Goal: Communication & Community: Answer question/provide support

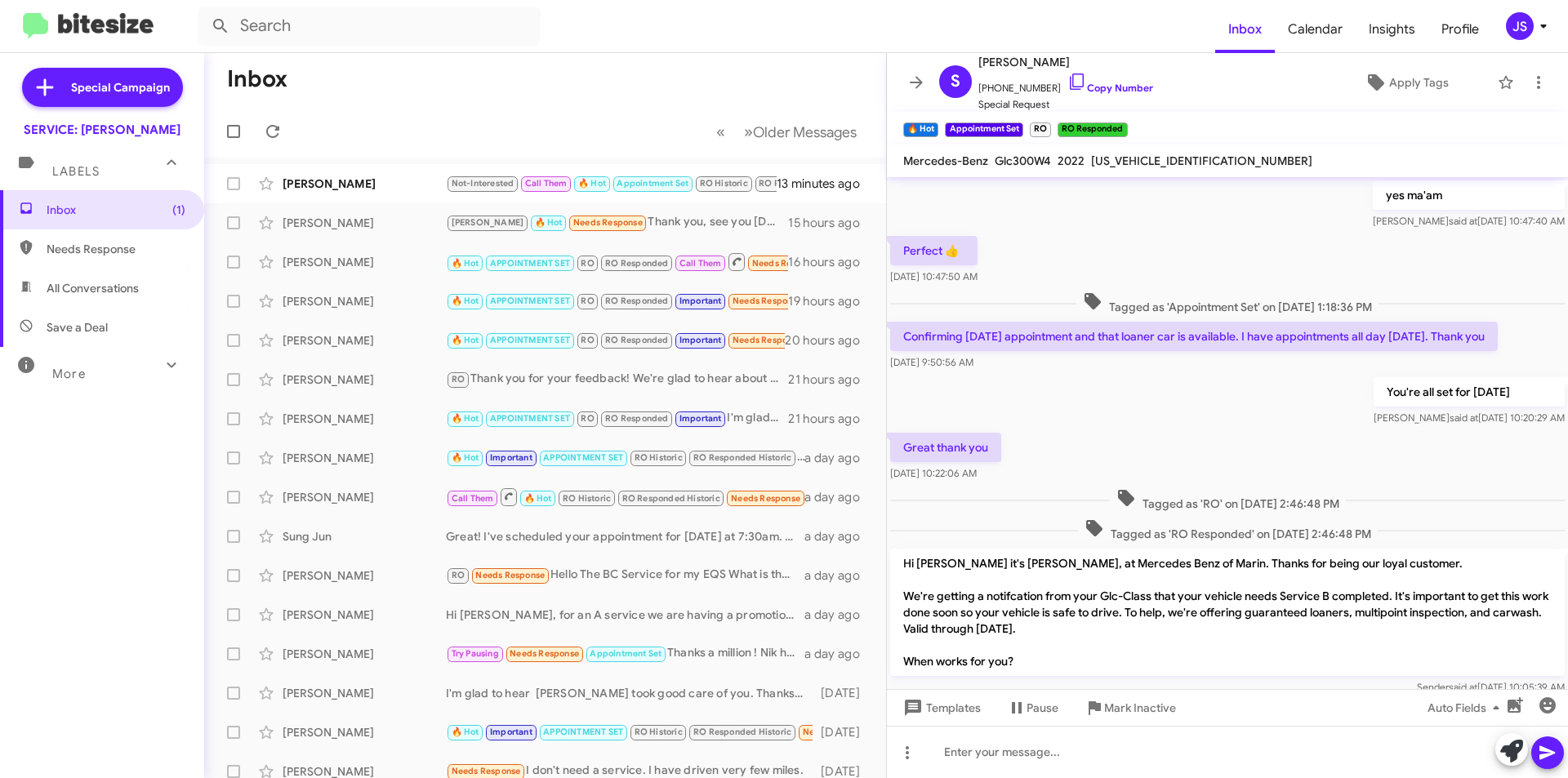
scroll to position [766, 0]
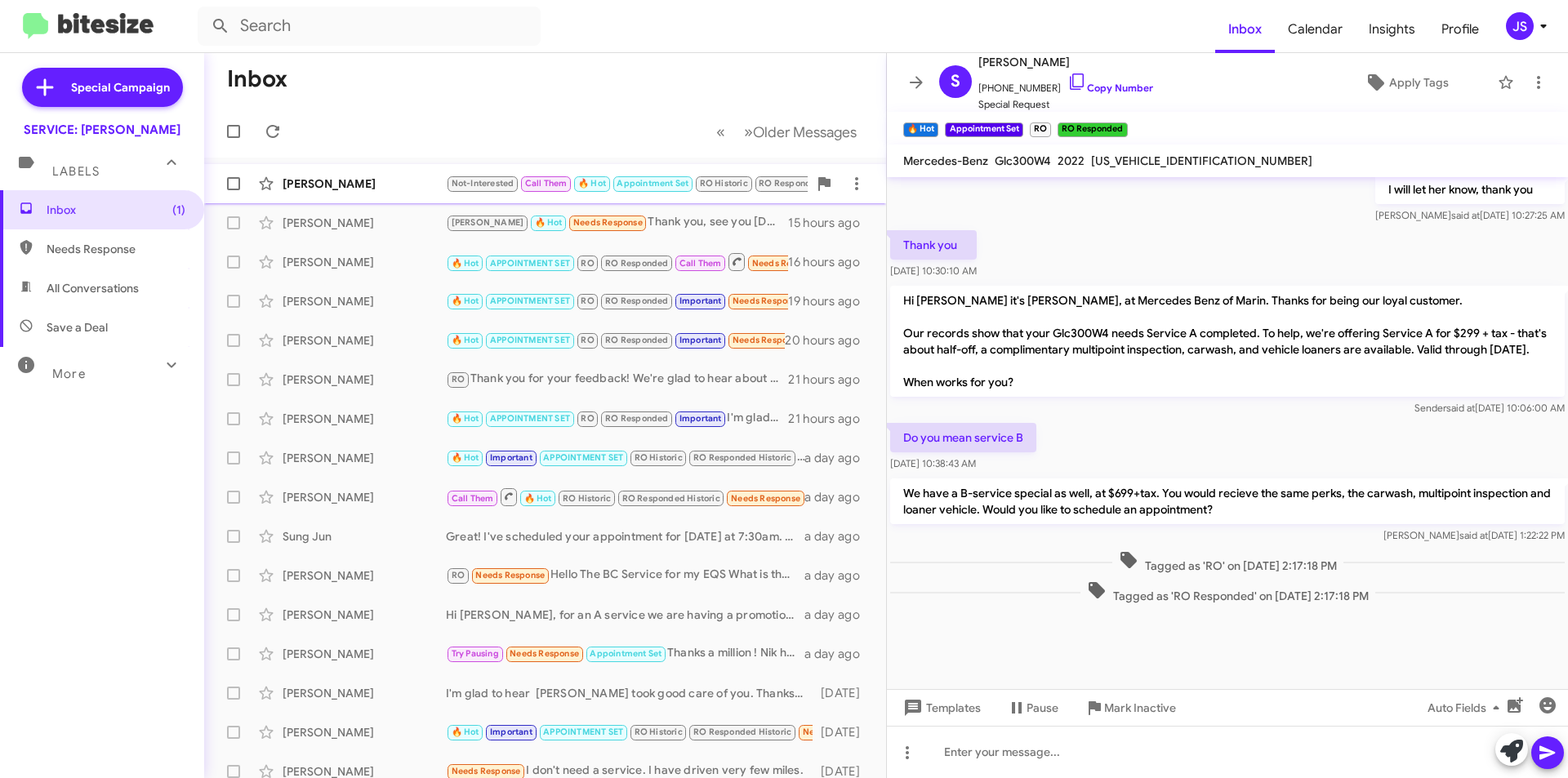
click at [360, 173] on div "Carol Terhune Not-Interested Call Them 🔥 Hot Appointment Set RO Historic RO Res…" at bounding box center [545, 183] width 656 height 32
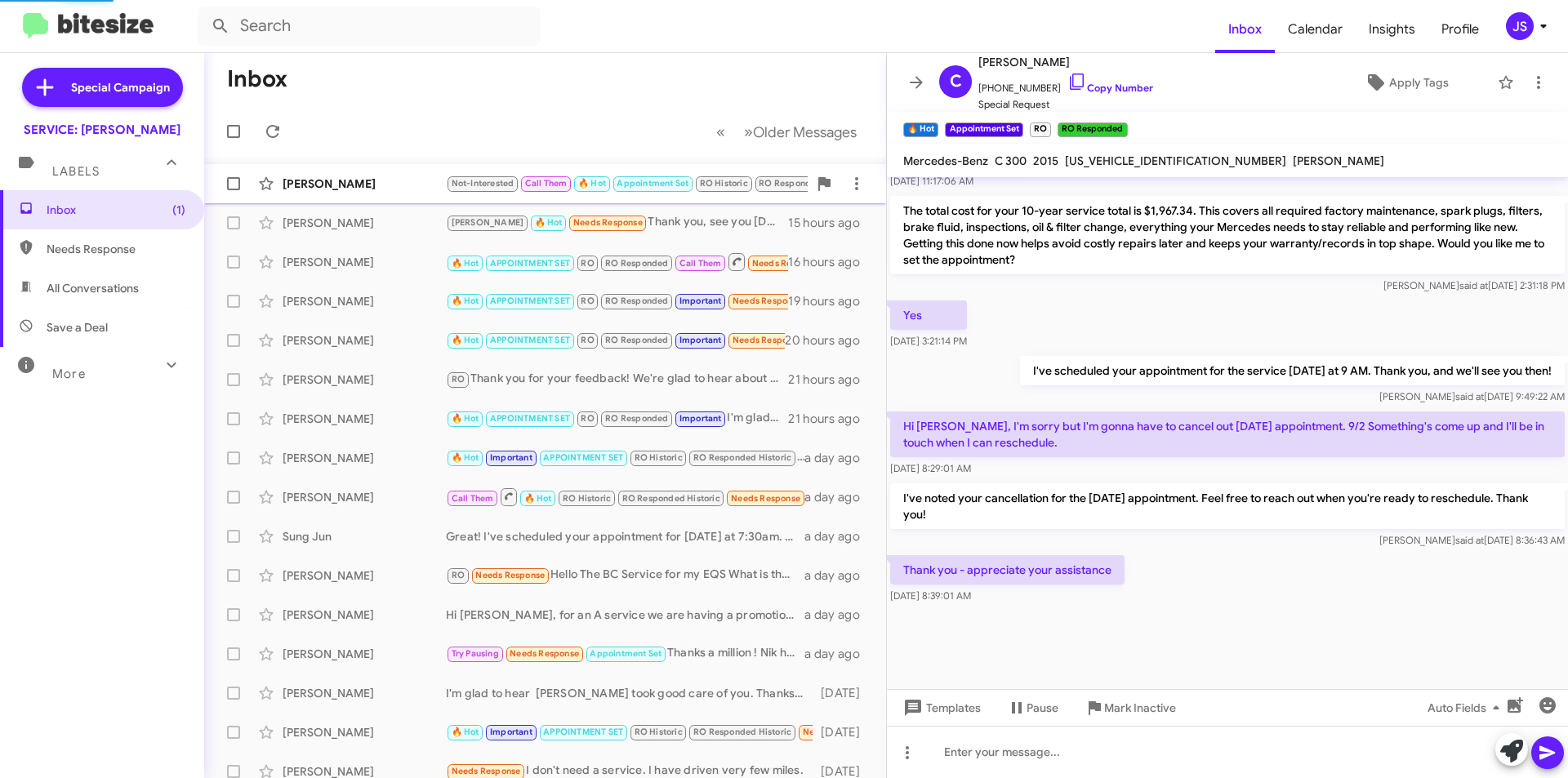
scroll to position [782, 0]
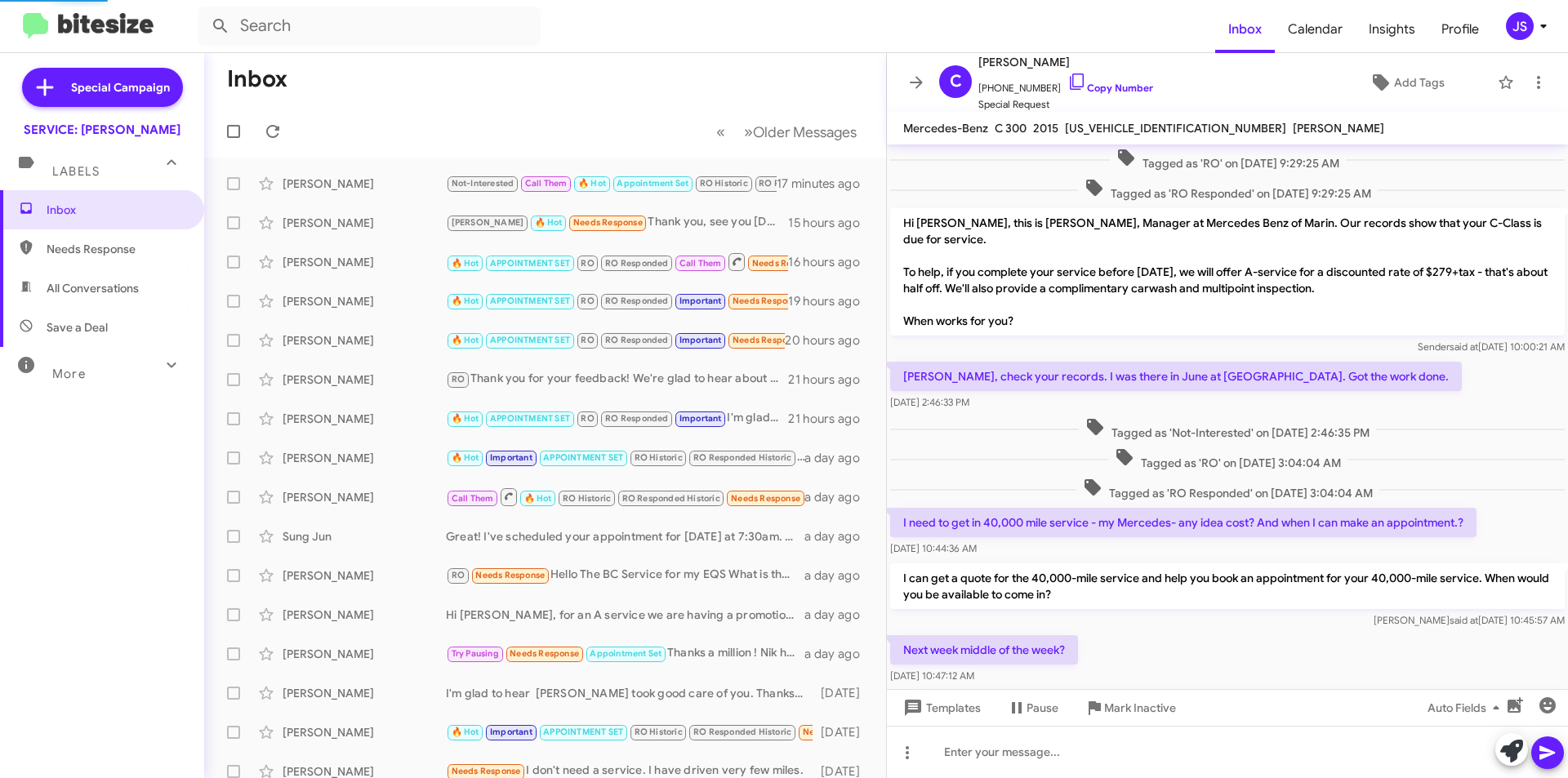
scroll to position [749, 0]
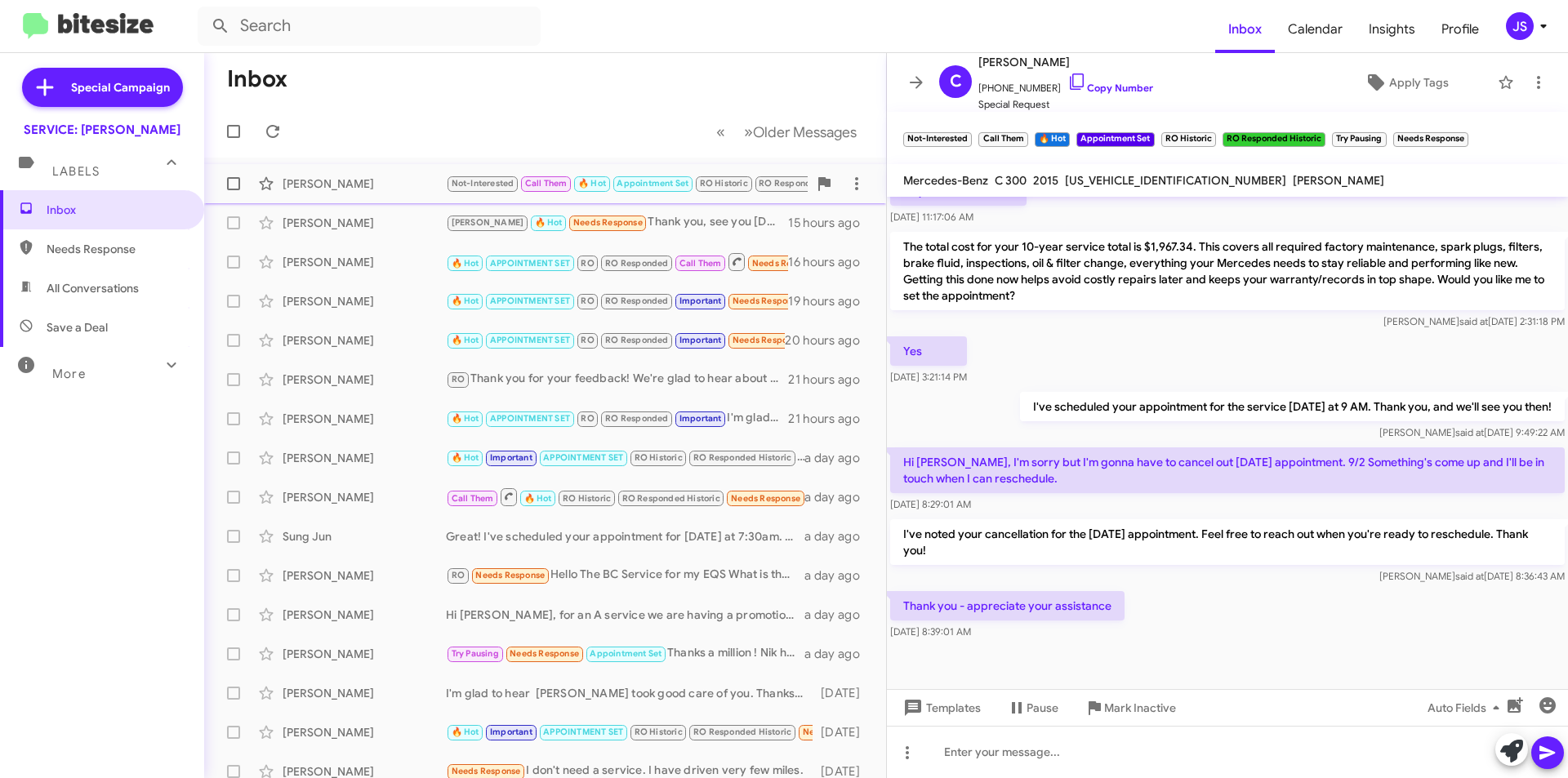
click at [330, 179] on div "[PERSON_NAME]" at bounding box center [364, 184] width 163 height 17
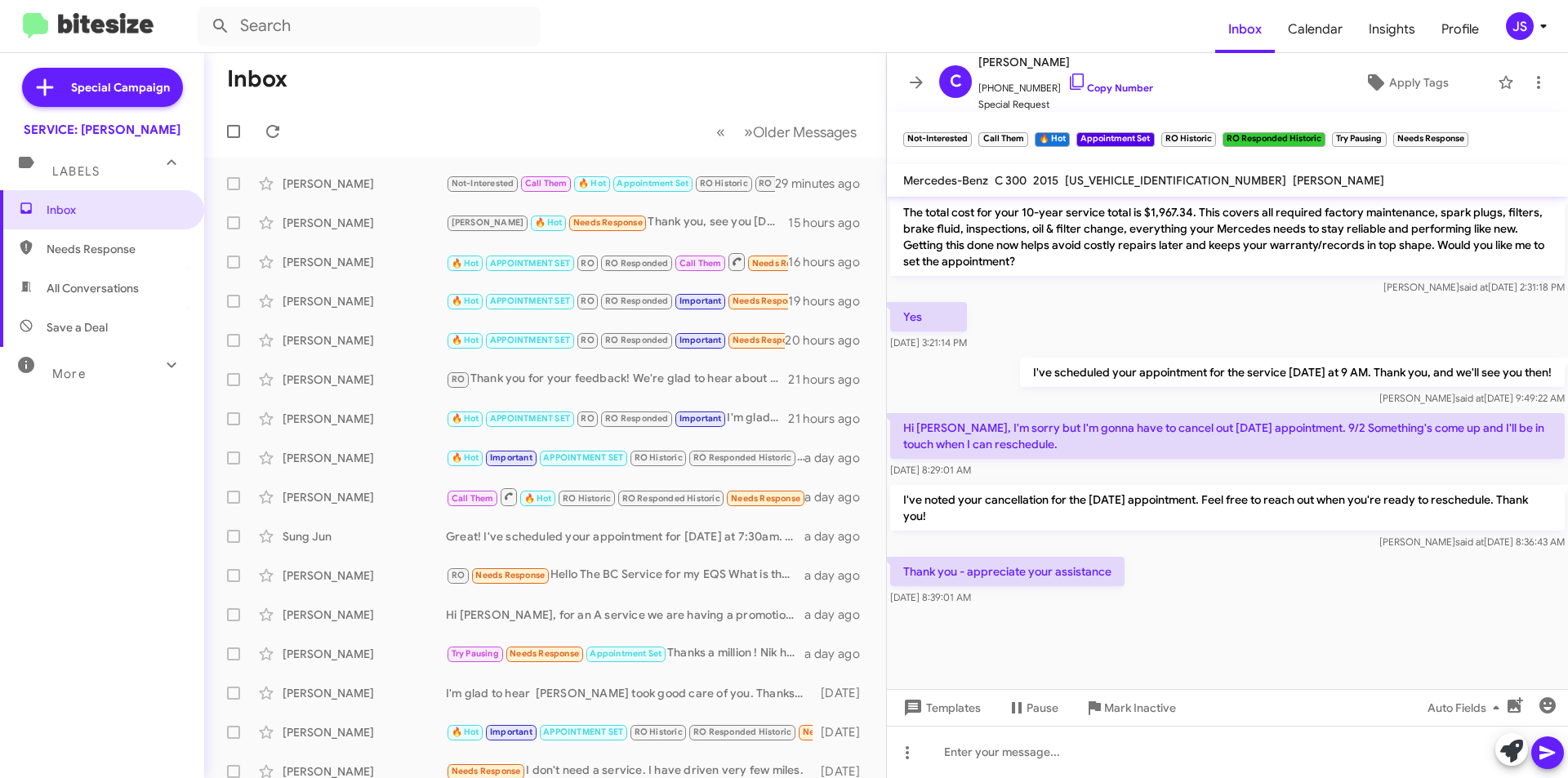
scroll to position [802, 0]
click at [91, 289] on span "All Conversations" at bounding box center [93, 289] width 93 height 17
type input "in:all-conversations"
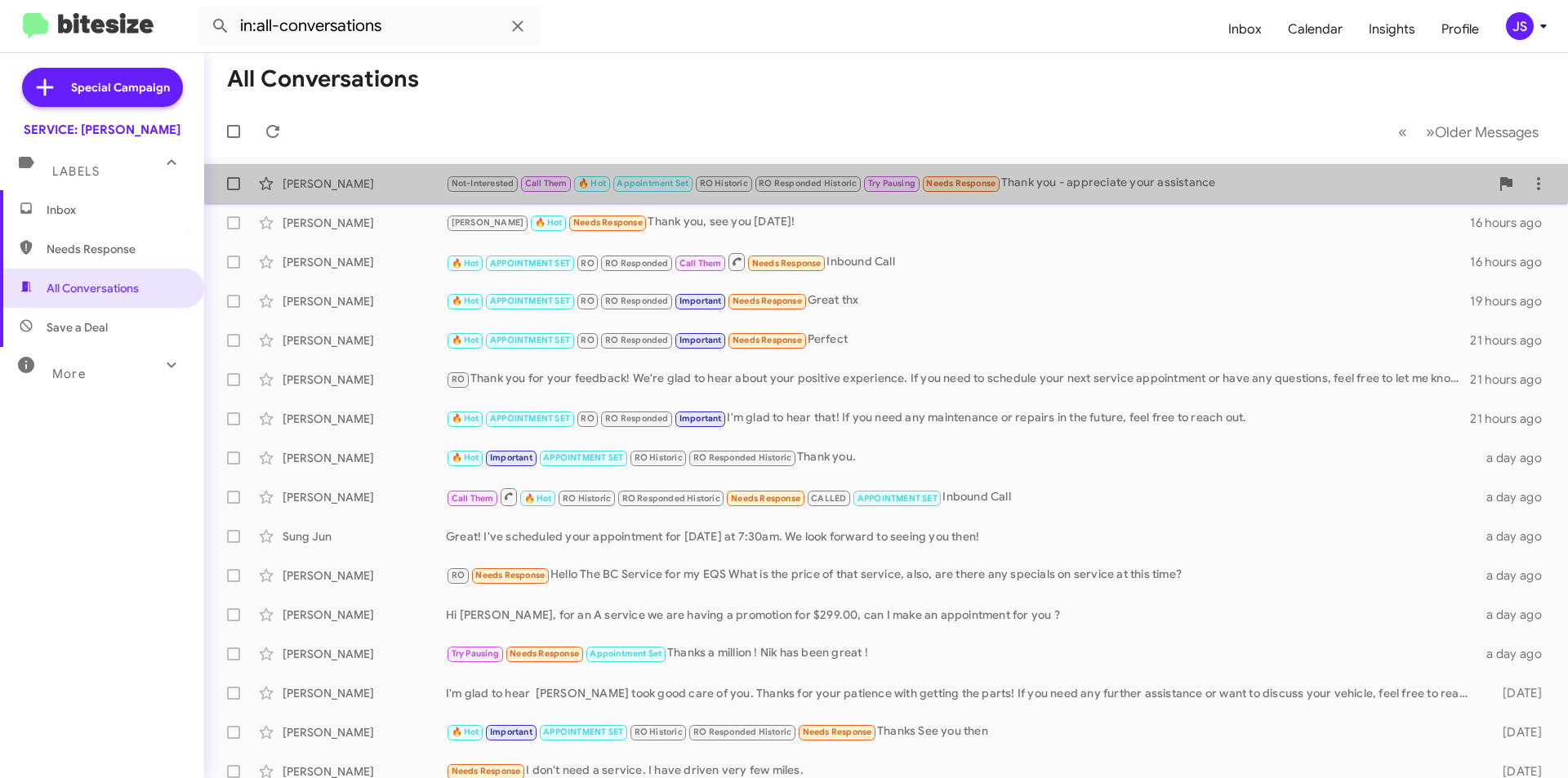
click at [1039, 170] on div "Carol Terhune Not-Interested Call Them 🔥 Hot Appointment Set RO Historic RO Res…" at bounding box center [886, 183] width 1338 height 32
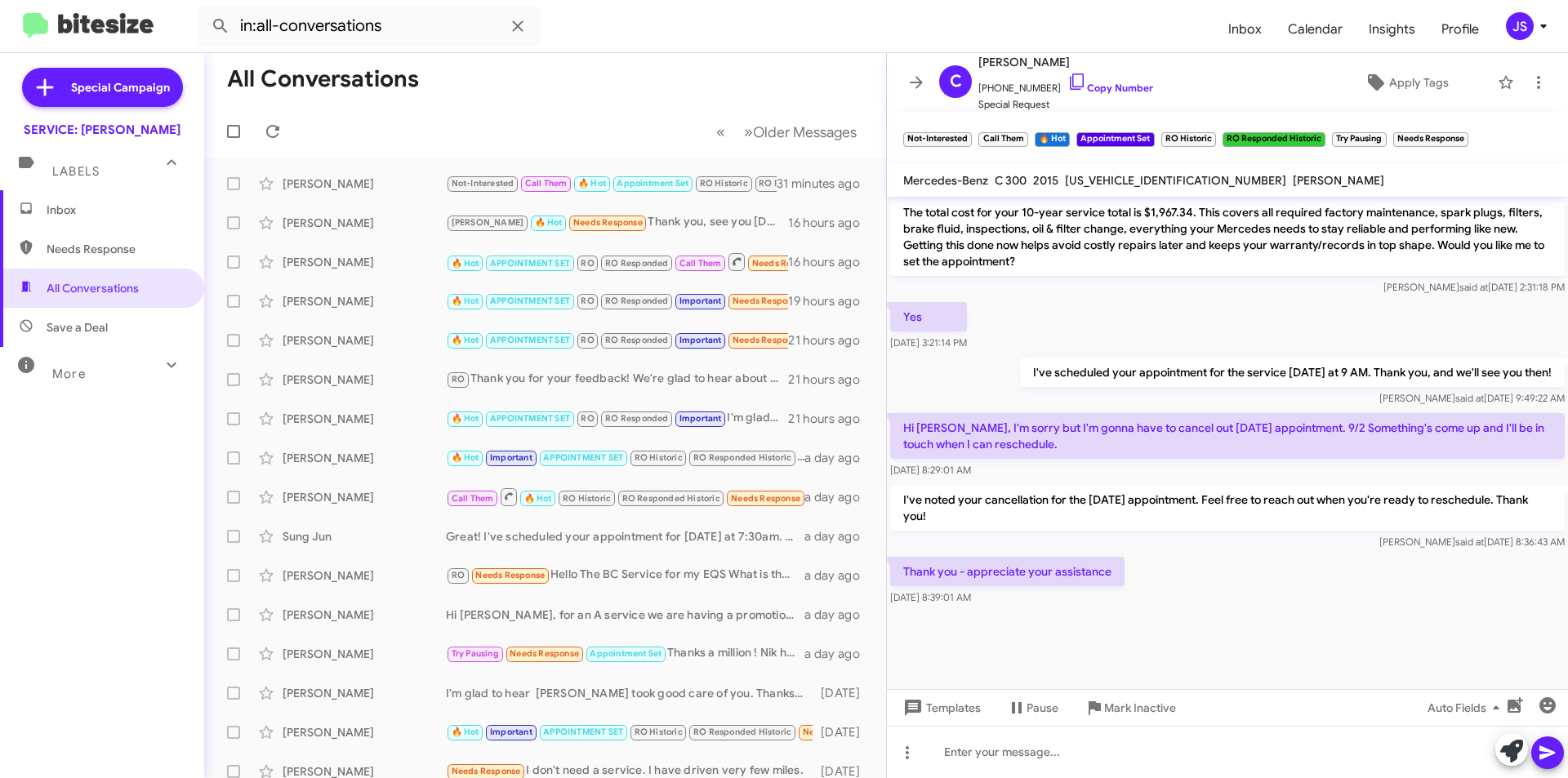
scroll to position [802, 0]
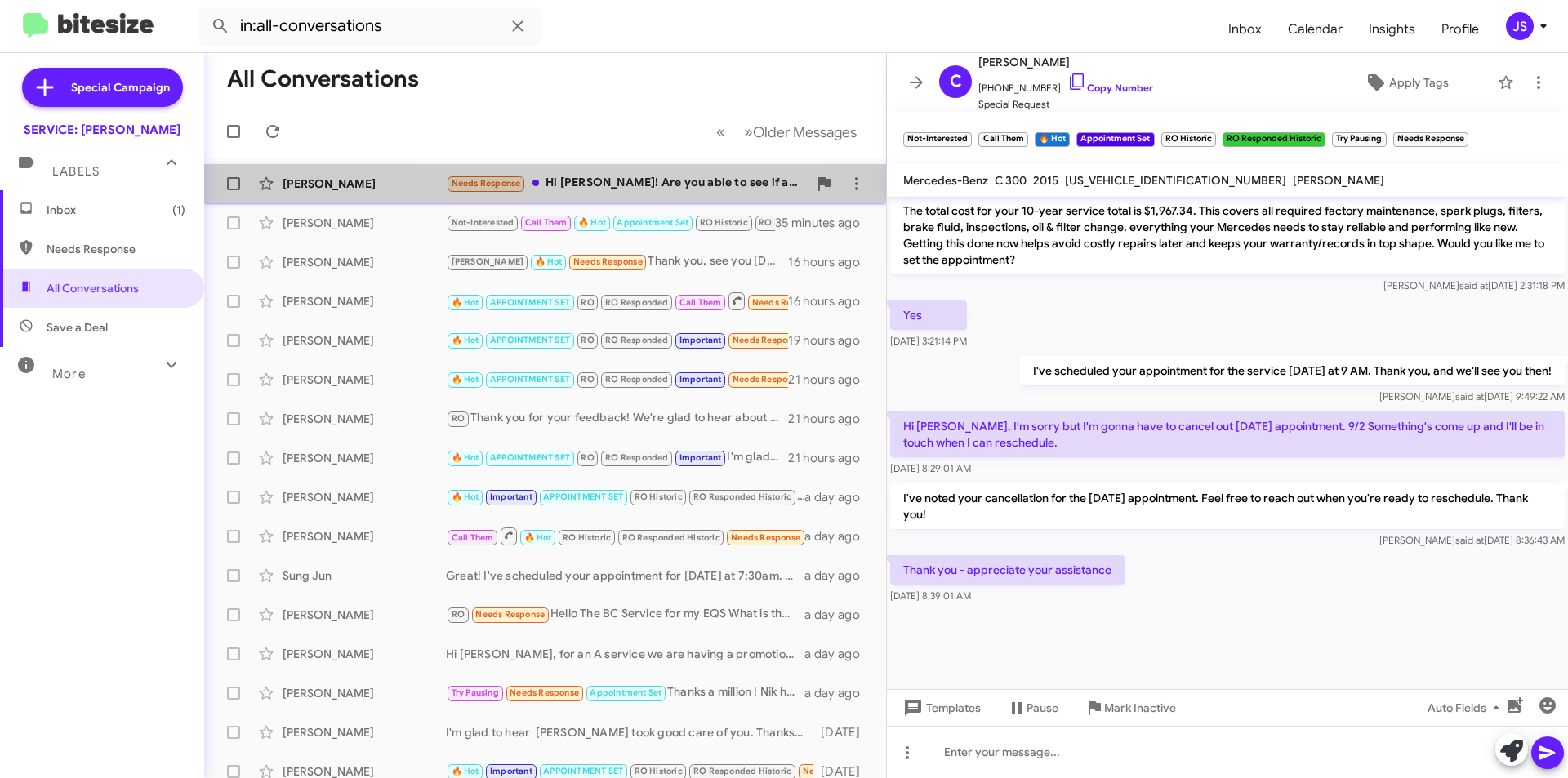
click at [595, 179] on div "Needs Response Hi Omar! Are you able to see if an oil change was included in my…" at bounding box center [627, 183] width 362 height 19
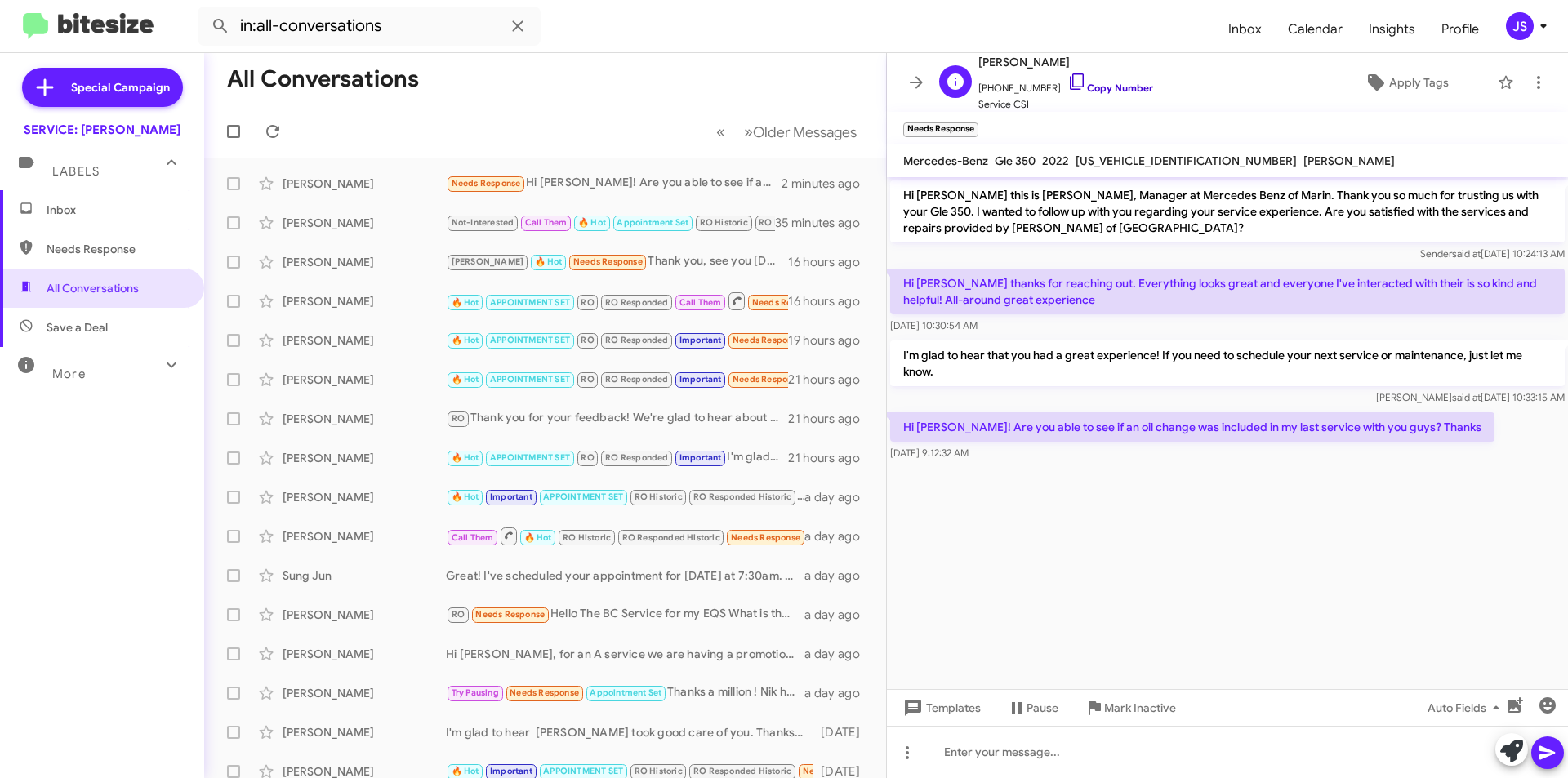
click at [1073, 81] on link "Copy Number" at bounding box center [1110, 87] width 86 height 12
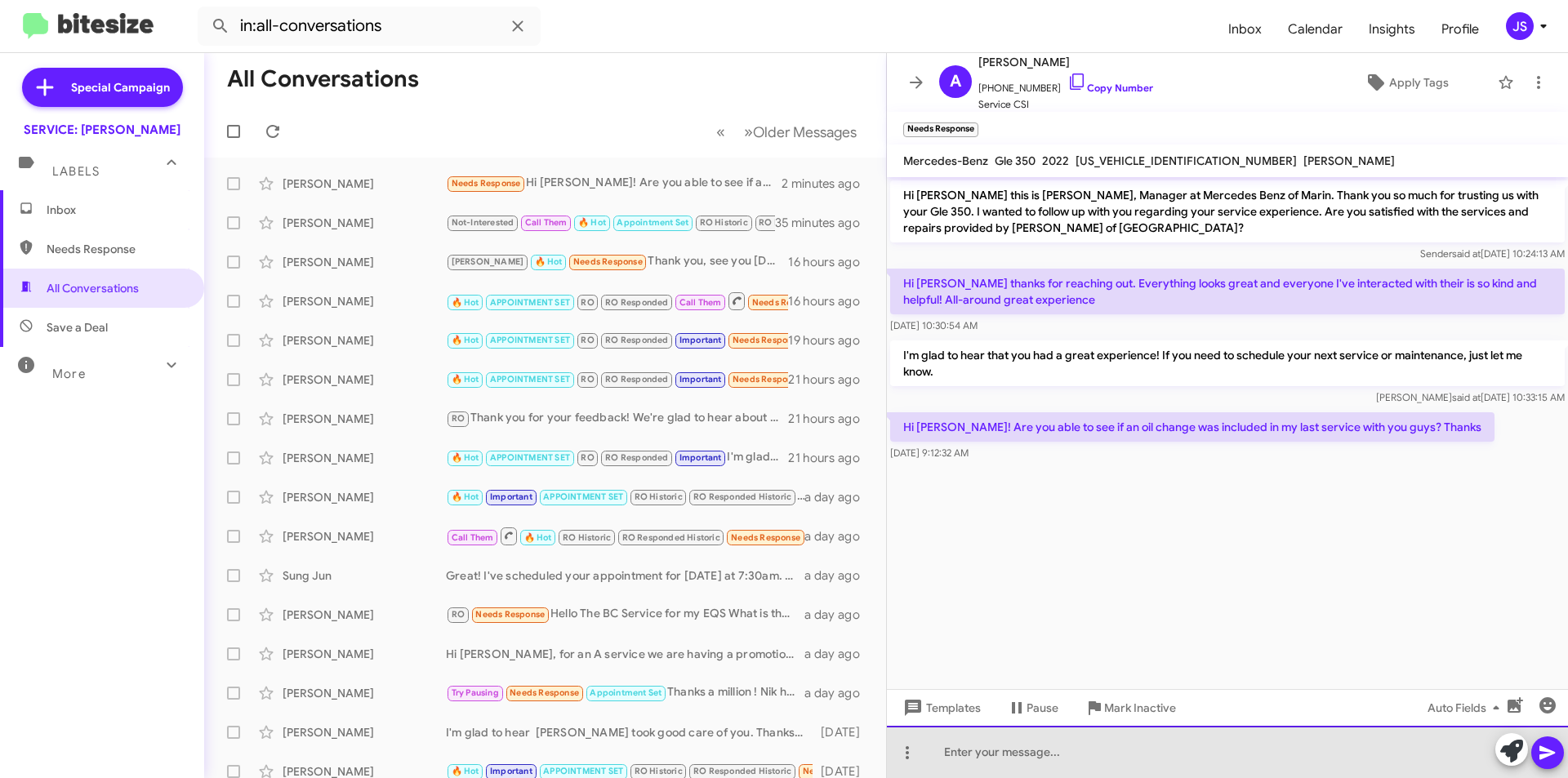
click at [1299, 768] on div at bounding box center [1227, 751] width 681 height 52
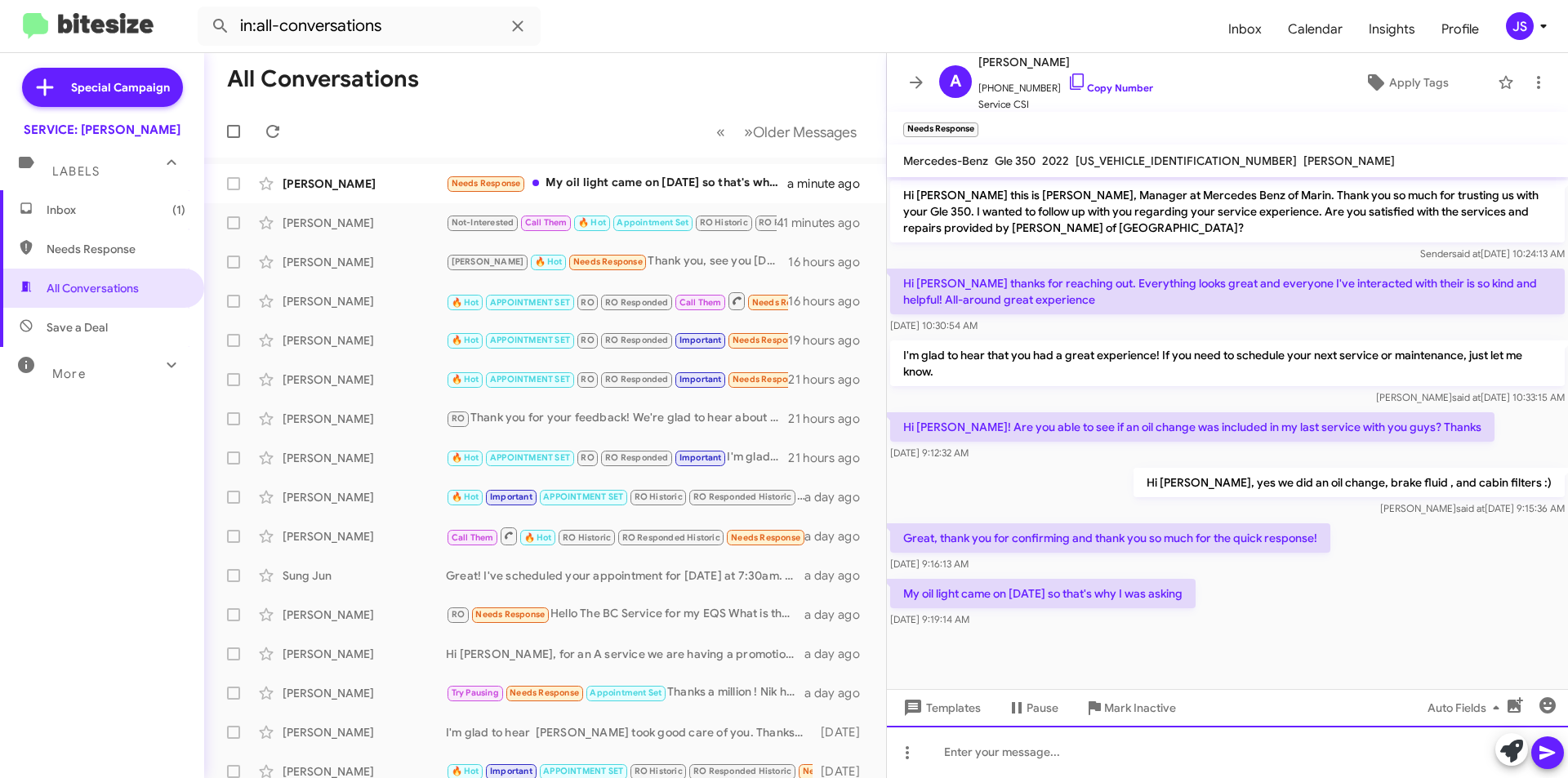
click at [1010, 741] on div at bounding box center [1227, 751] width 681 height 52
click at [1067, 89] on icon at bounding box center [1076, 81] width 19 height 19
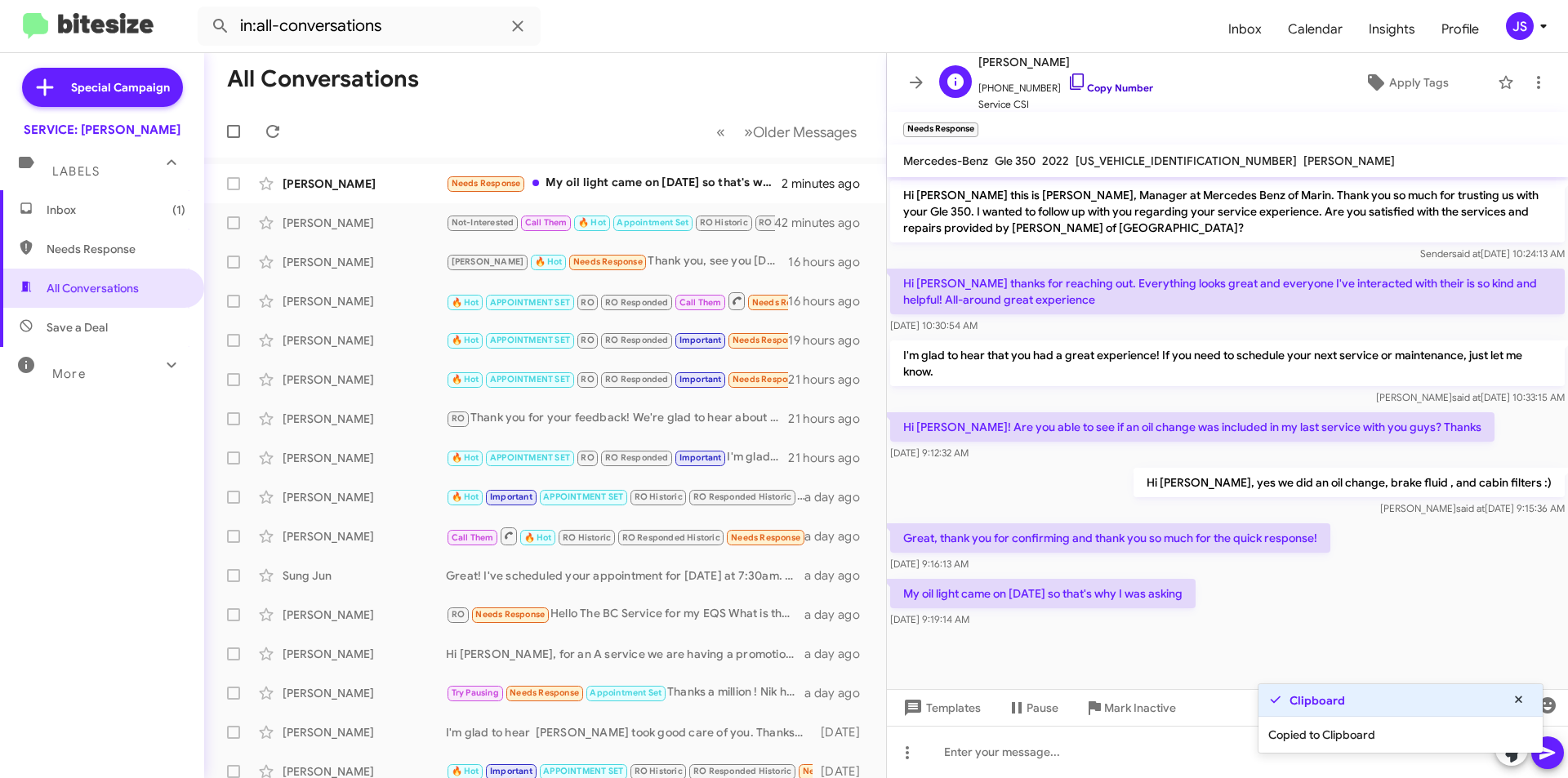
click at [1067, 84] on icon at bounding box center [1076, 81] width 19 height 19
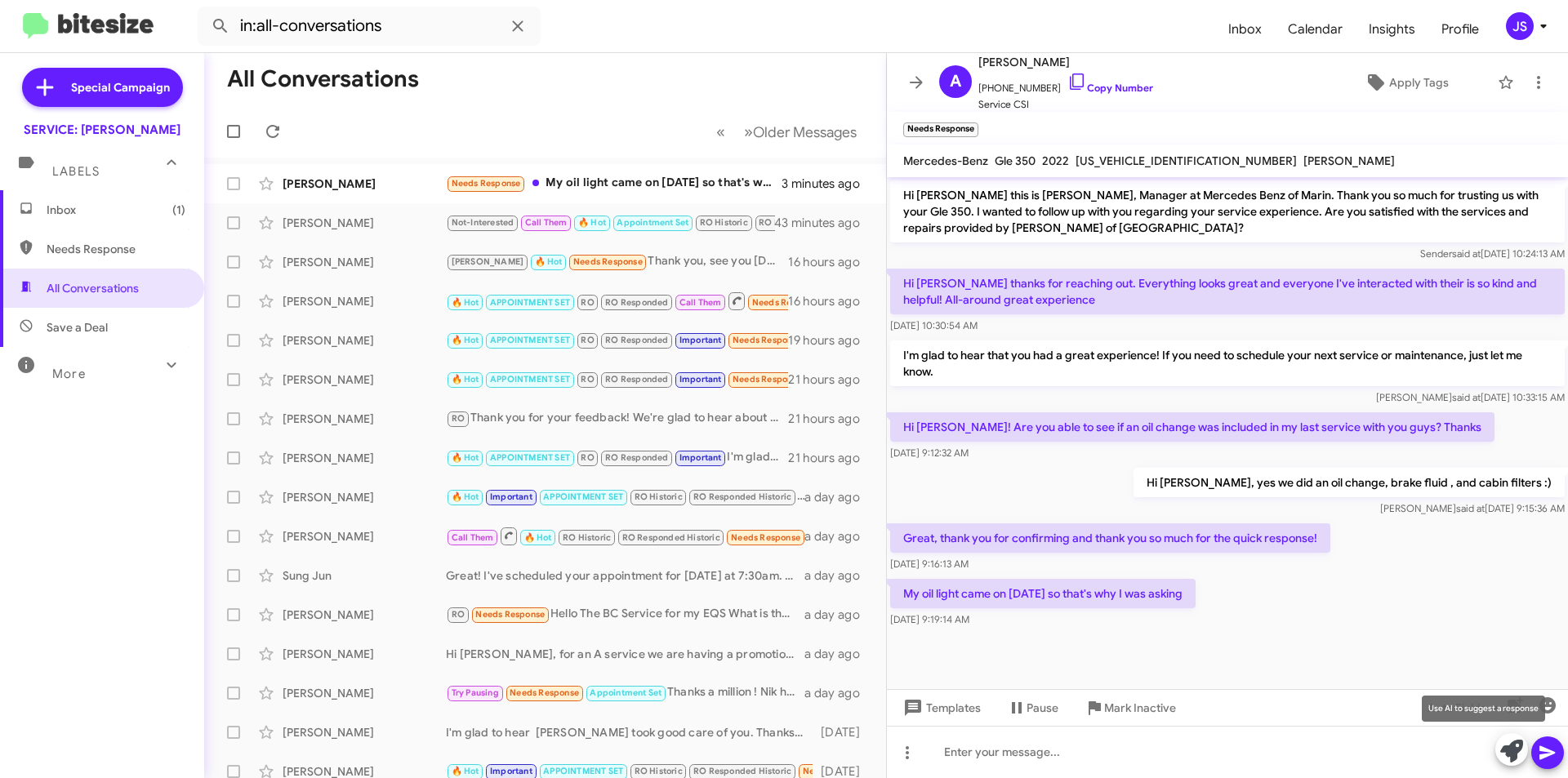
click at [1515, 746] on icon at bounding box center [1512, 750] width 23 height 23
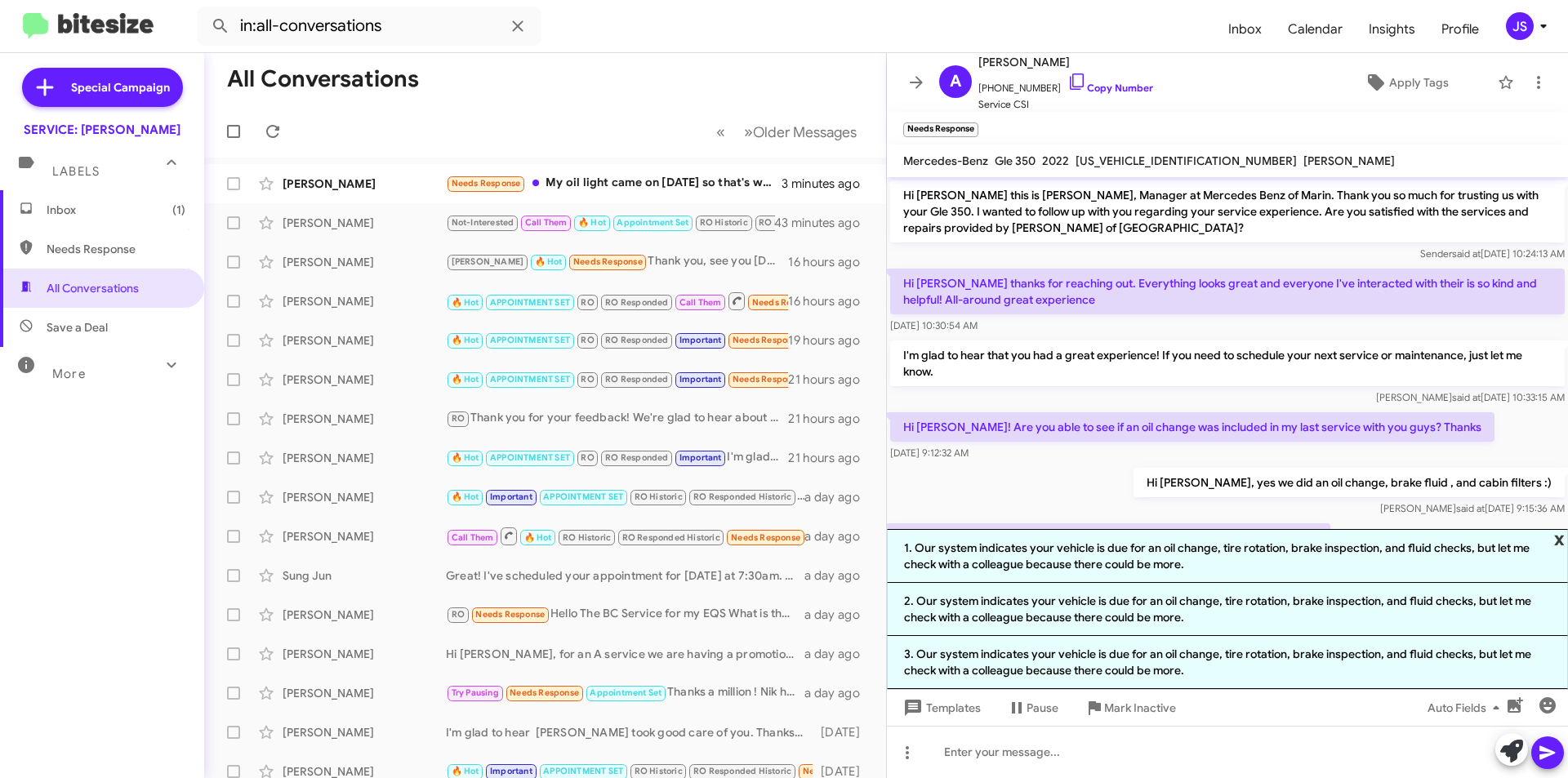
click at [1562, 537] on span "x" at bounding box center [1559, 538] width 10 height 19
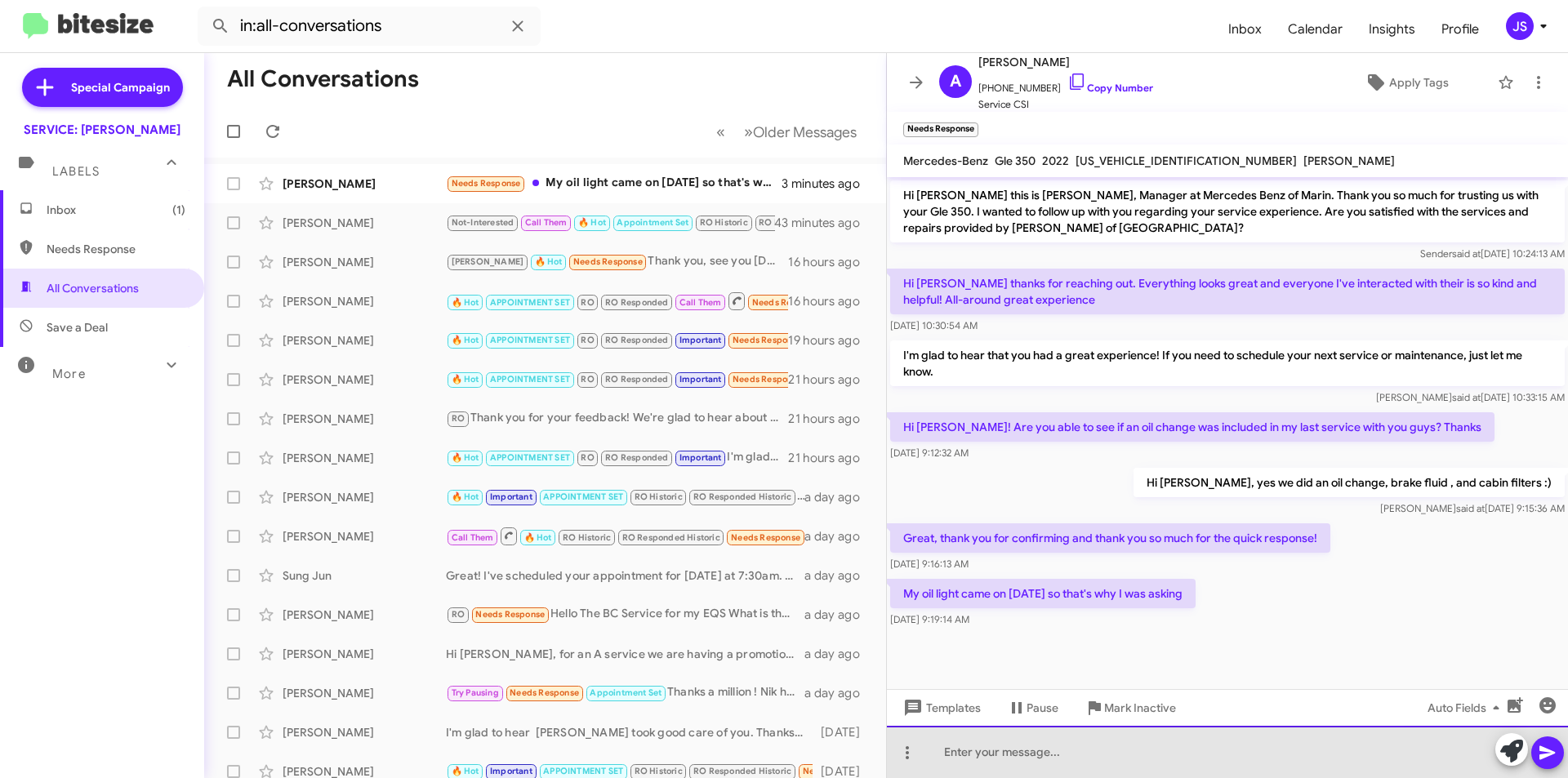
click at [1176, 774] on div at bounding box center [1227, 751] width 681 height 52
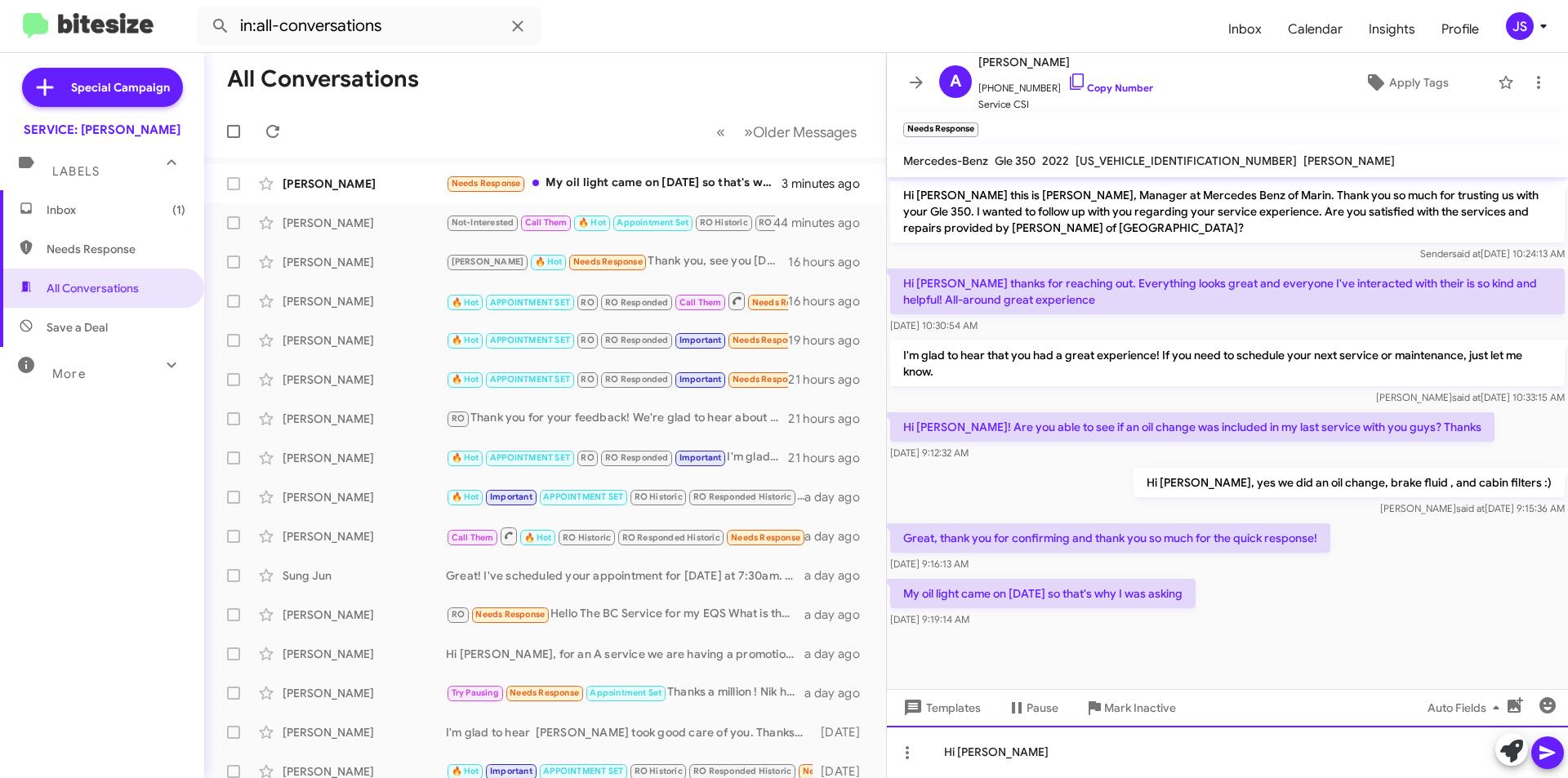
click at [1019, 764] on div "Hi Allison" at bounding box center [1227, 751] width 681 height 52
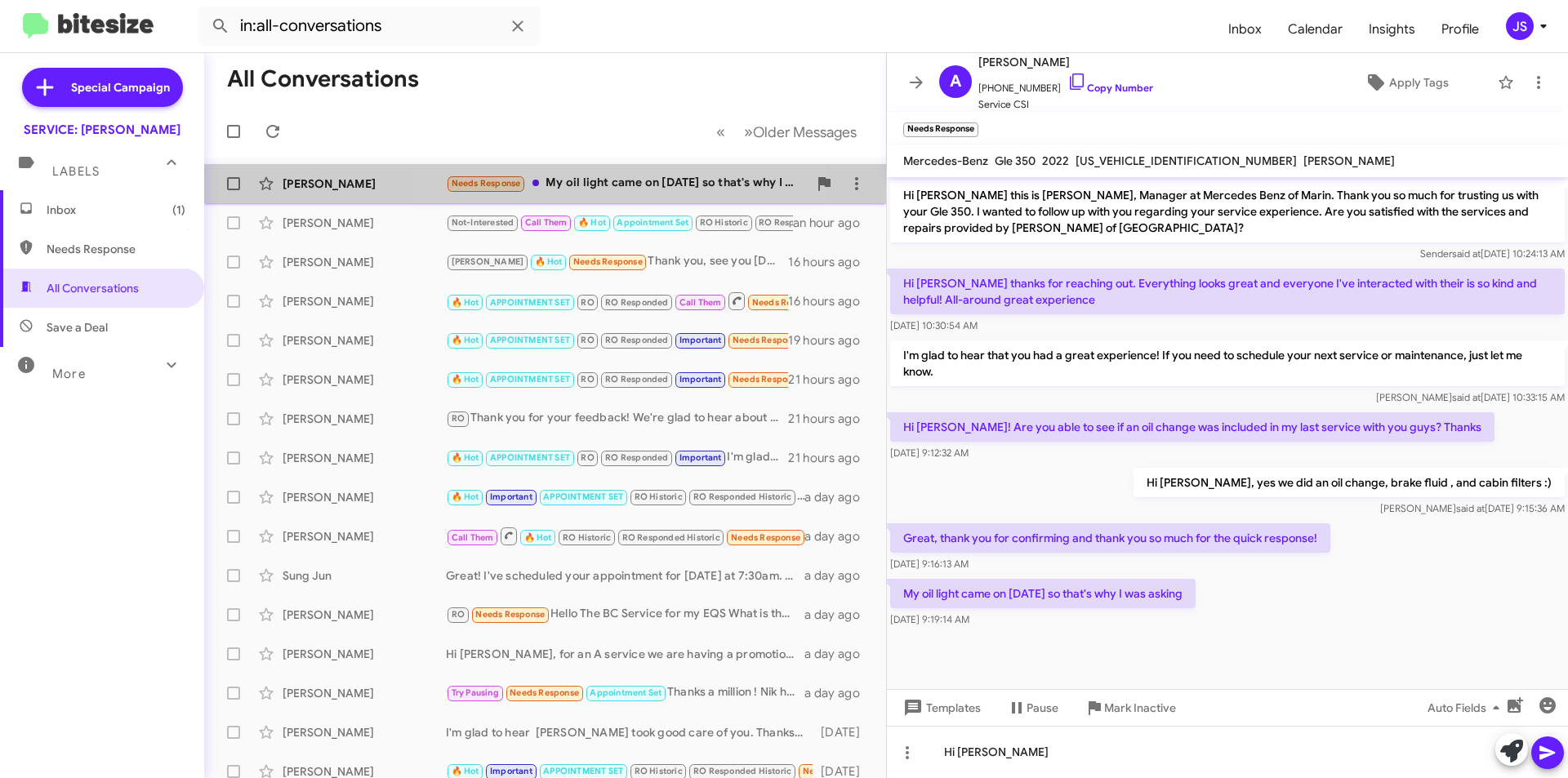
click at [564, 189] on div "Needs Response My oil light came on today so that's why I was asking" at bounding box center [627, 183] width 362 height 19
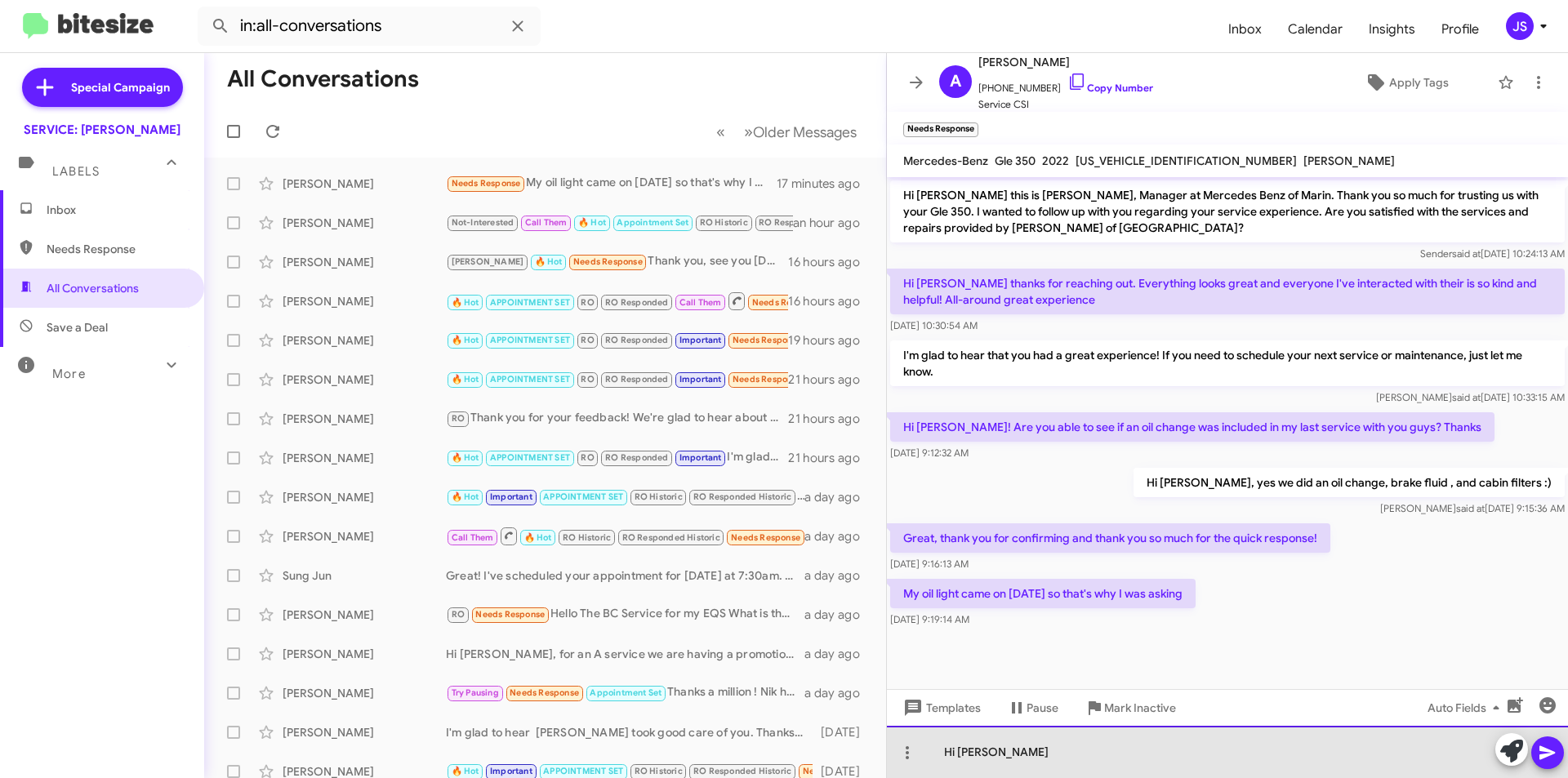
click at [1113, 762] on div "Hi Allison" at bounding box center [1227, 751] width 681 height 52
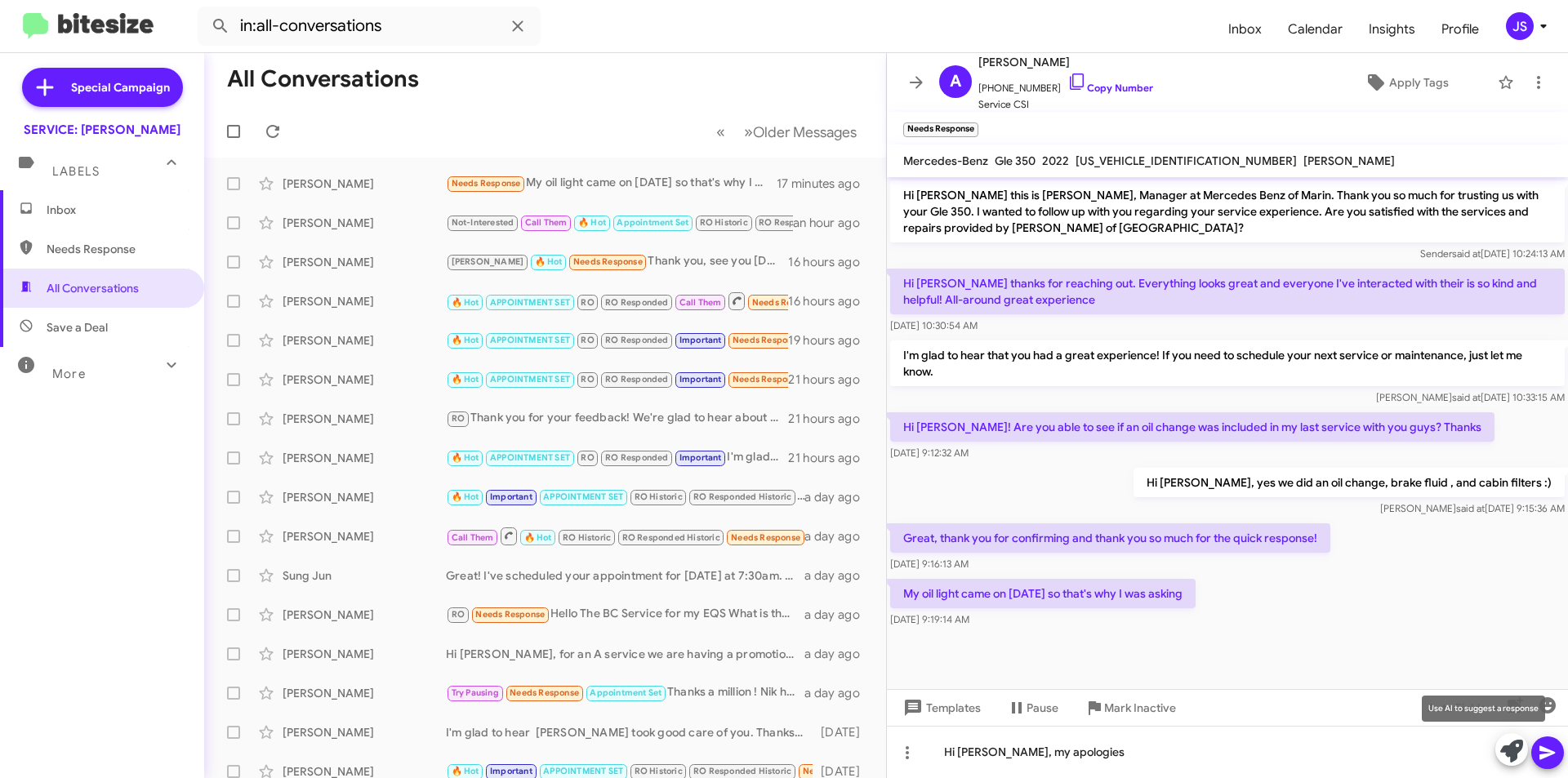
click at [1504, 761] on icon at bounding box center [1512, 750] width 23 height 23
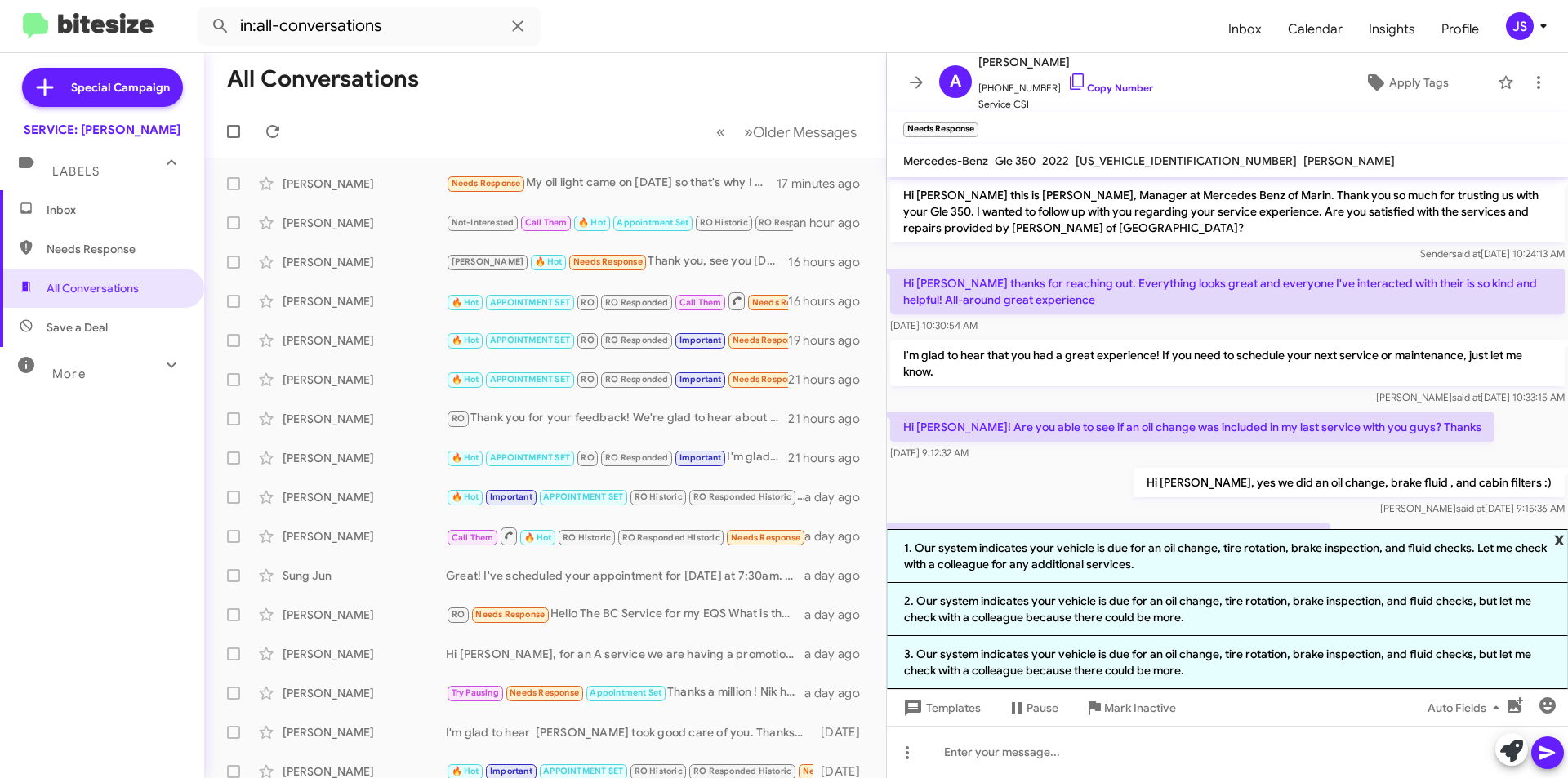
click at [1564, 537] on span "x" at bounding box center [1559, 538] width 10 height 19
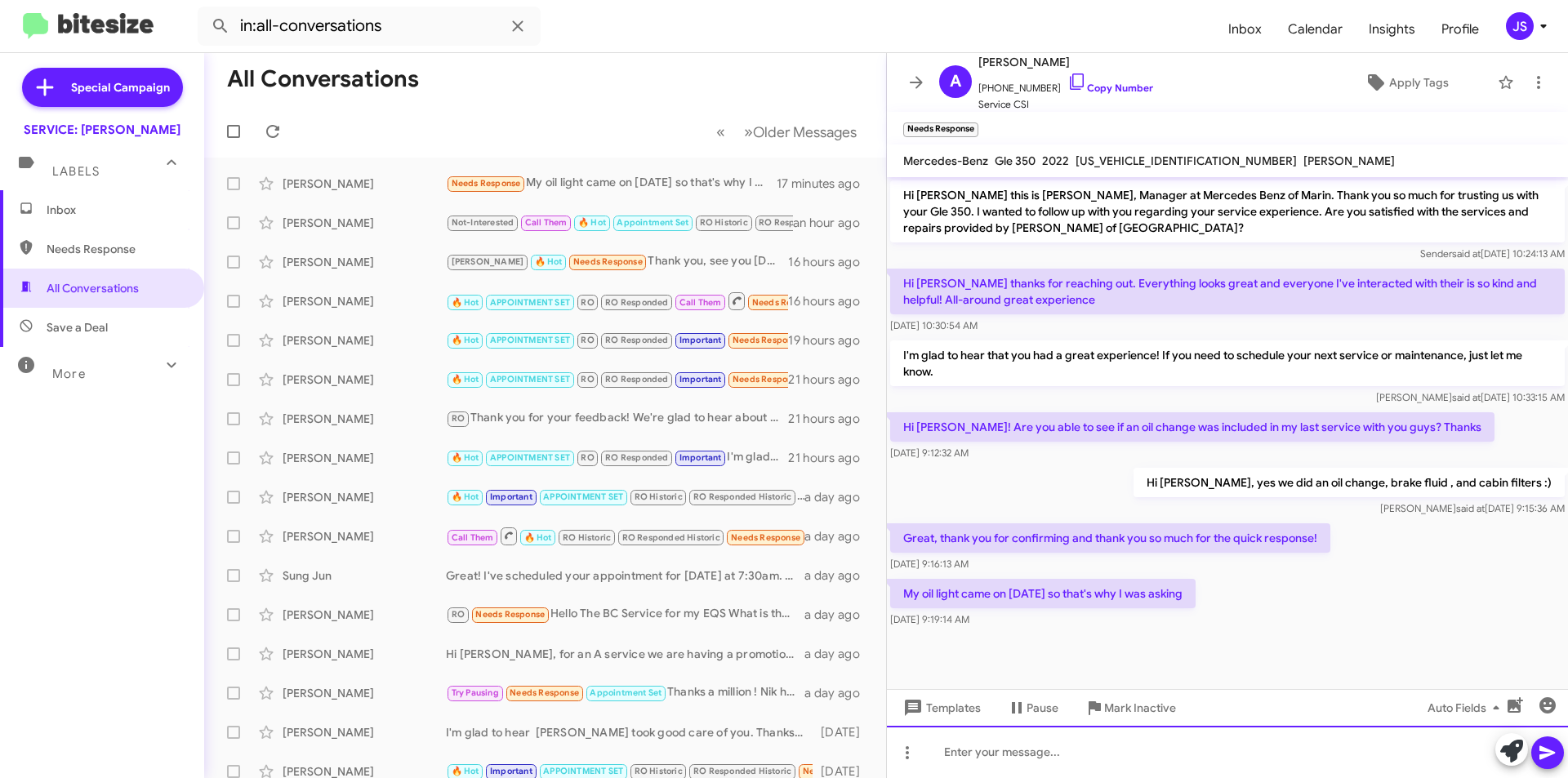
click at [1150, 765] on div at bounding box center [1227, 751] width 681 height 52
click at [1072, 83] on link "Copy Number" at bounding box center [1110, 87] width 86 height 12
click at [1176, 759] on div "Hi Allison, my apologies" at bounding box center [1227, 751] width 681 height 52
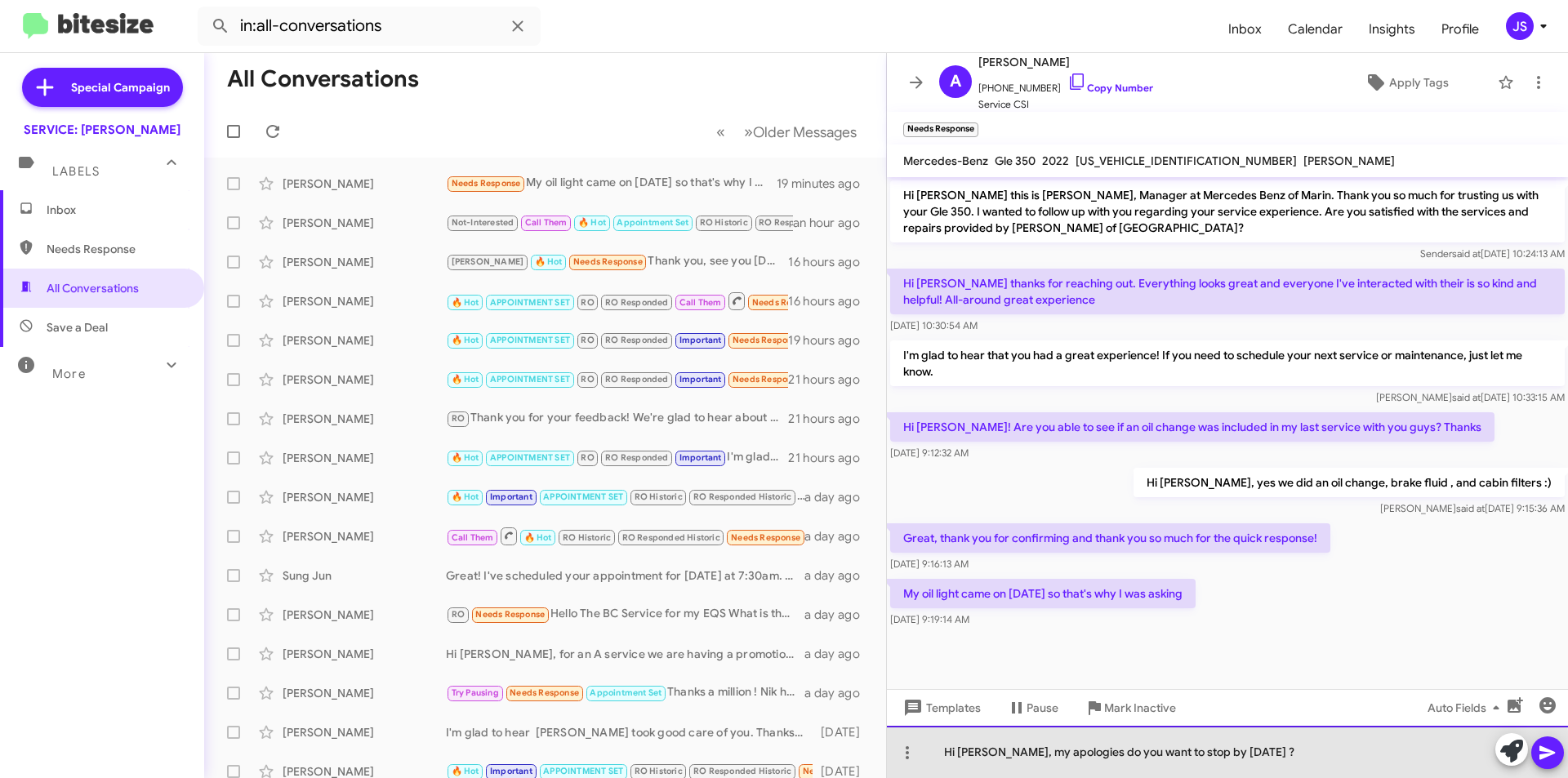
click at [1069, 759] on div "Hi Allison, my apologies do you want to stop by today ?" at bounding box center [1227, 751] width 681 height 52
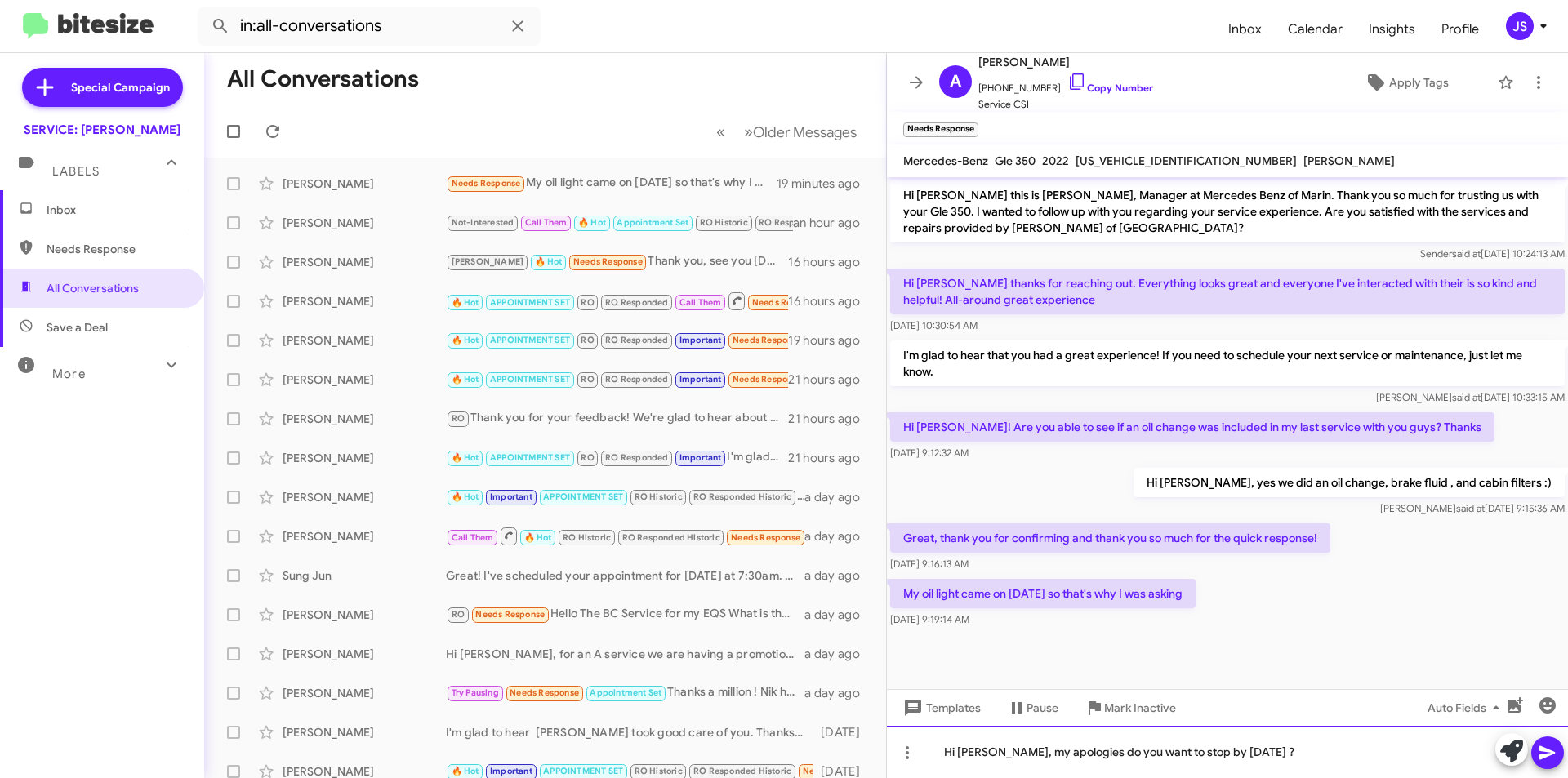
click at [1288, 743] on div "Hi Allison, my apologies do you want to stop by today ?" at bounding box center [1227, 751] width 681 height 52
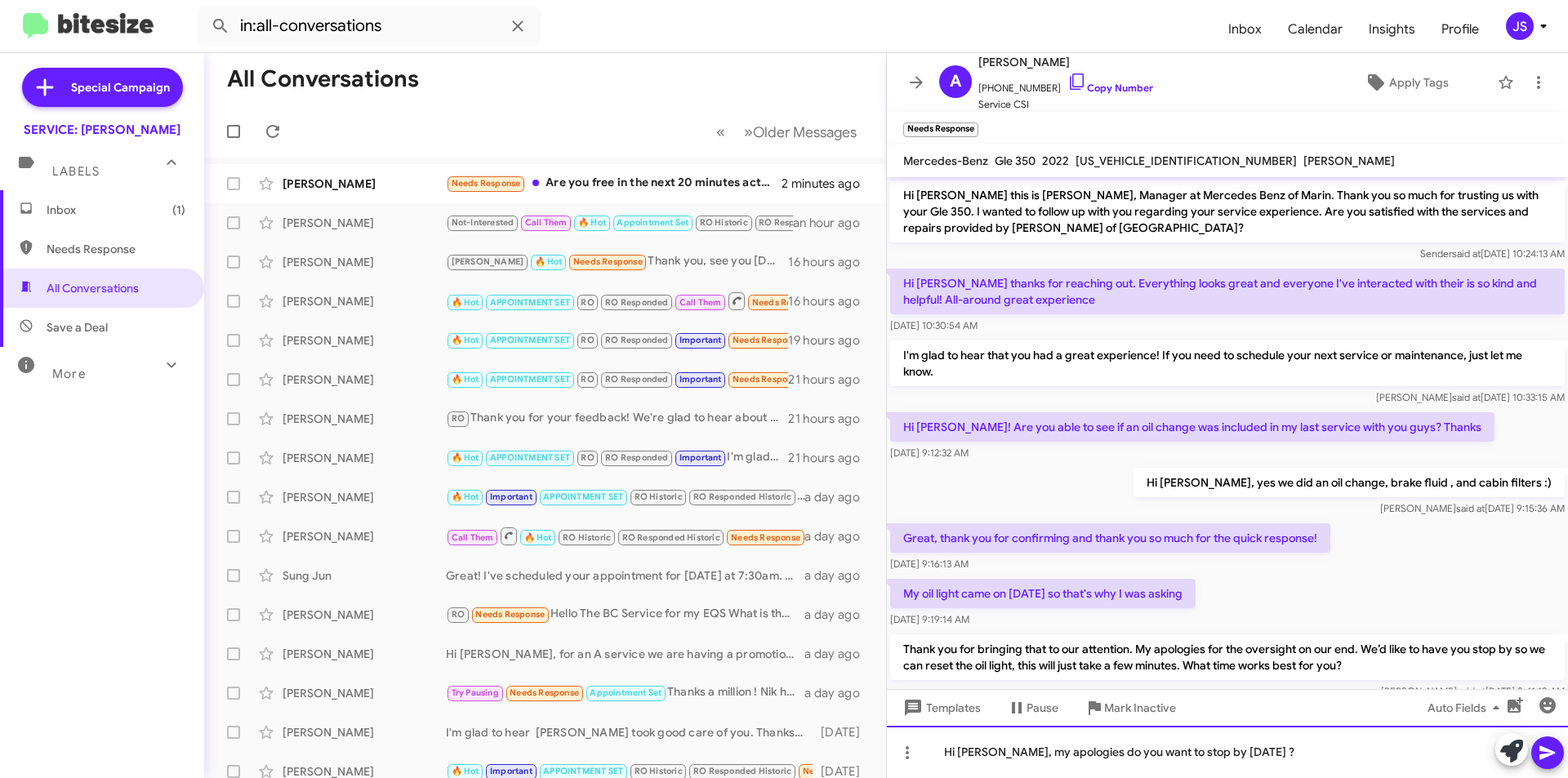
scroll to position [106, 0]
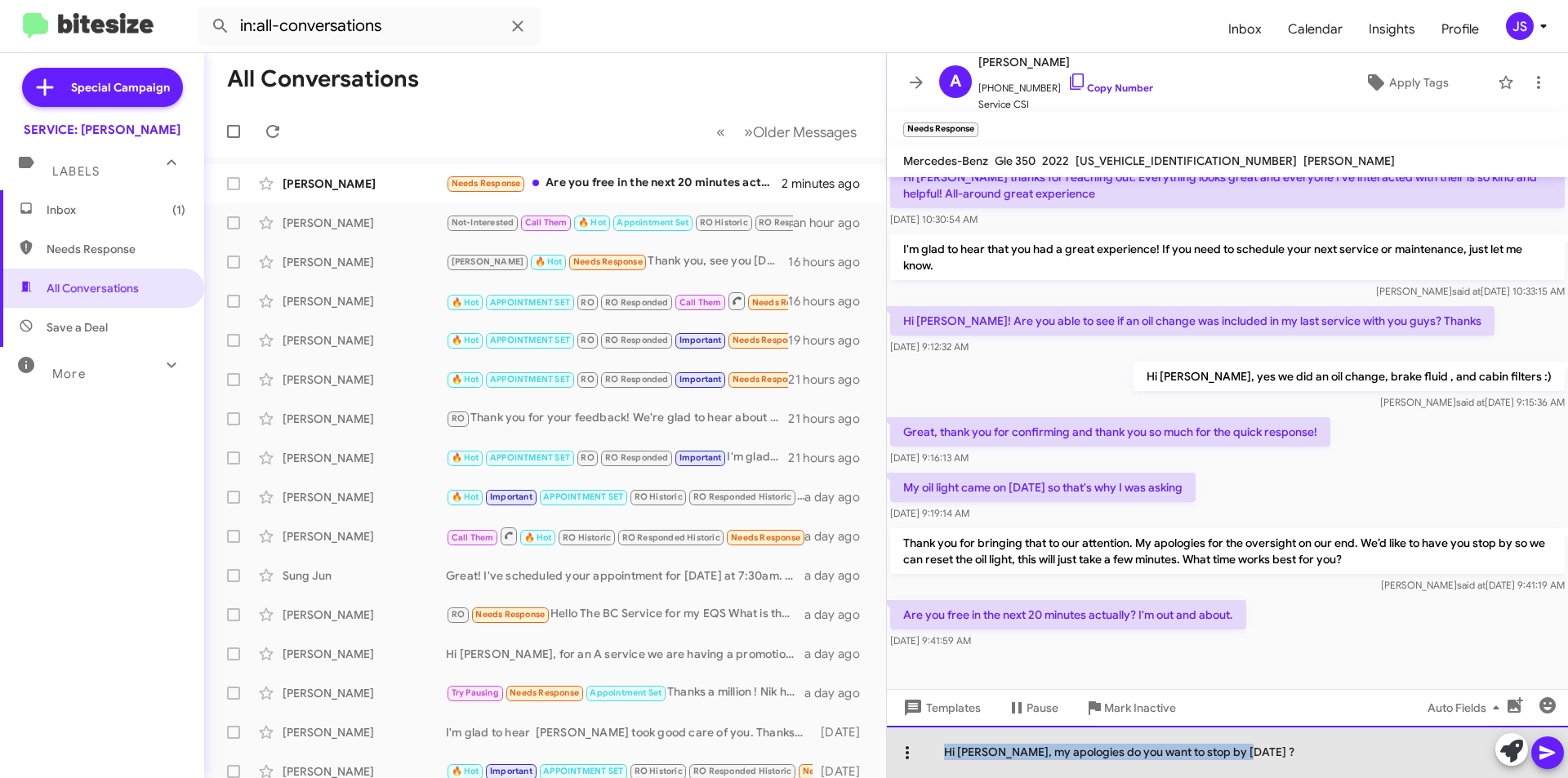
drag, startPoint x: 1280, startPoint y: 754, endPoint x: 900, endPoint y: 757, distance: 380.0
click at [900, 757] on div "Hi Allison, my apologies do you want to stop by today ?" at bounding box center [1227, 751] width 681 height 52
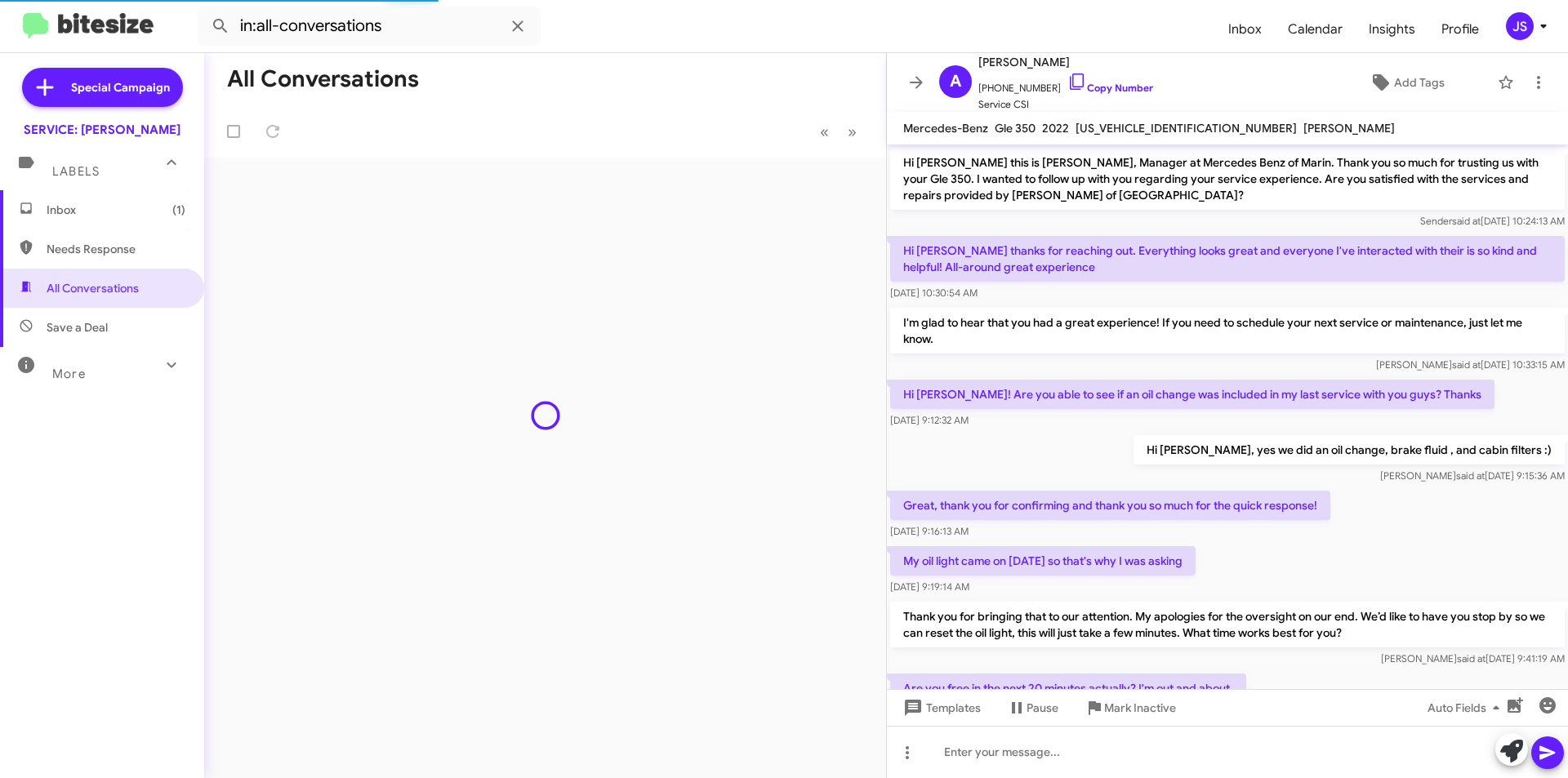
scroll to position [133, 0]
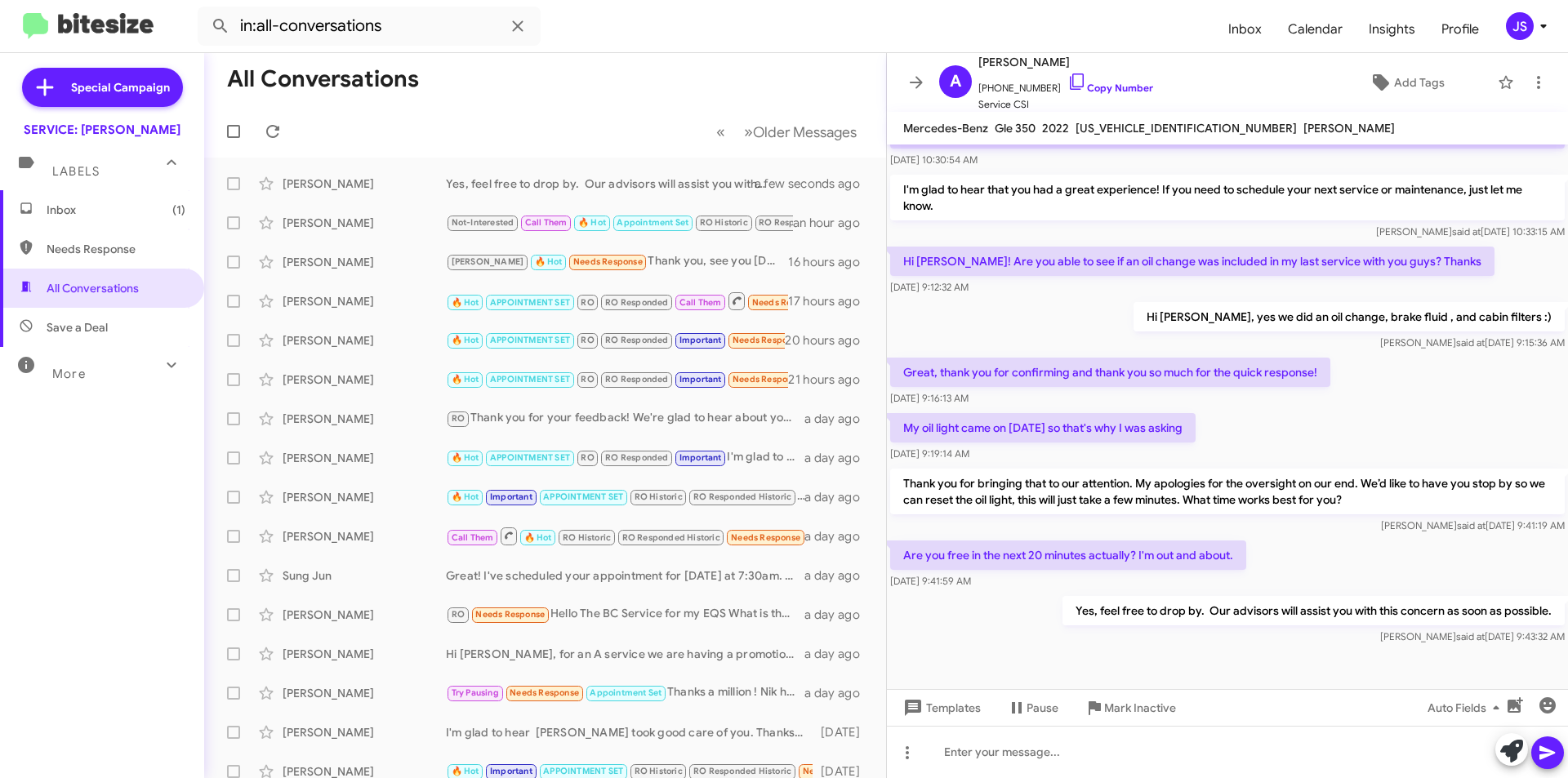
click at [152, 222] on span "Inbox (1)" at bounding box center [102, 210] width 205 height 39
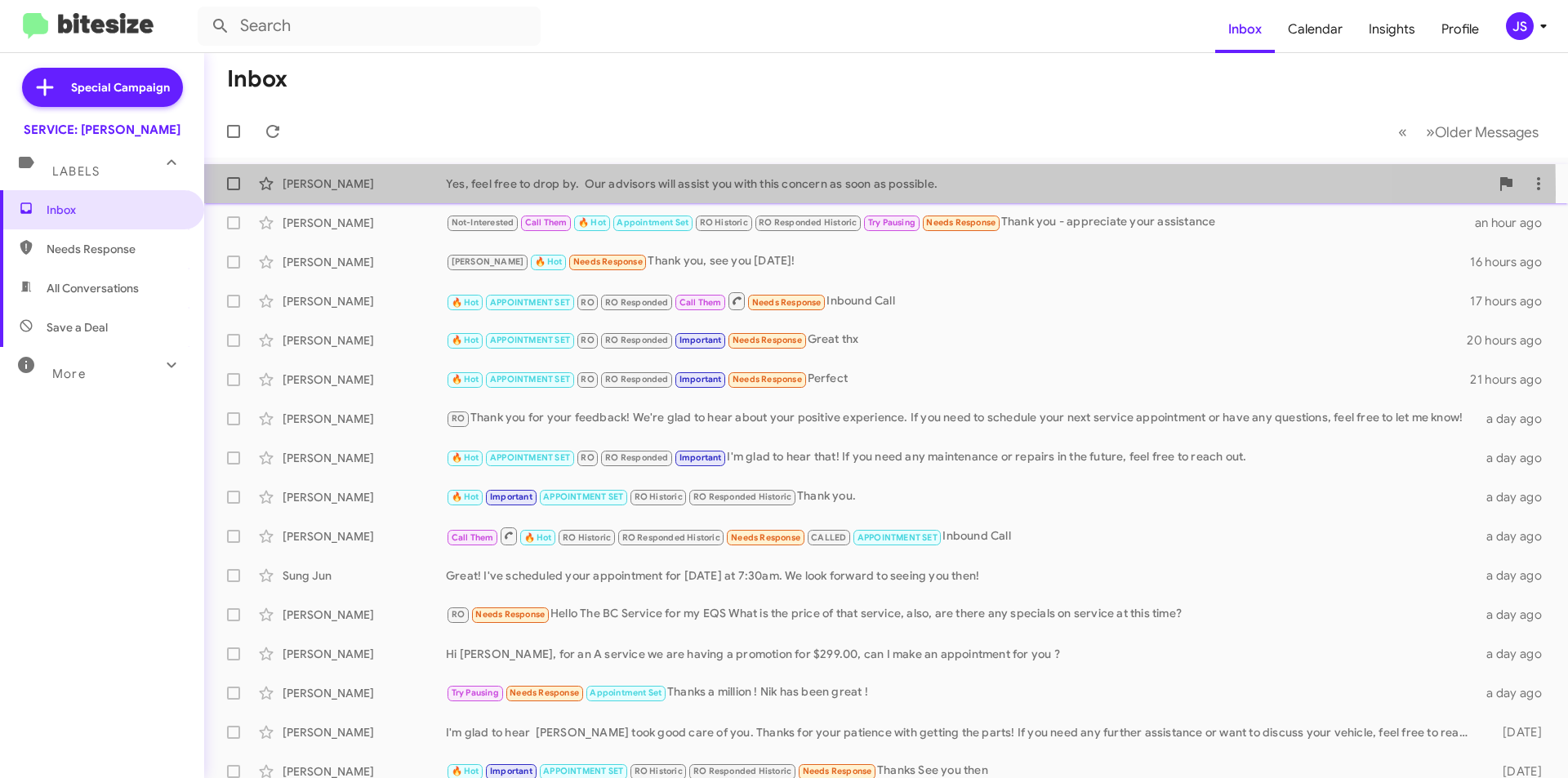
click at [332, 191] on div "Allison Beach Yes, feel free to drop by. Our advisors will assist you with this…" at bounding box center [886, 183] width 1338 height 32
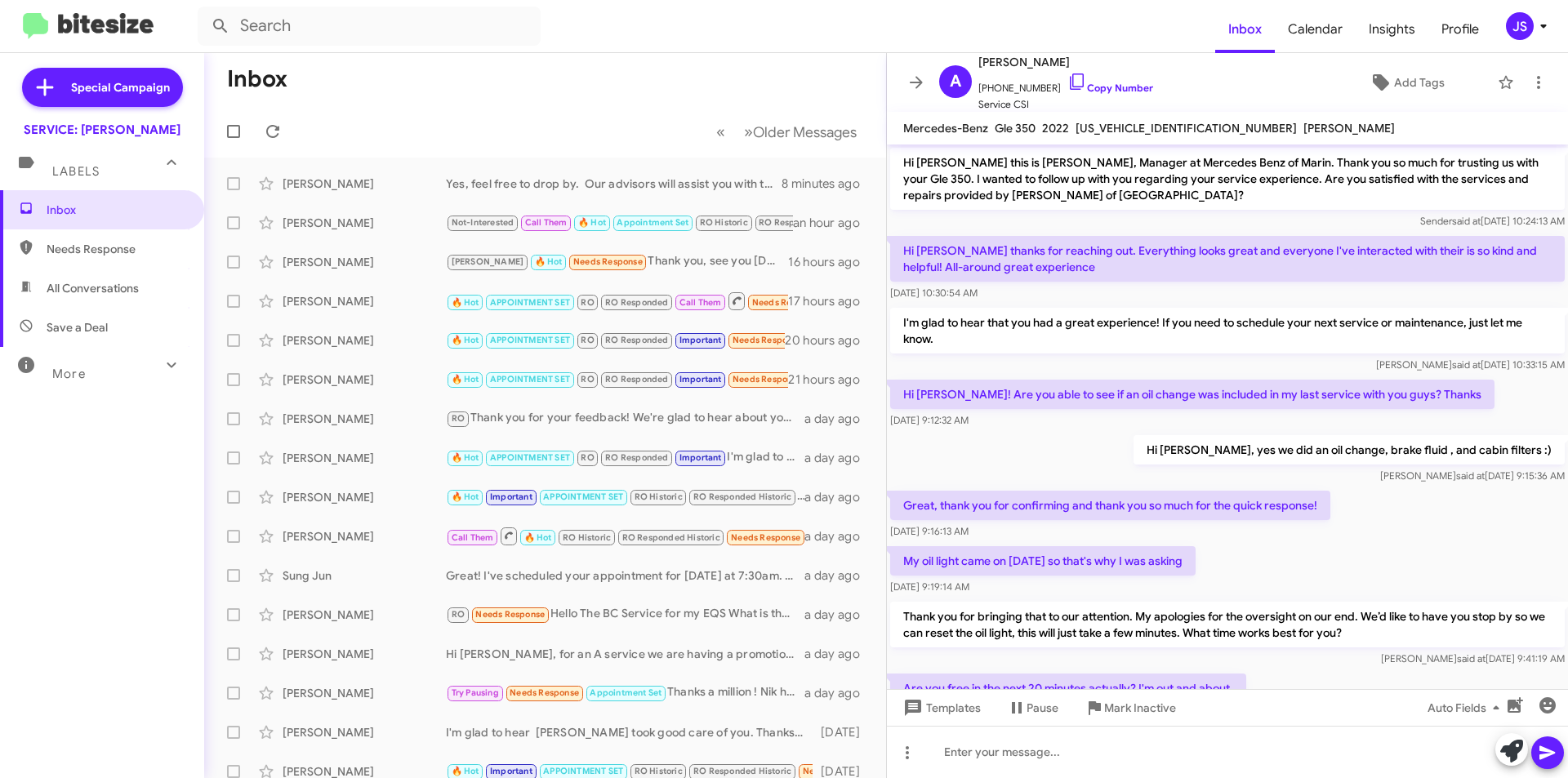
scroll to position [133, 0]
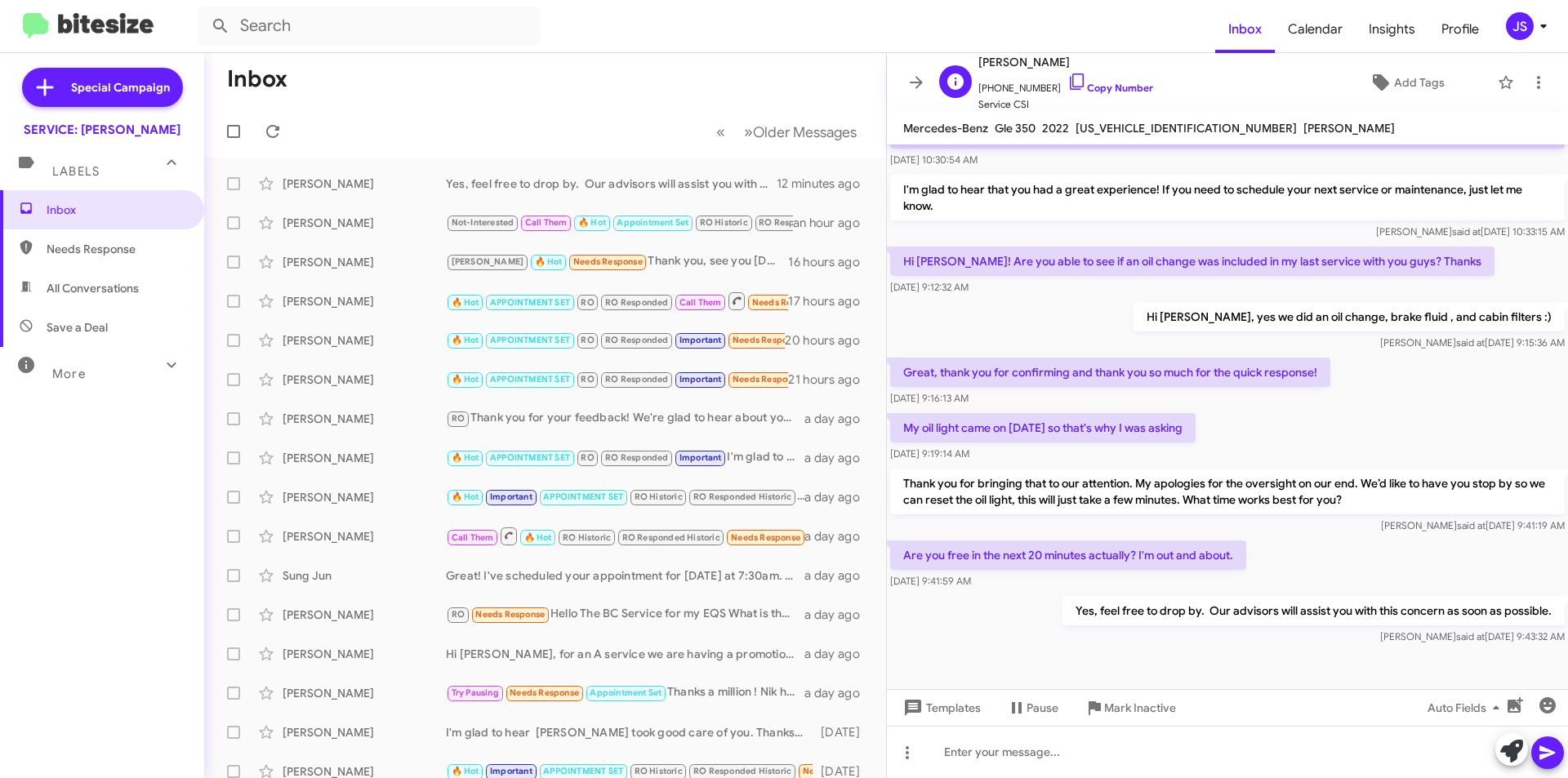
click at [1046, 80] on span "+17605195518 Copy Number" at bounding box center [1065, 84] width 175 height 24
click at [1067, 78] on icon at bounding box center [1076, 81] width 19 height 19
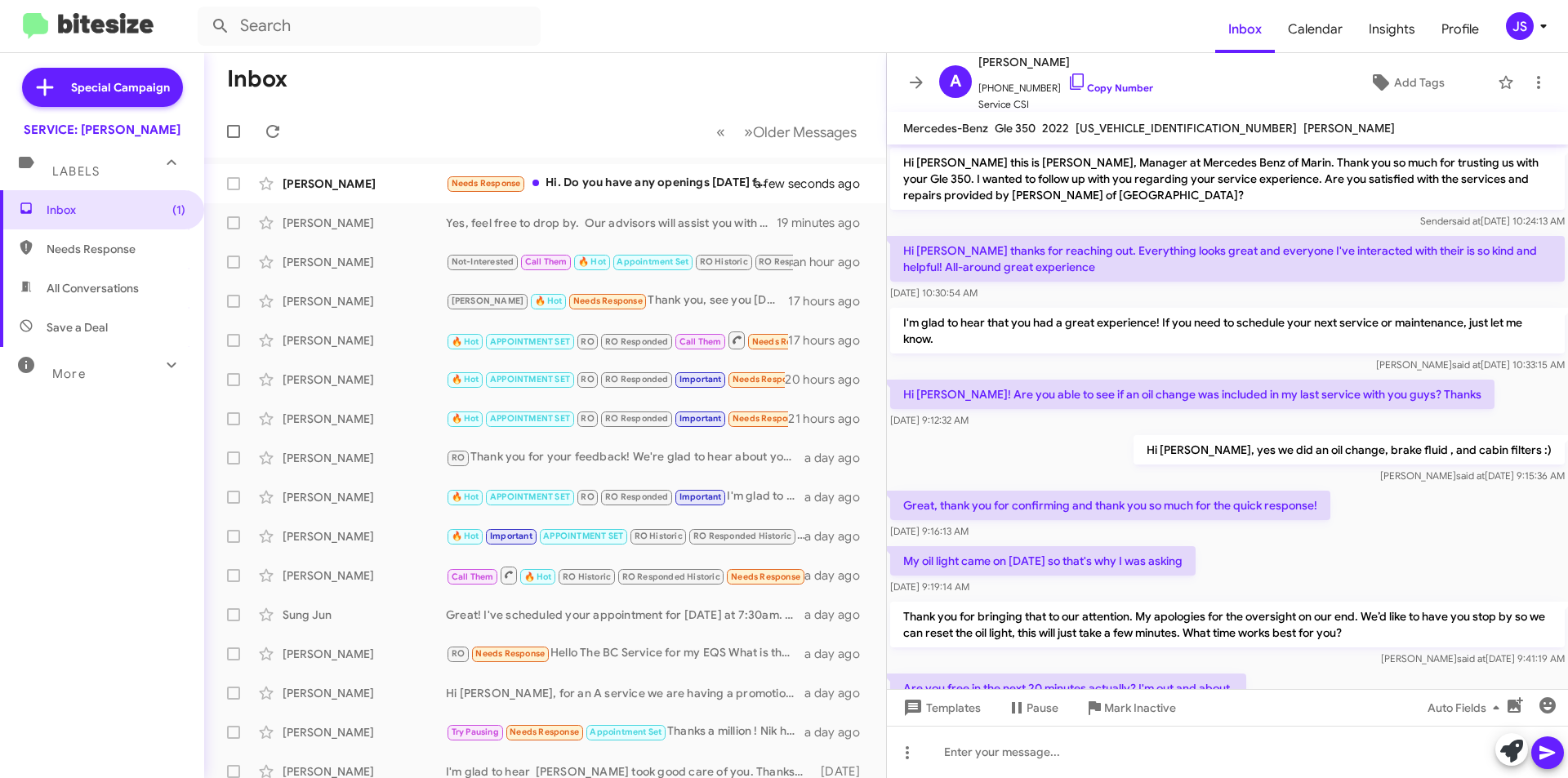
scroll to position [133, 0]
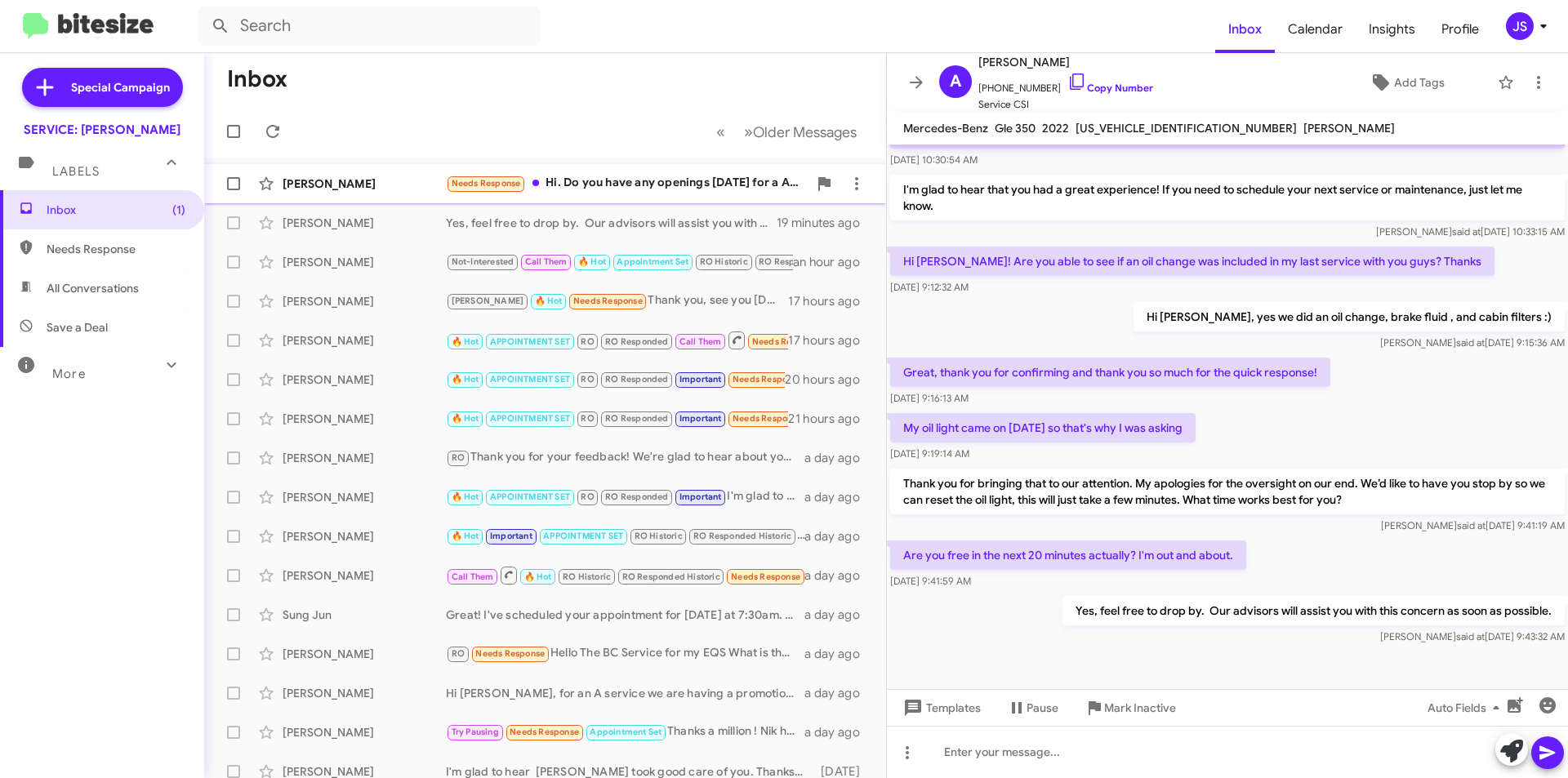
click at [344, 187] on div "Melissa Hannan" at bounding box center [364, 184] width 163 height 17
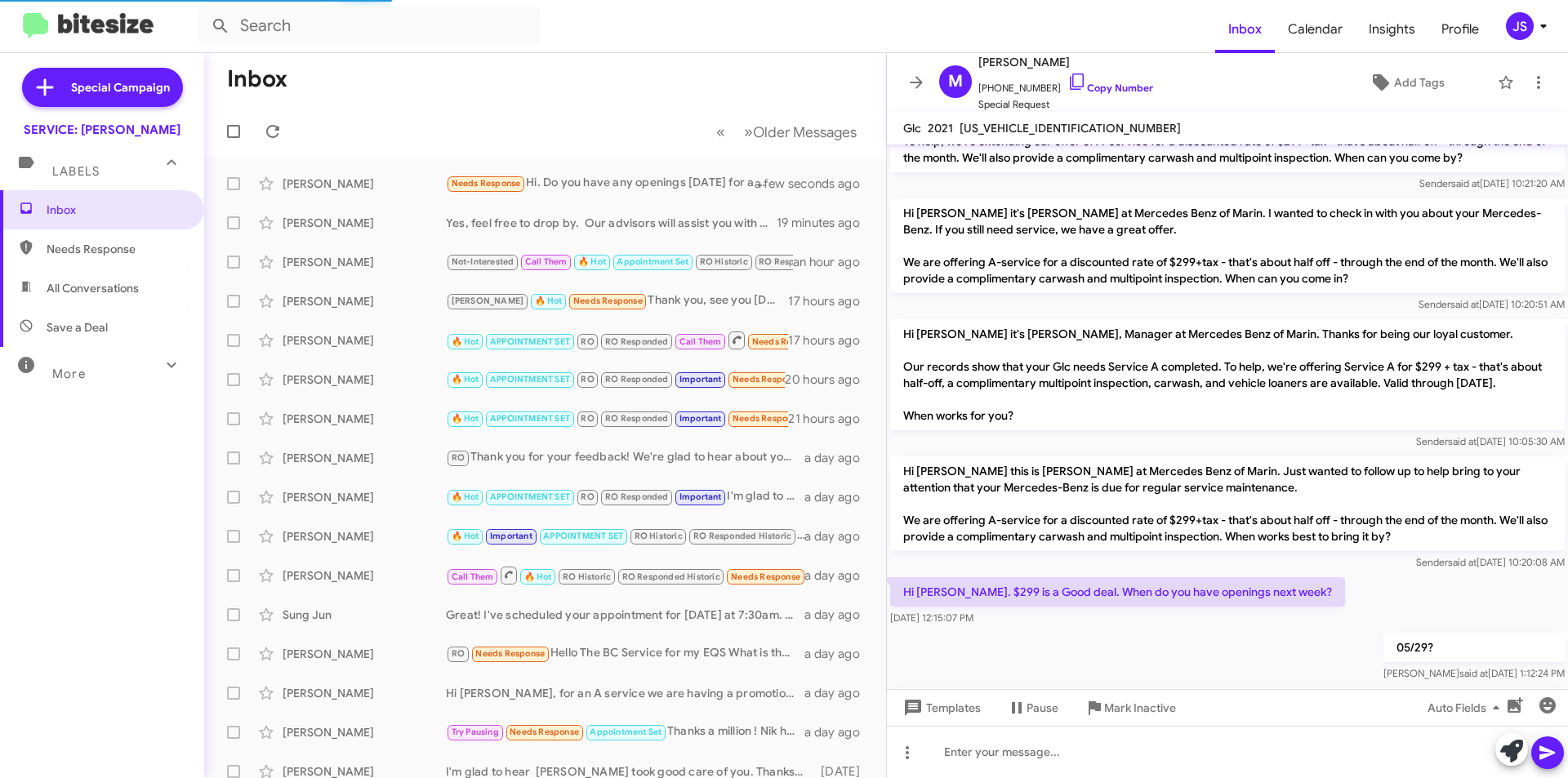
scroll to position [1147, 0]
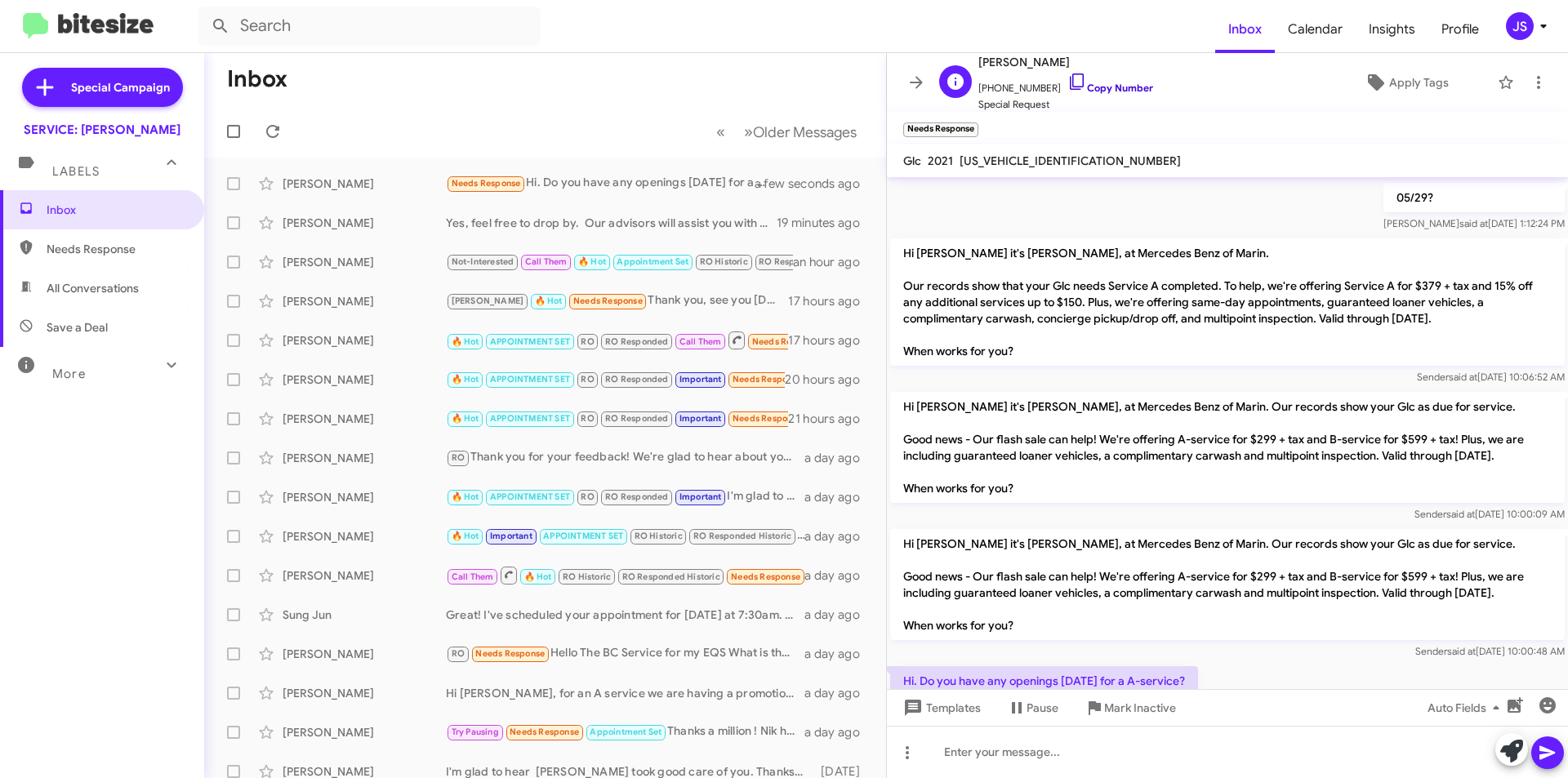
click at [1067, 82] on icon at bounding box center [1076, 81] width 19 height 19
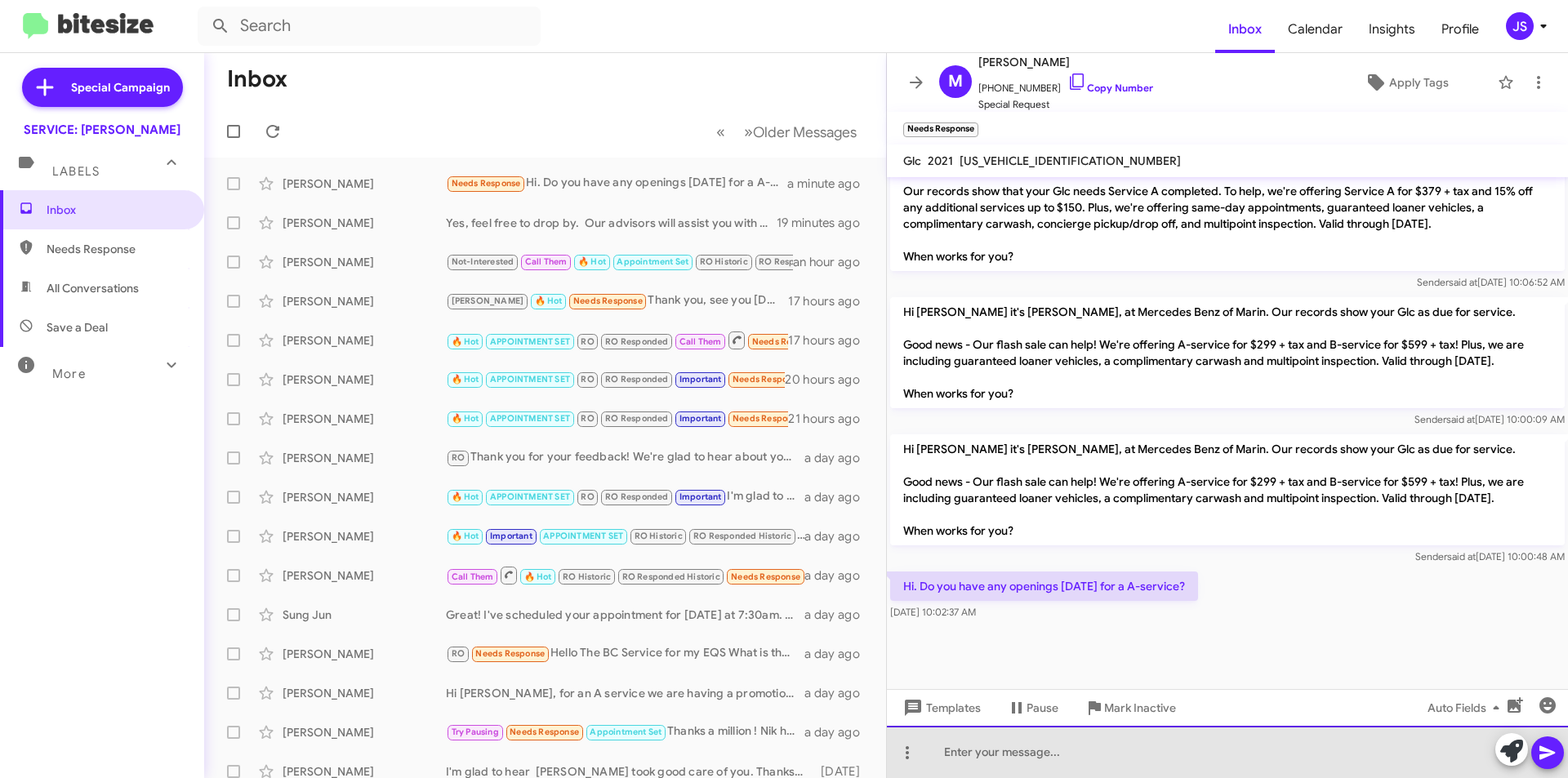
click at [1232, 767] on div at bounding box center [1227, 751] width 681 height 52
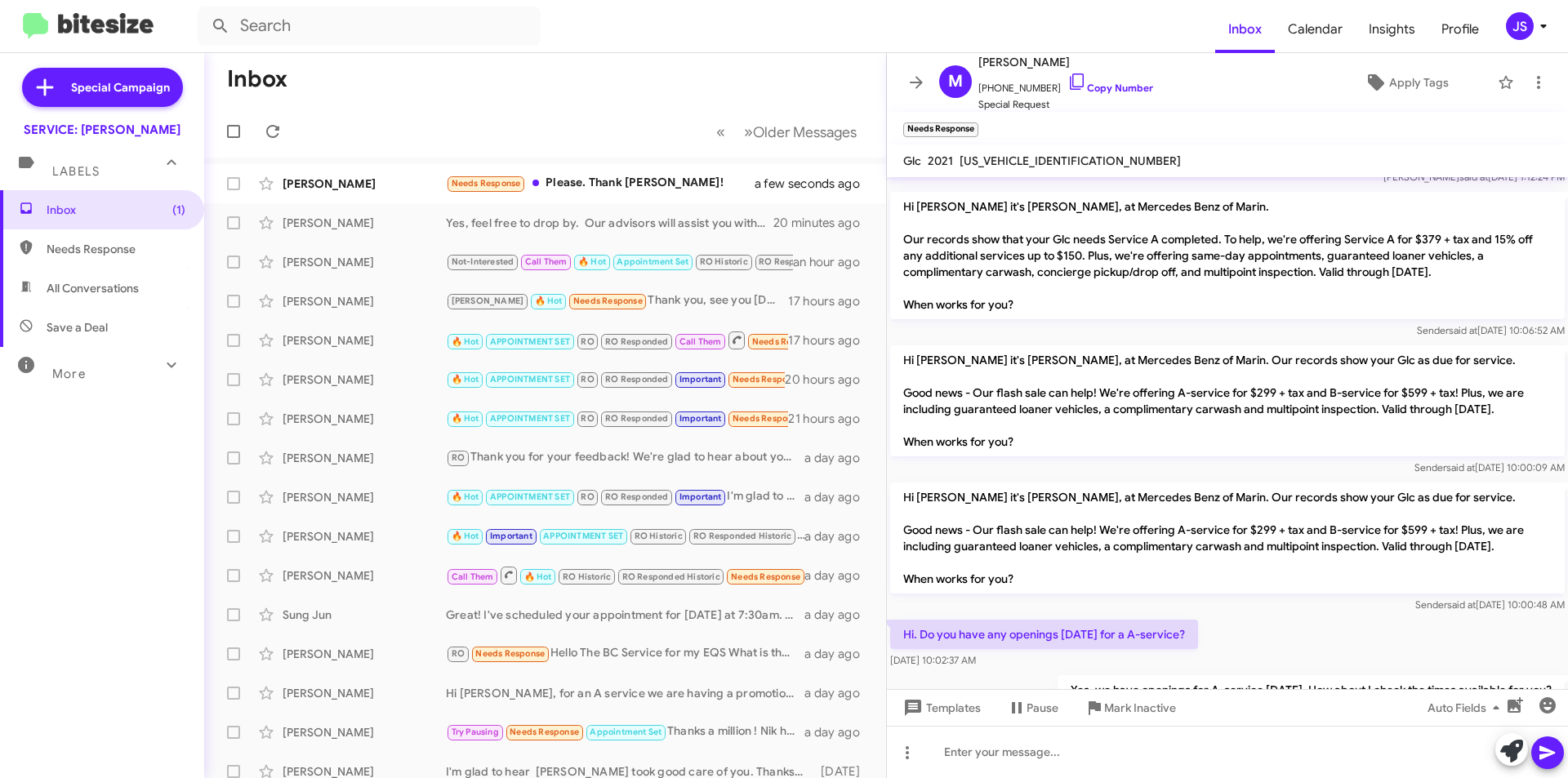
scroll to position [1361, 0]
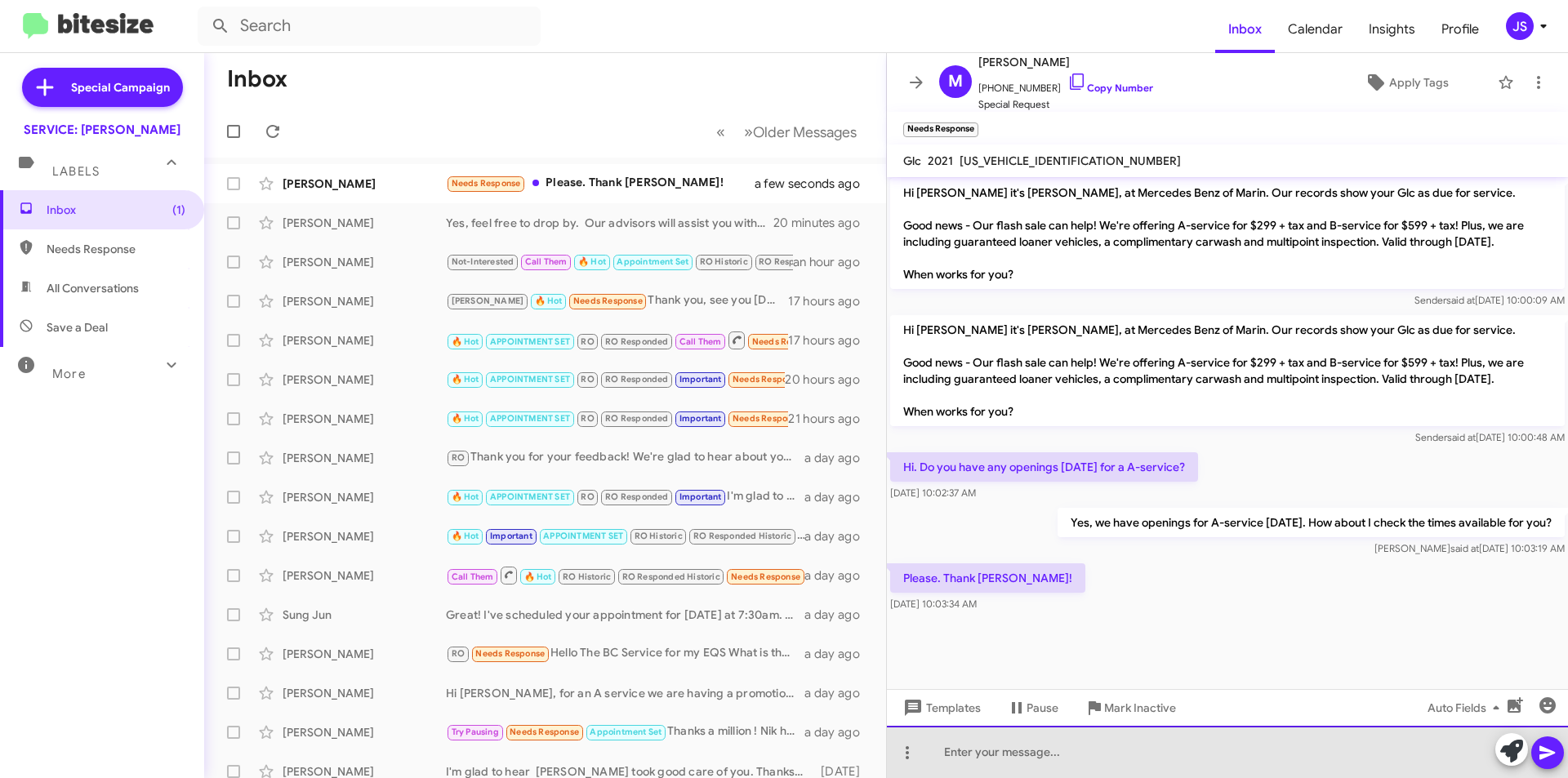
click at [1313, 760] on div at bounding box center [1227, 751] width 681 height 52
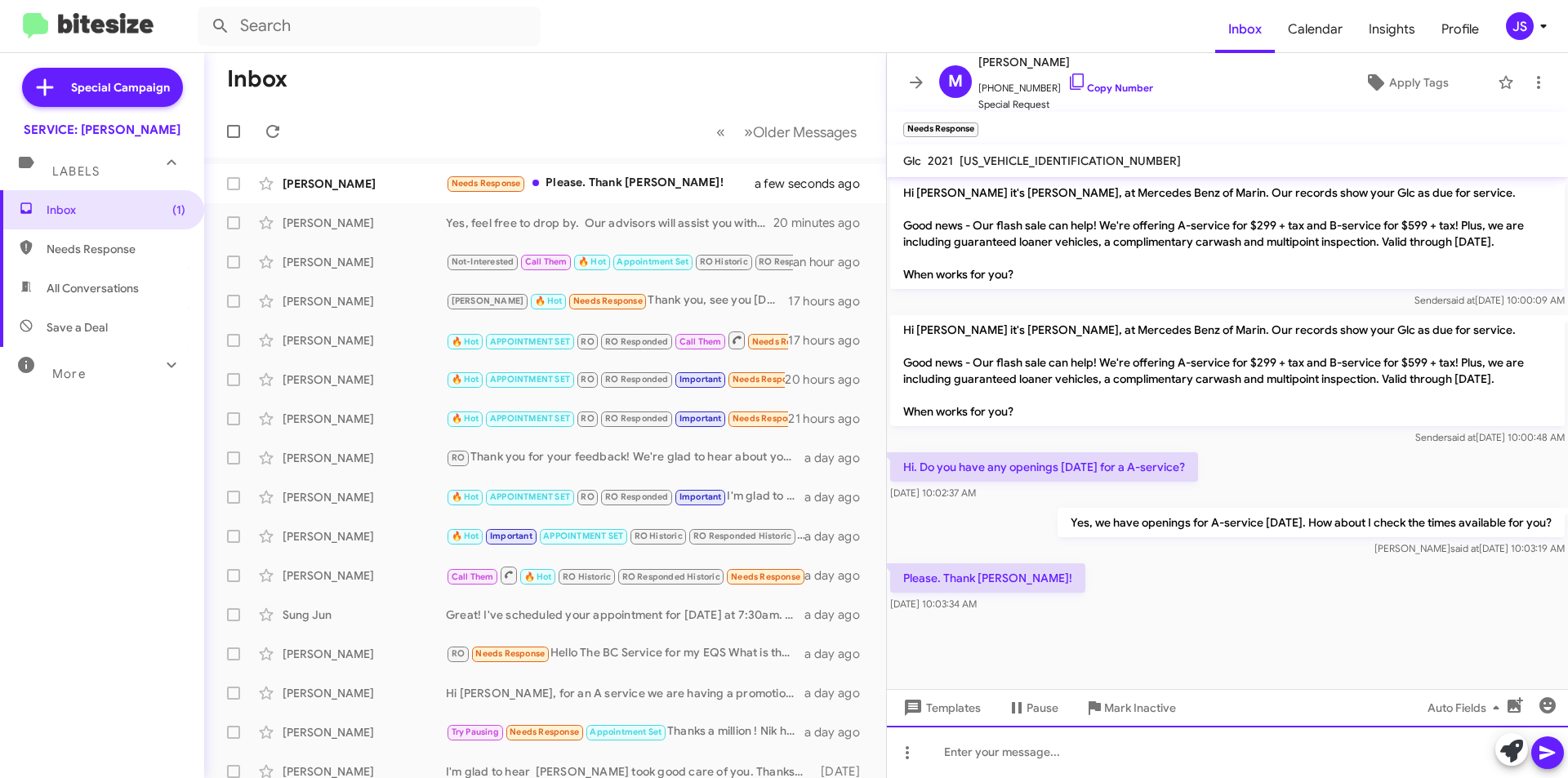
click at [1156, 759] on div at bounding box center [1227, 751] width 681 height 52
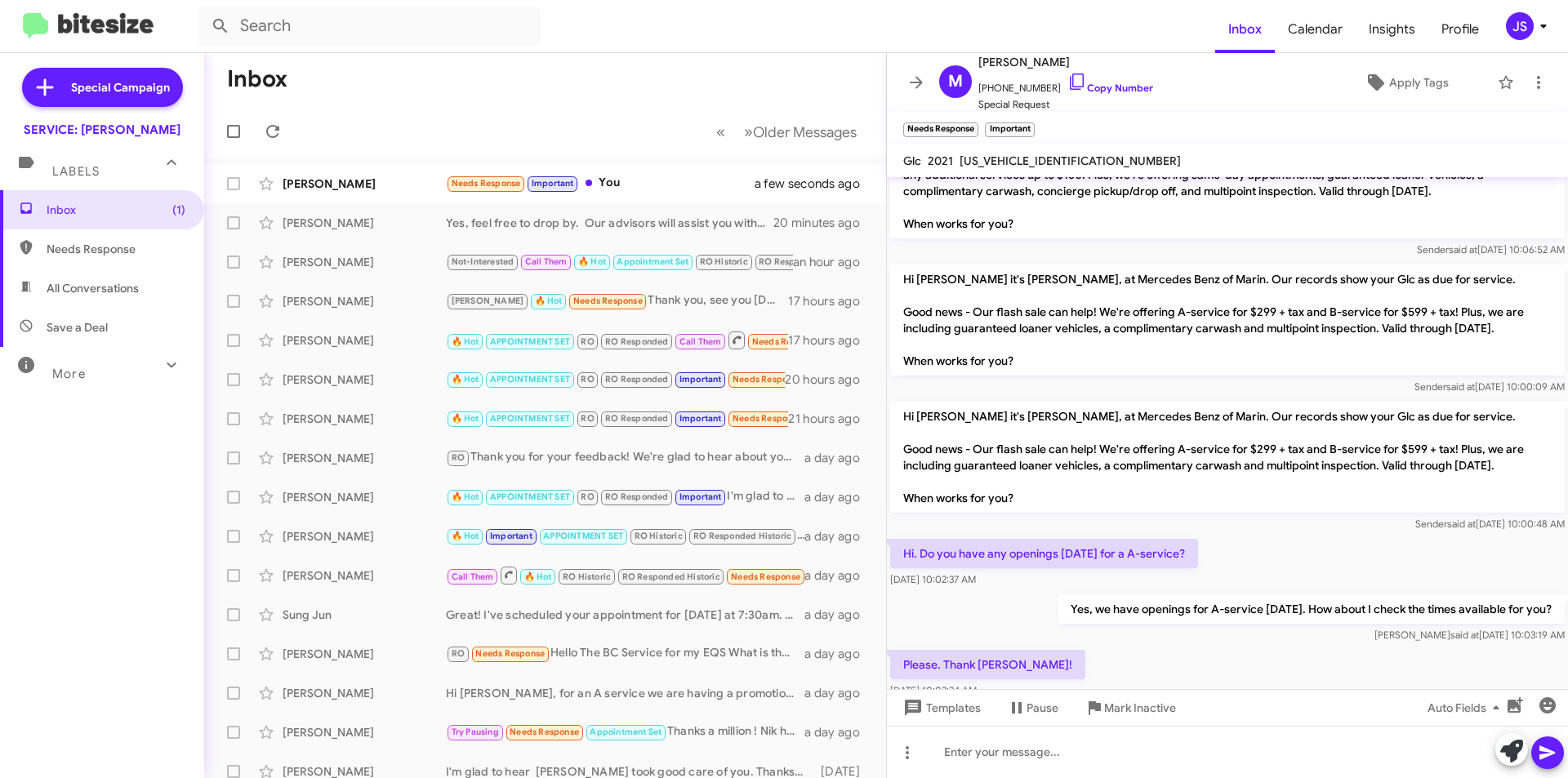
scroll to position [1480, 0]
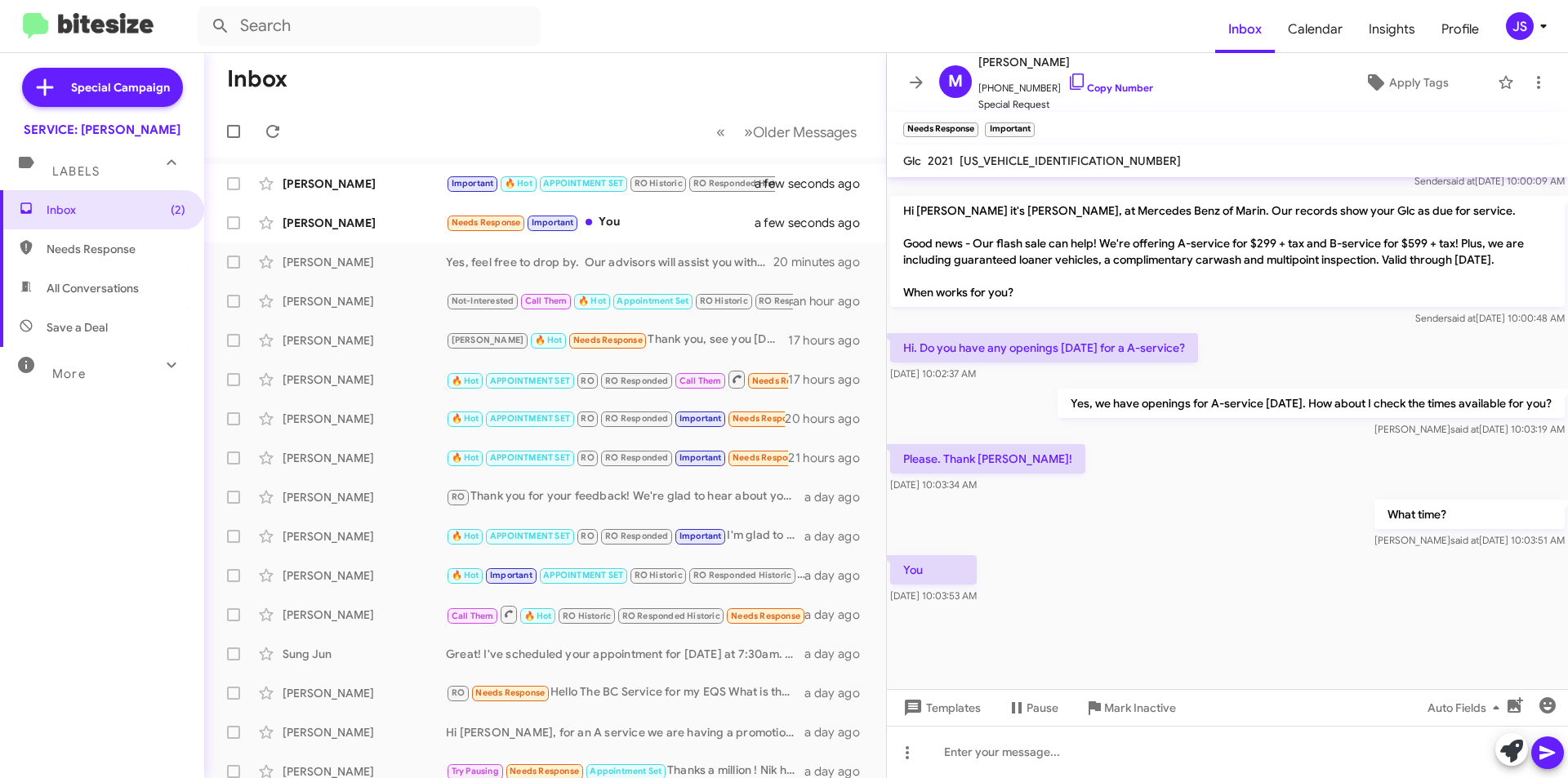
click at [1364, 537] on div "What time? Judith said at Aug 29, 2025, 10:03:51 AM" at bounding box center [1227, 525] width 681 height 56
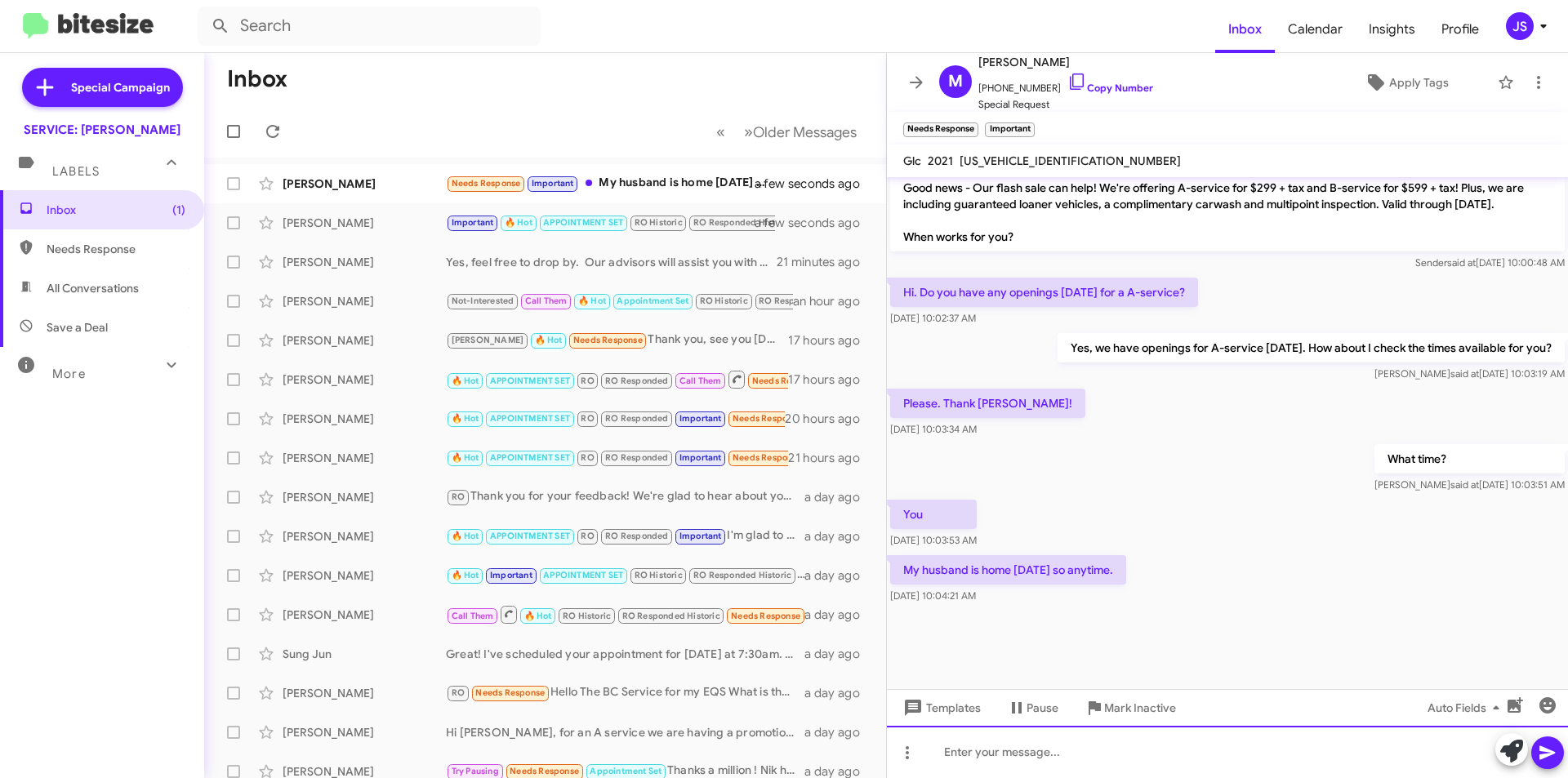
click at [1350, 747] on div at bounding box center [1227, 751] width 681 height 52
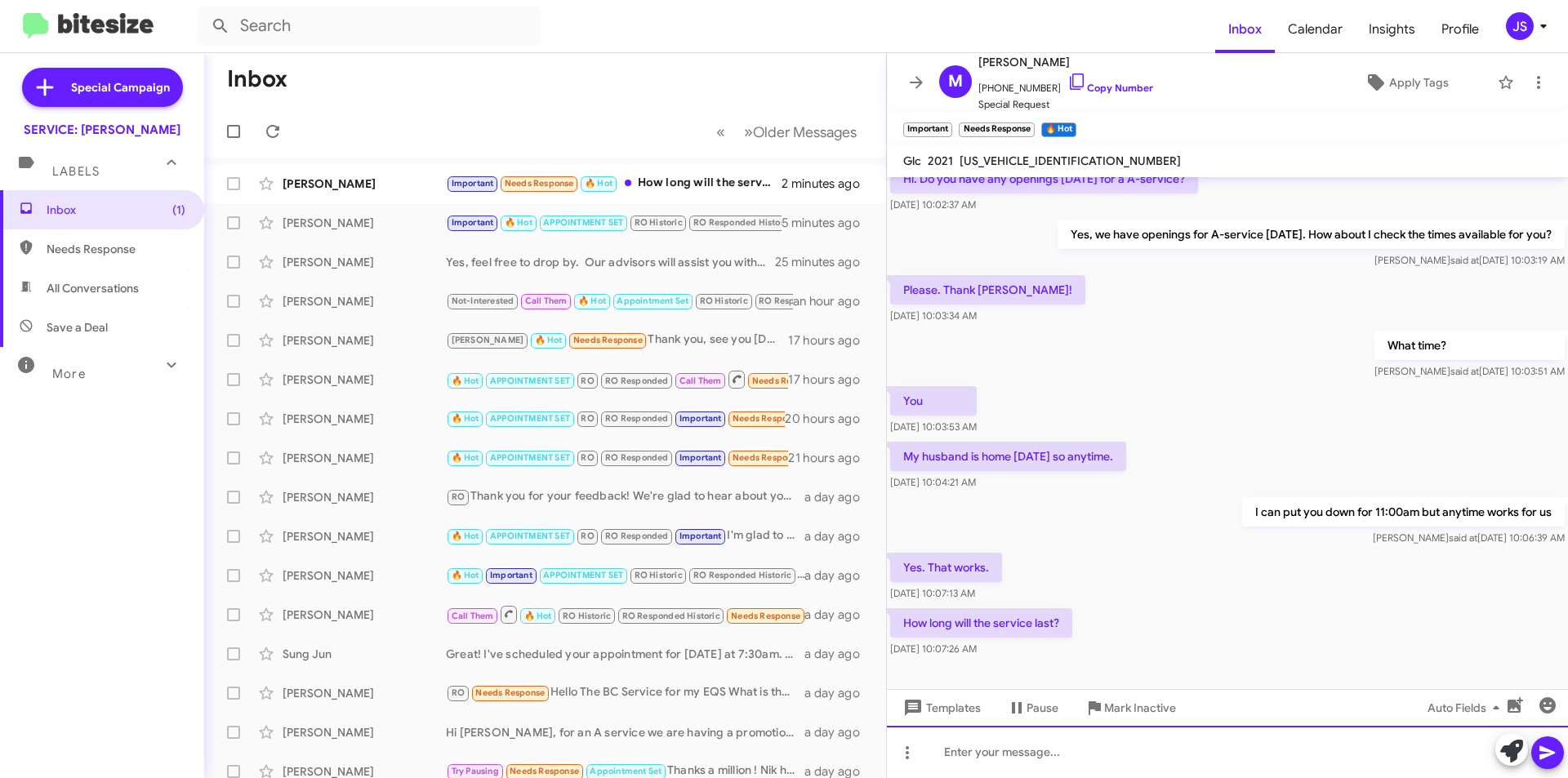
scroll to position [1267, 0]
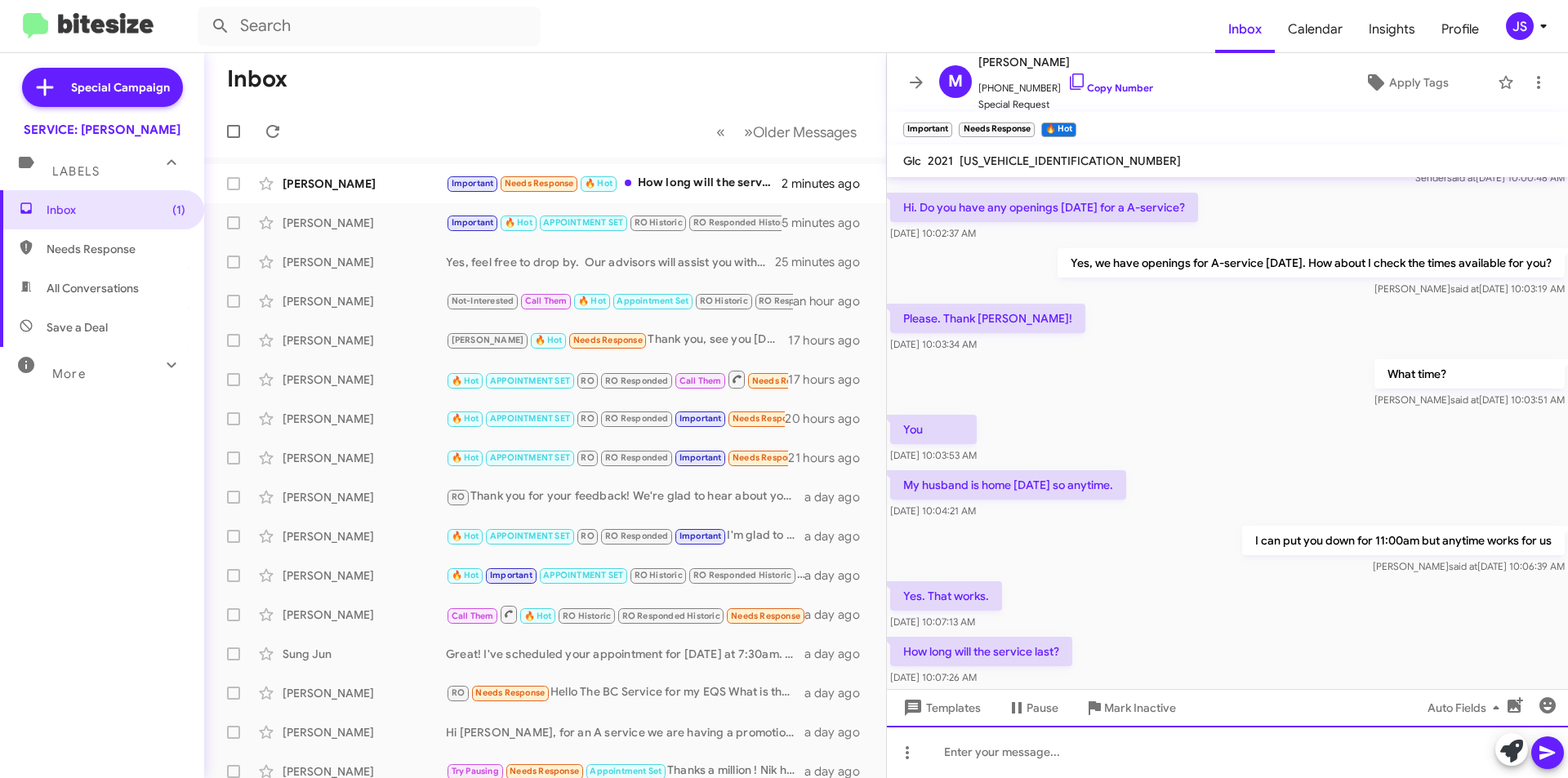
click at [1056, 754] on div at bounding box center [1227, 751] width 681 height 52
click at [1242, 752] on div "2-3 hours with the wash , we can give you a ride home or loaner" at bounding box center [1227, 751] width 681 height 52
click at [1121, 752] on div "2-3 hours with the wash , we can give you a ride home or a loaner" at bounding box center [1227, 751] width 681 height 52
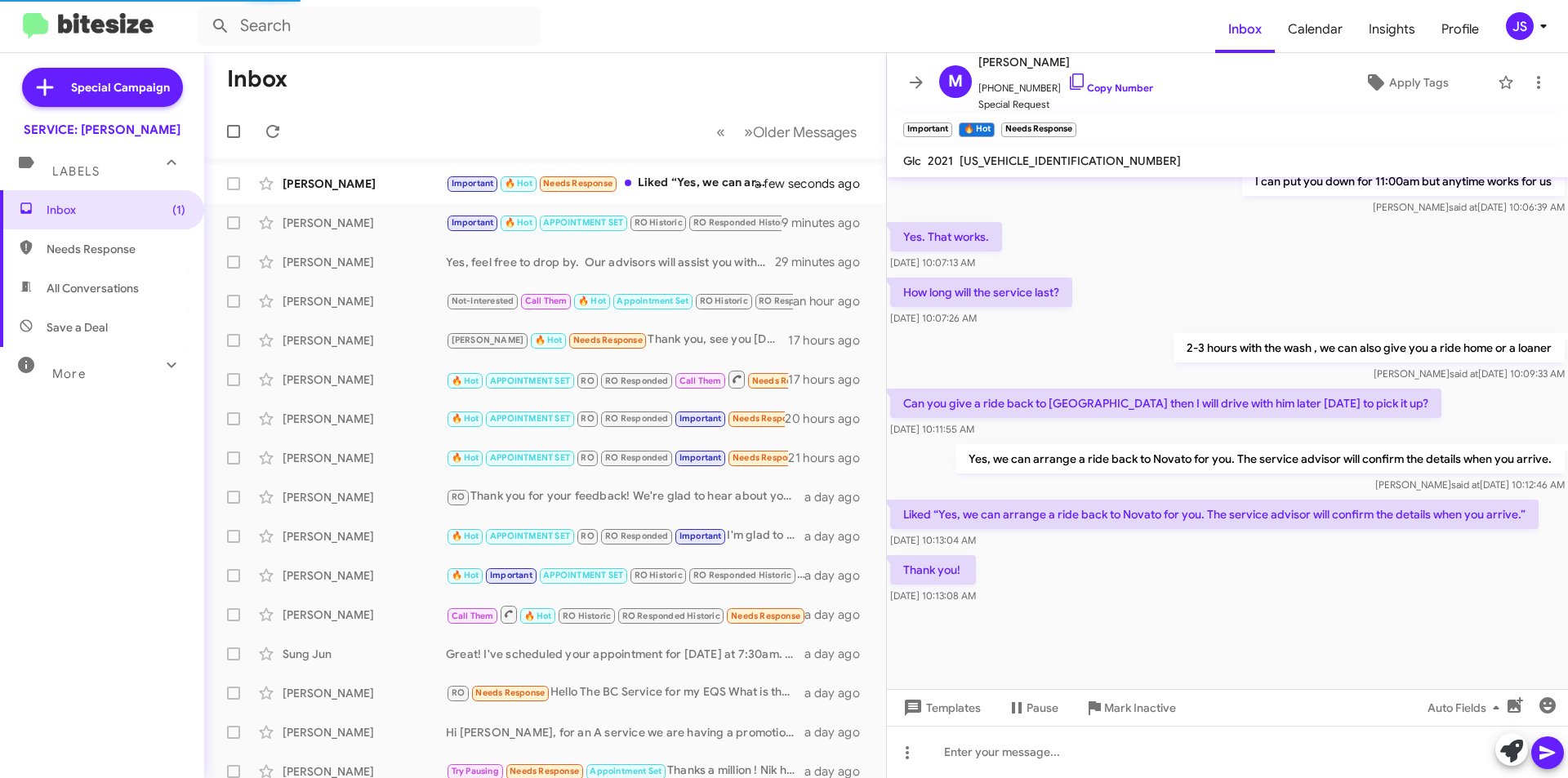
scroll to position [1006, 0]
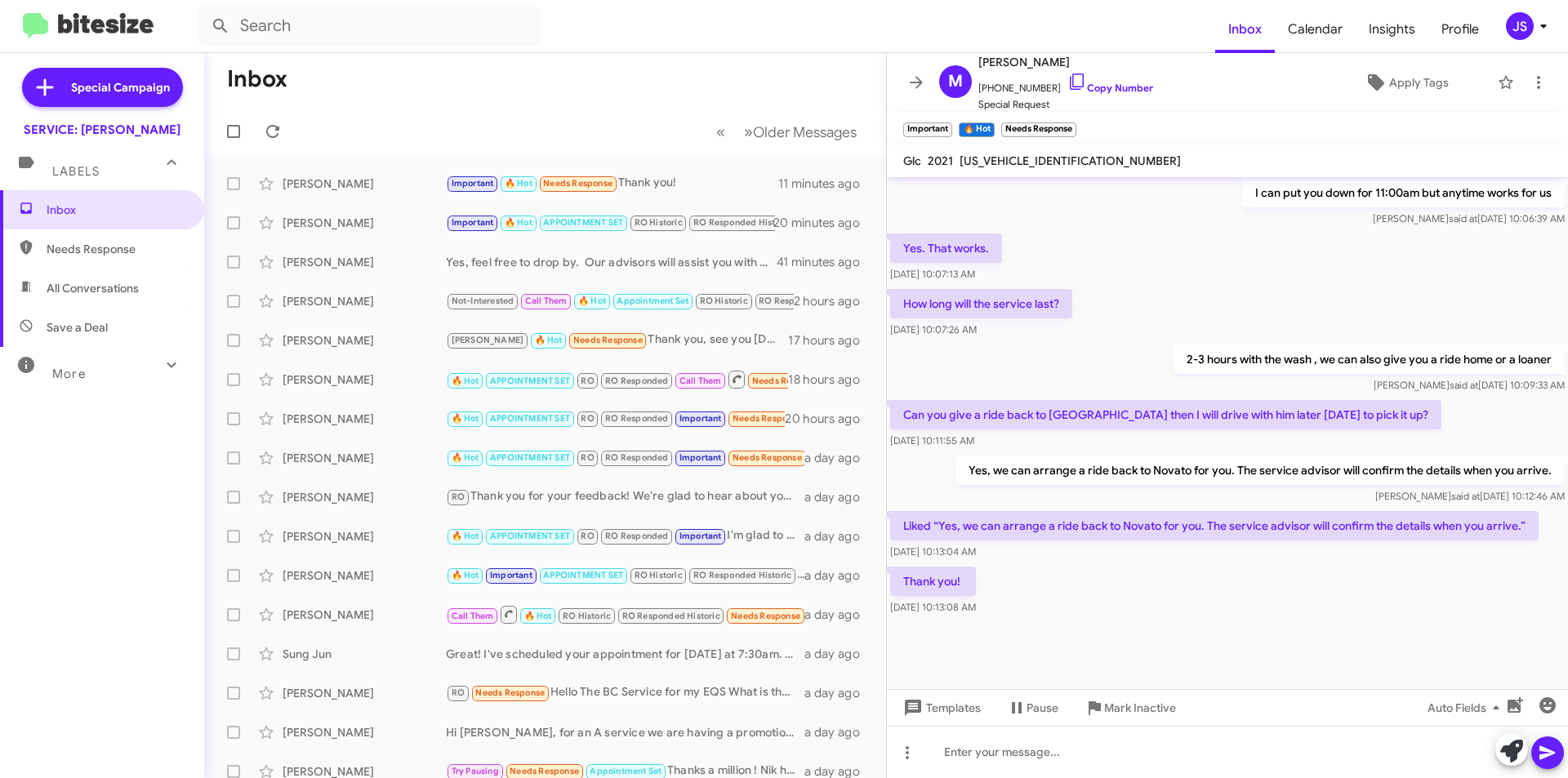
scroll to position [1006, 0]
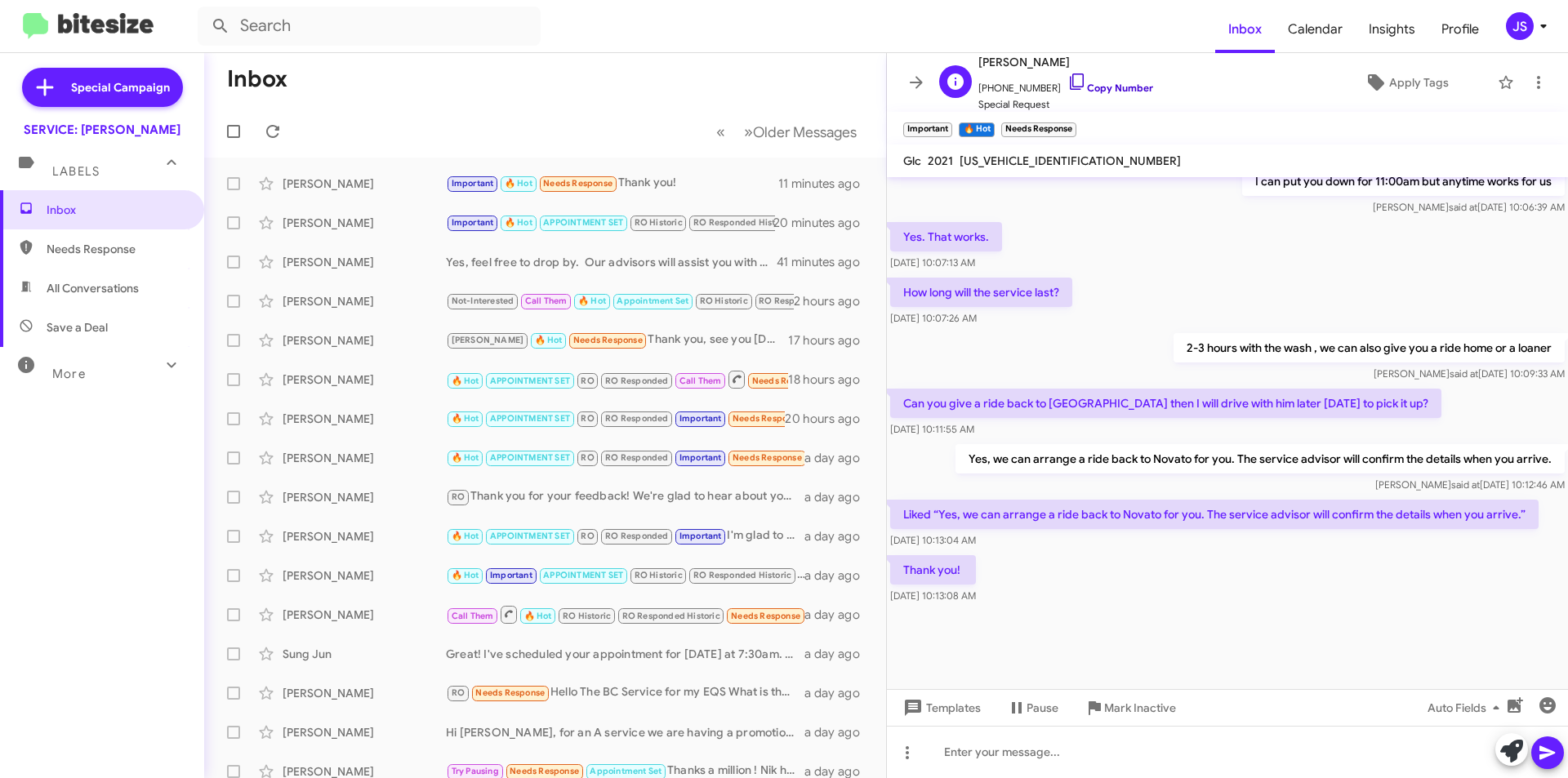
click at [1067, 73] on icon at bounding box center [1076, 81] width 19 height 19
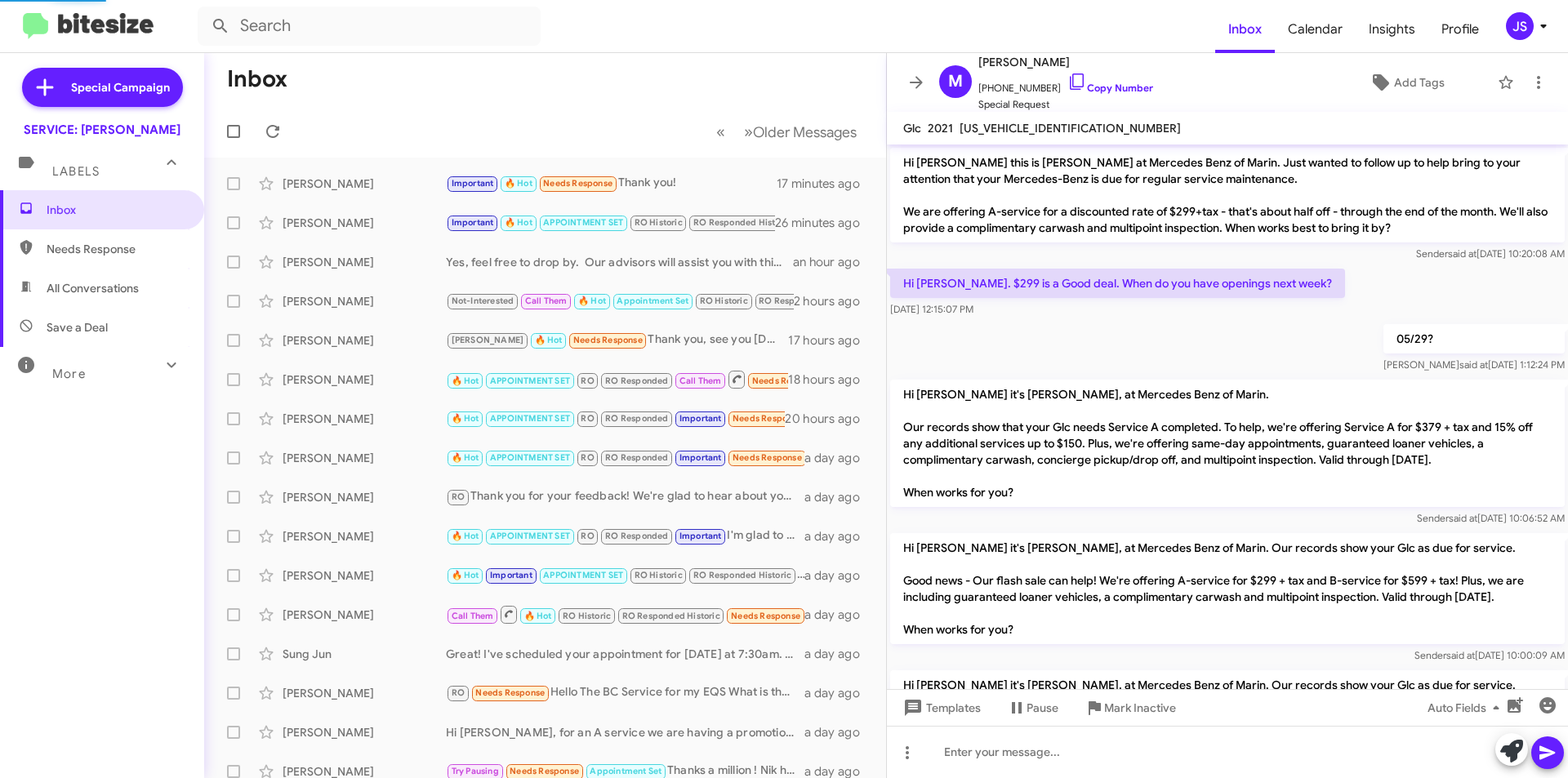
scroll to position [941, 0]
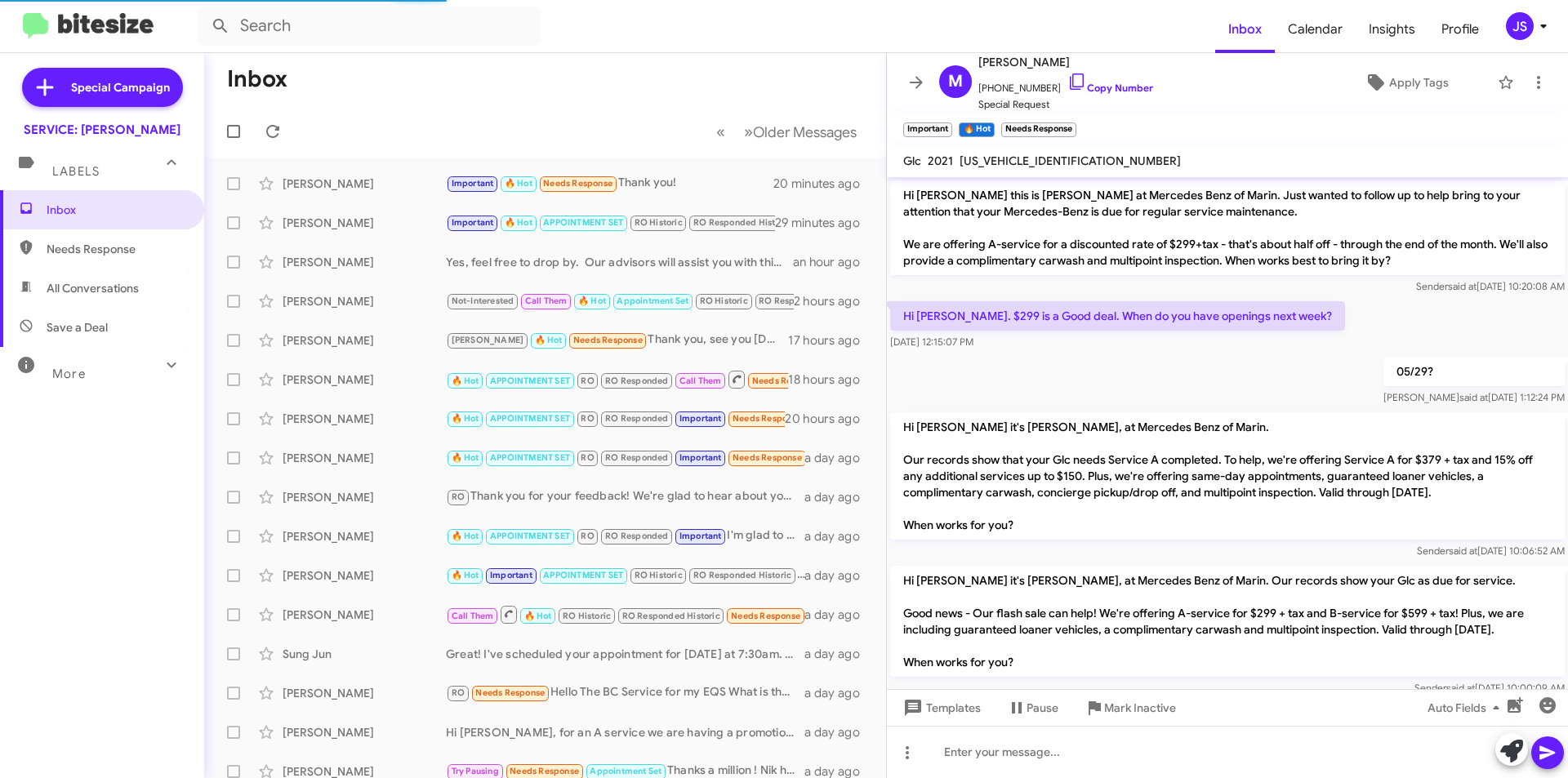
scroll to position [1006, 0]
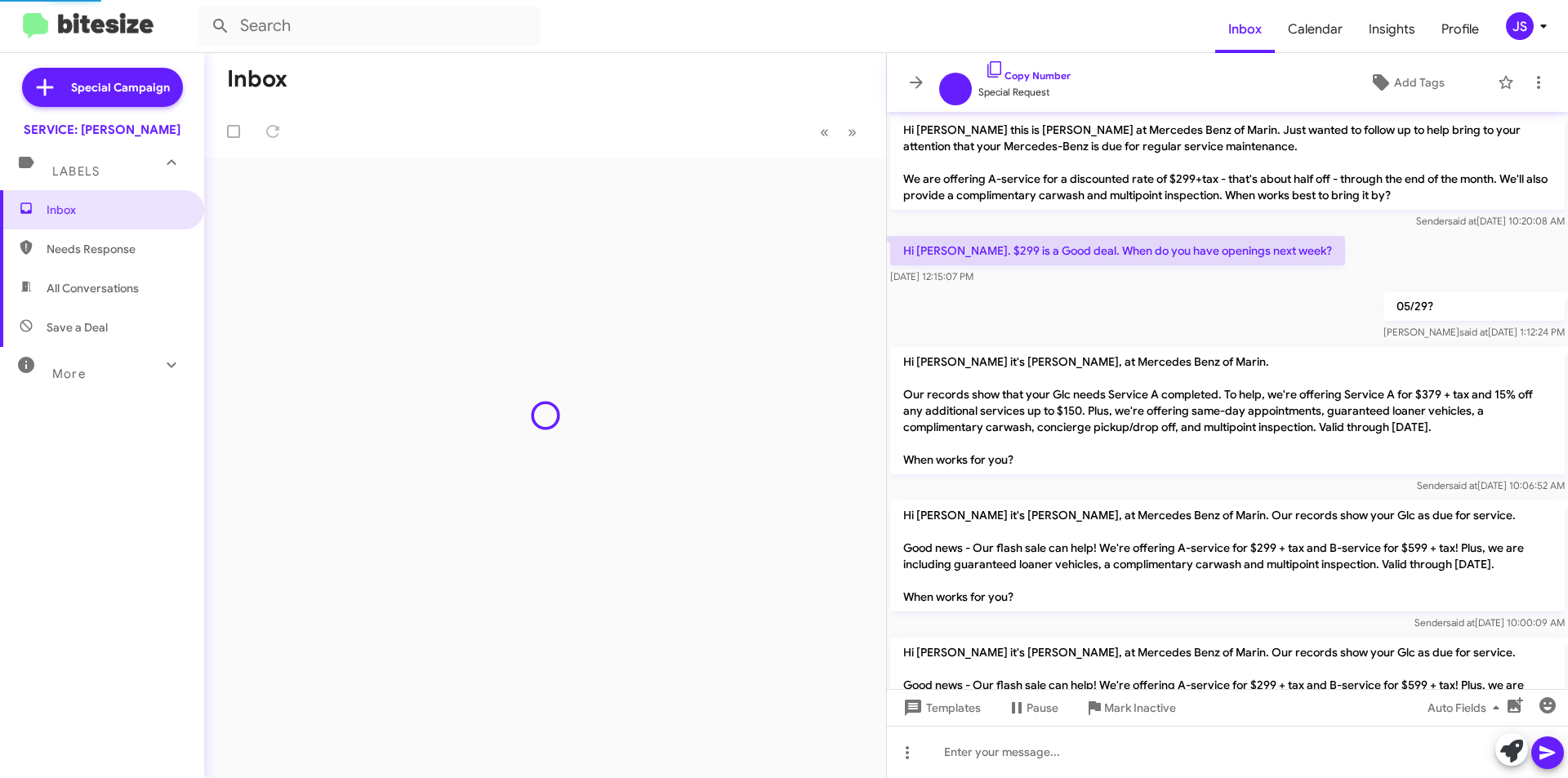
scroll to position [941, 0]
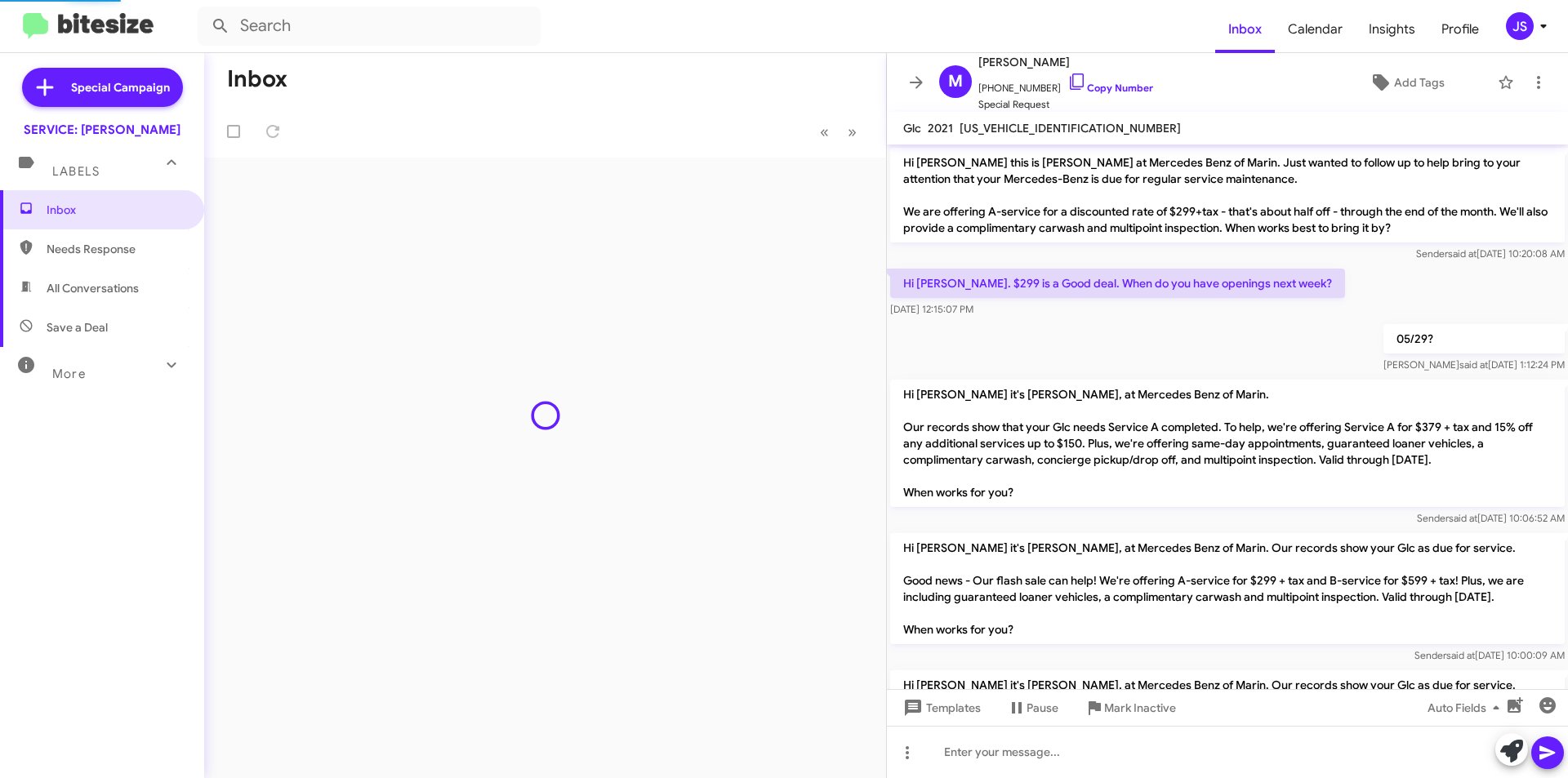
scroll to position [941, 0]
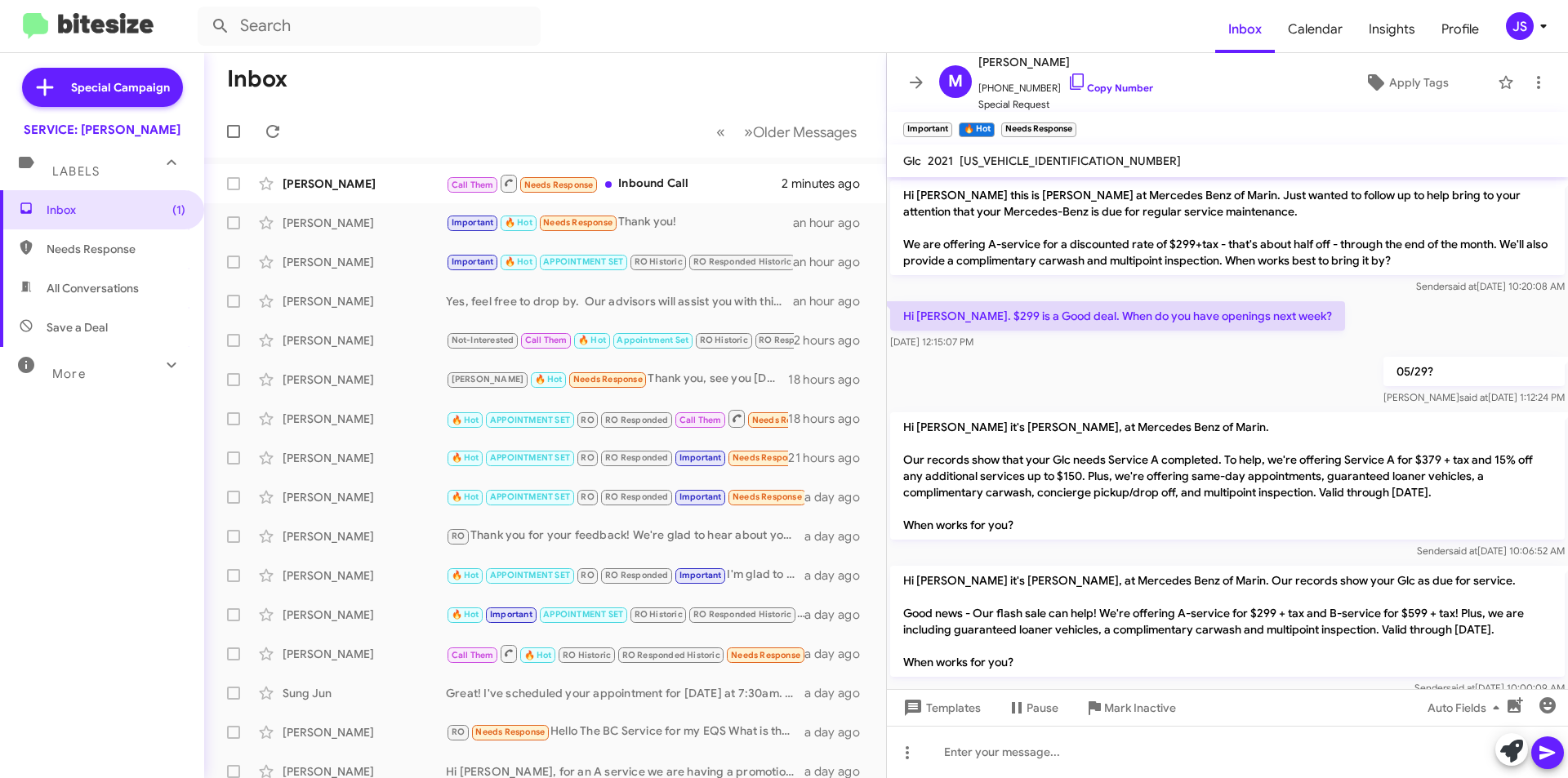
scroll to position [1006, 0]
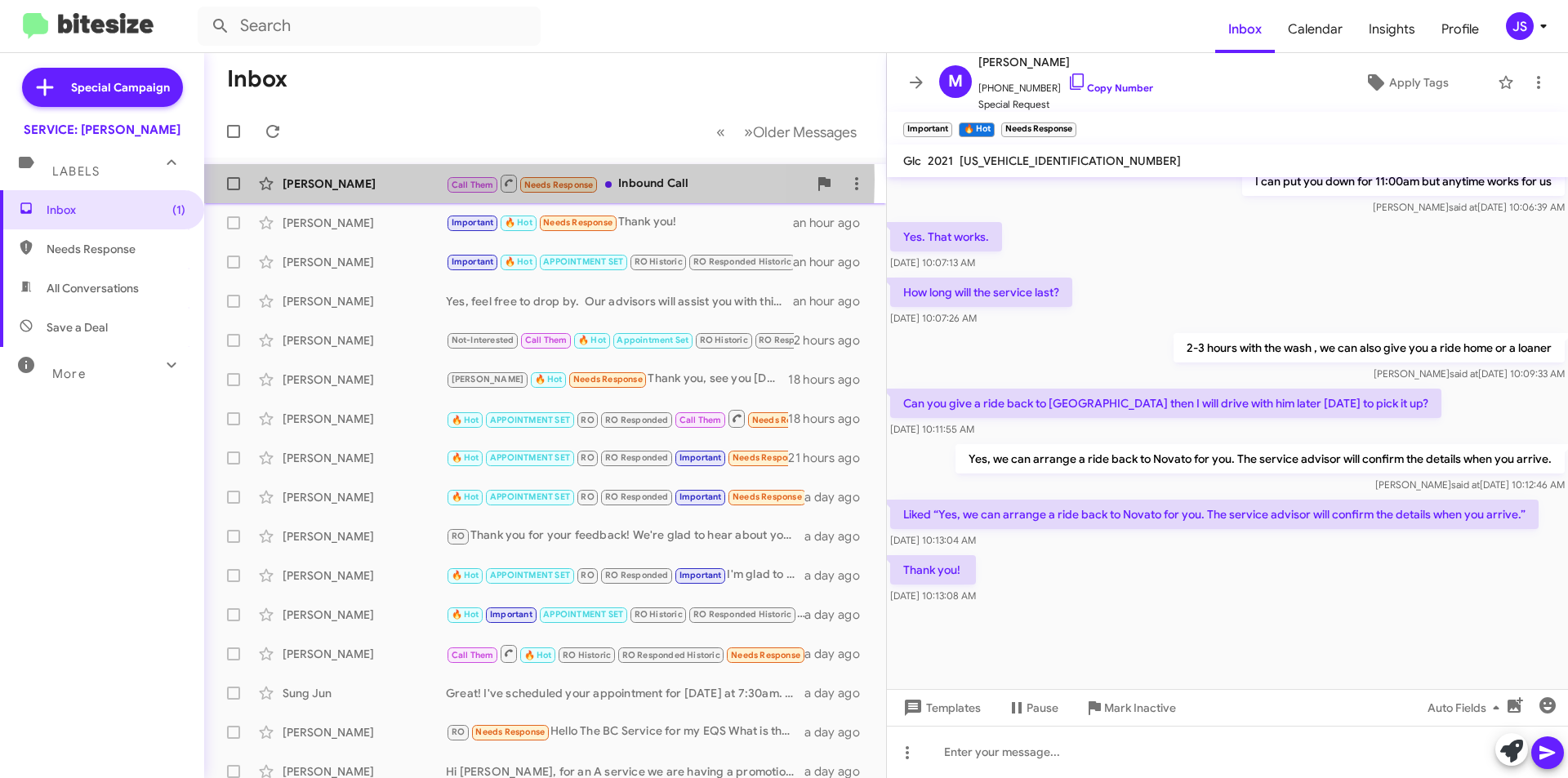
click at [311, 179] on div "[PERSON_NAME]" at bounding box center [364, 184] width 163 height 17
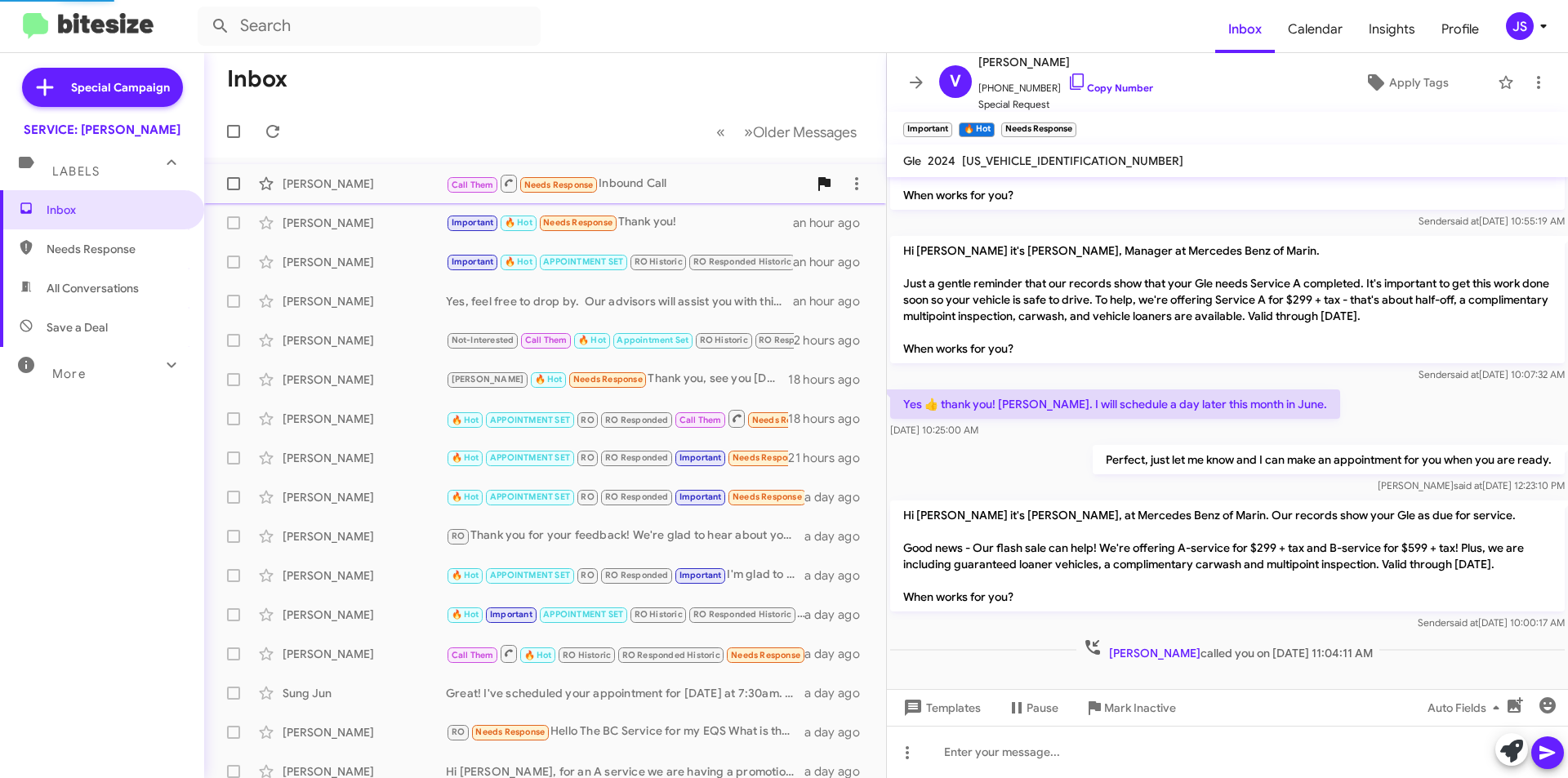
scroll to position [98, 0]
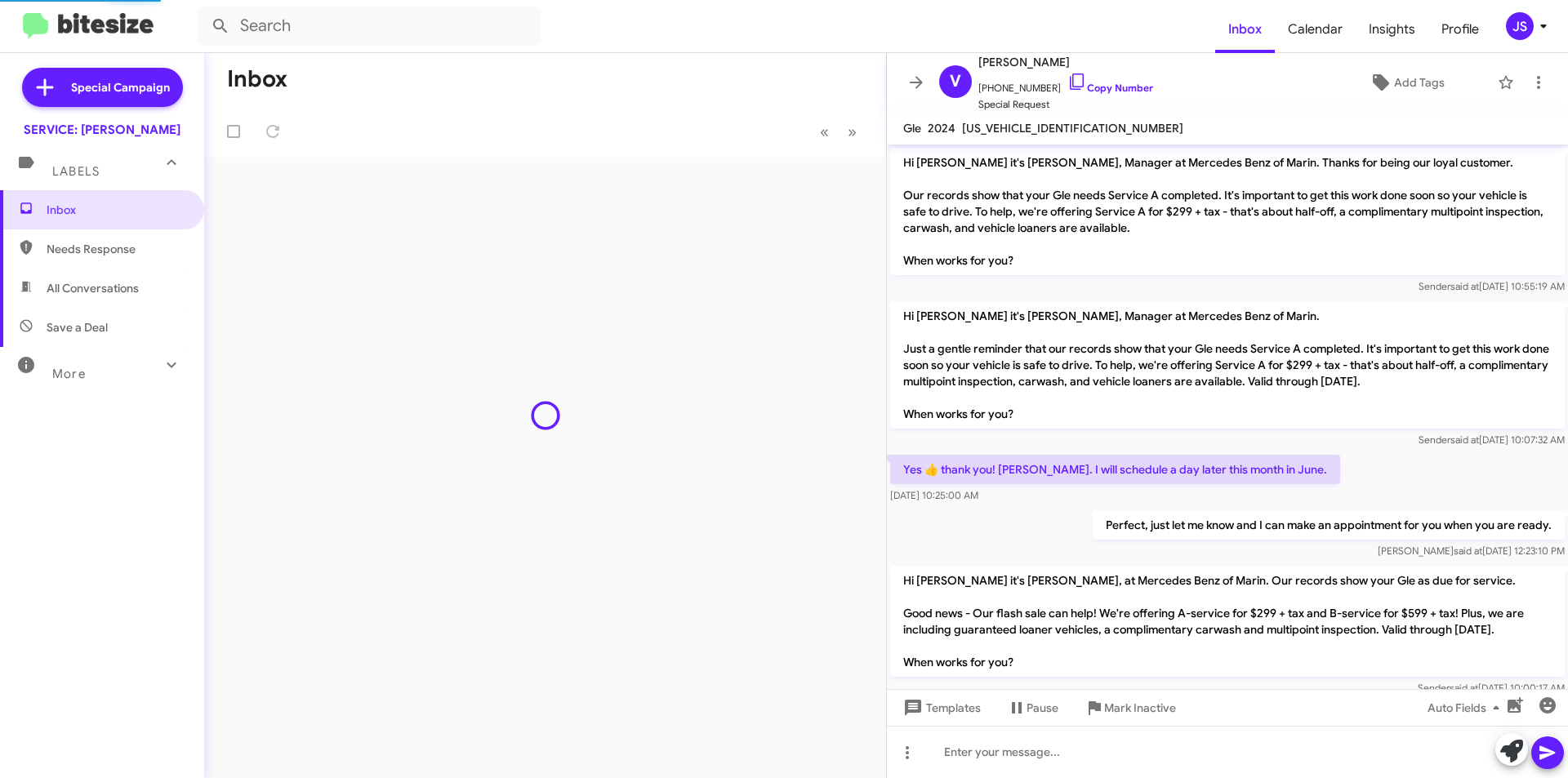
scroll to position [32, 0]
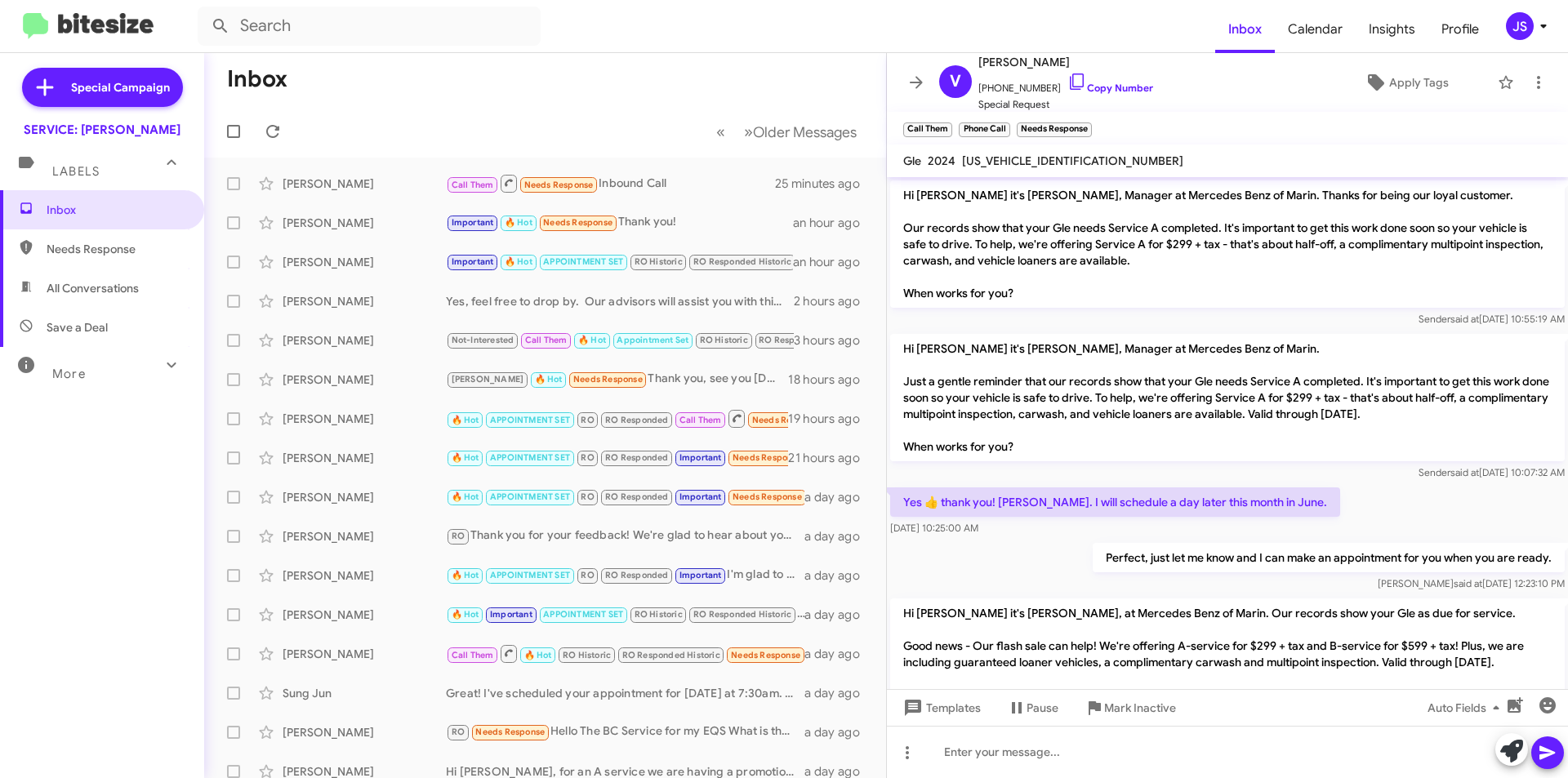
scroll to position [98, 0]
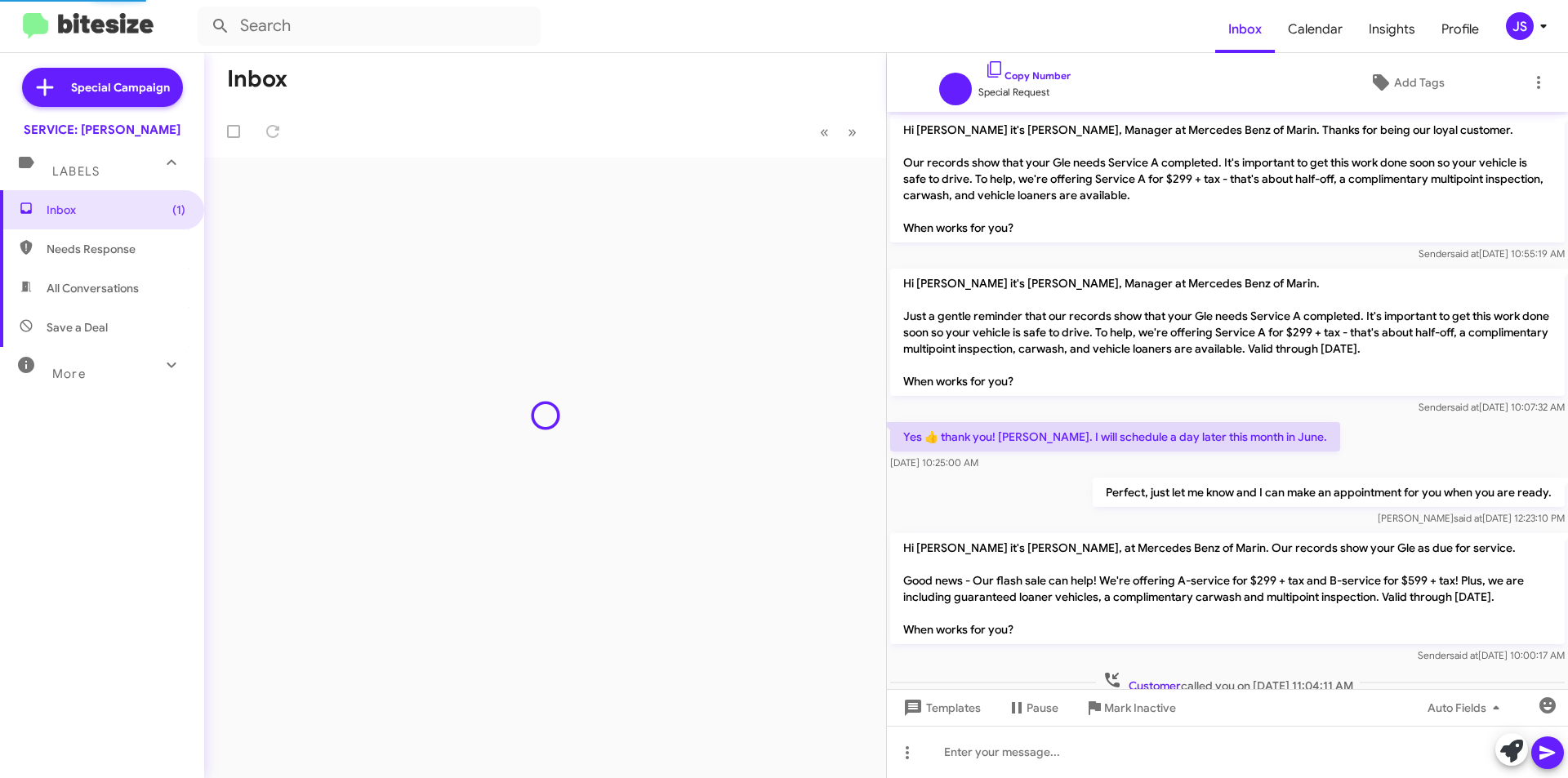
scroll to position [32, 0]
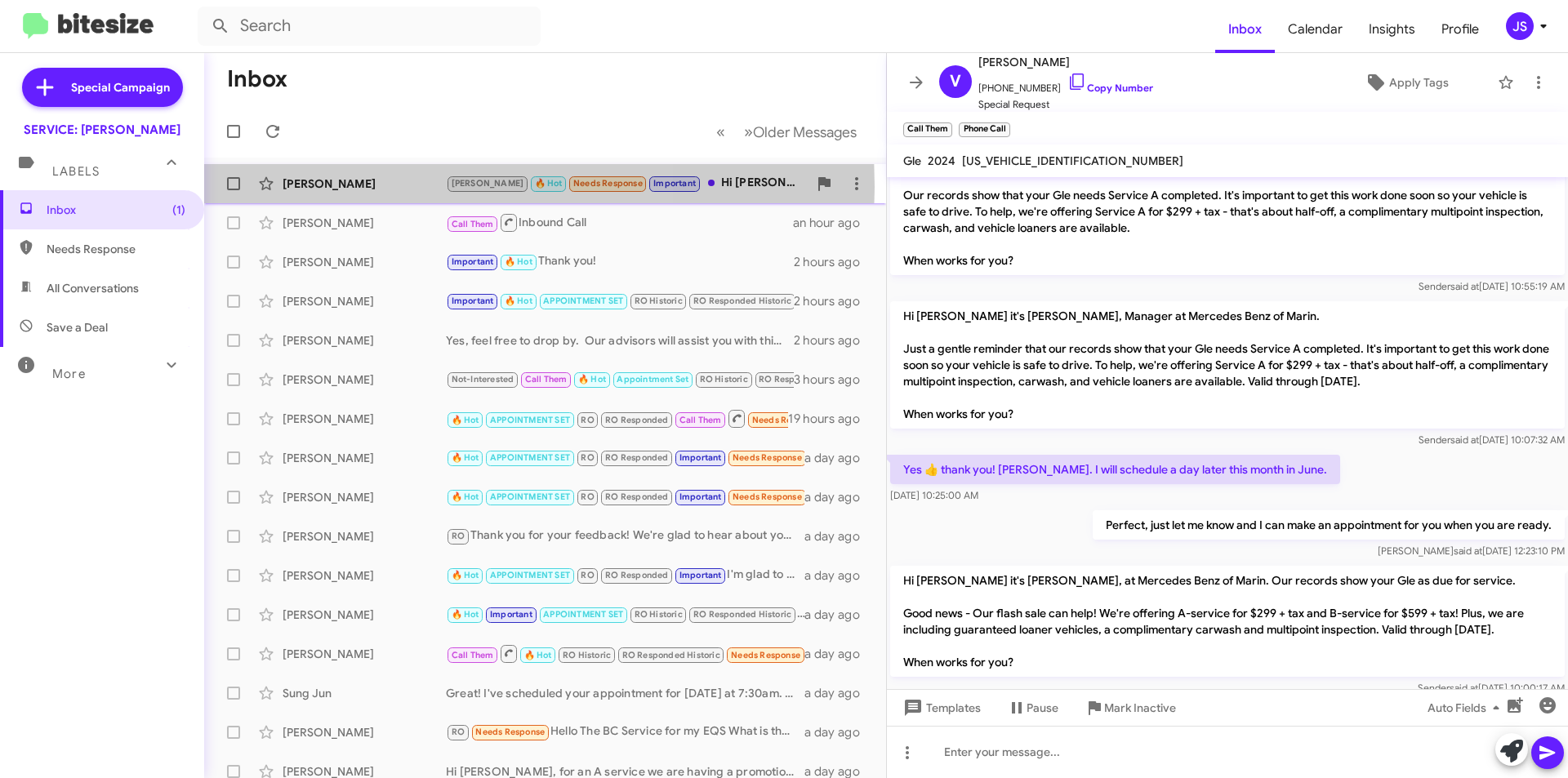
click at [358, 187] on div "[PERSON_NAME]" at bounding box center [364, 184] width 163 height 17
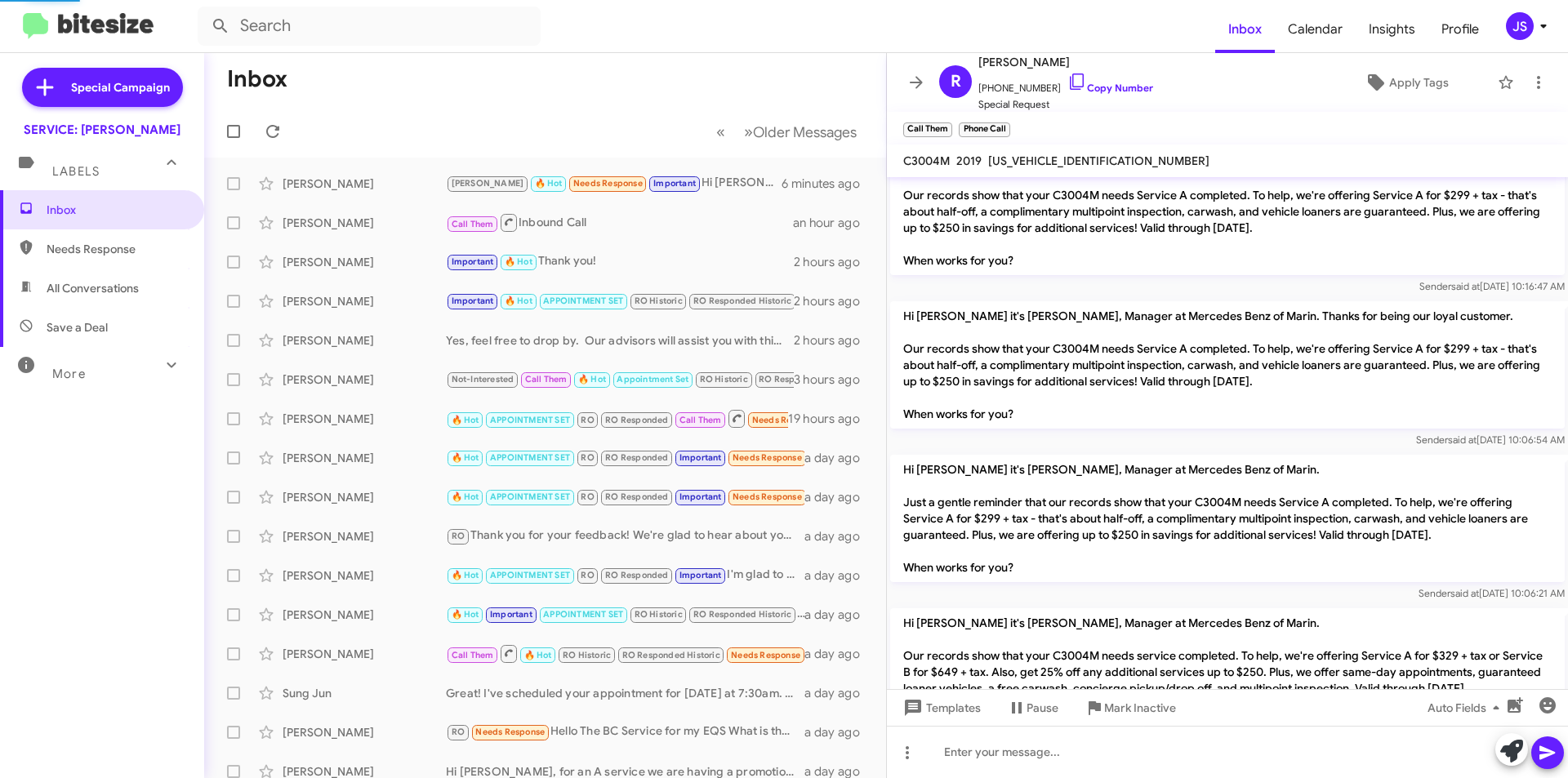
scroll to position [1601, 0]
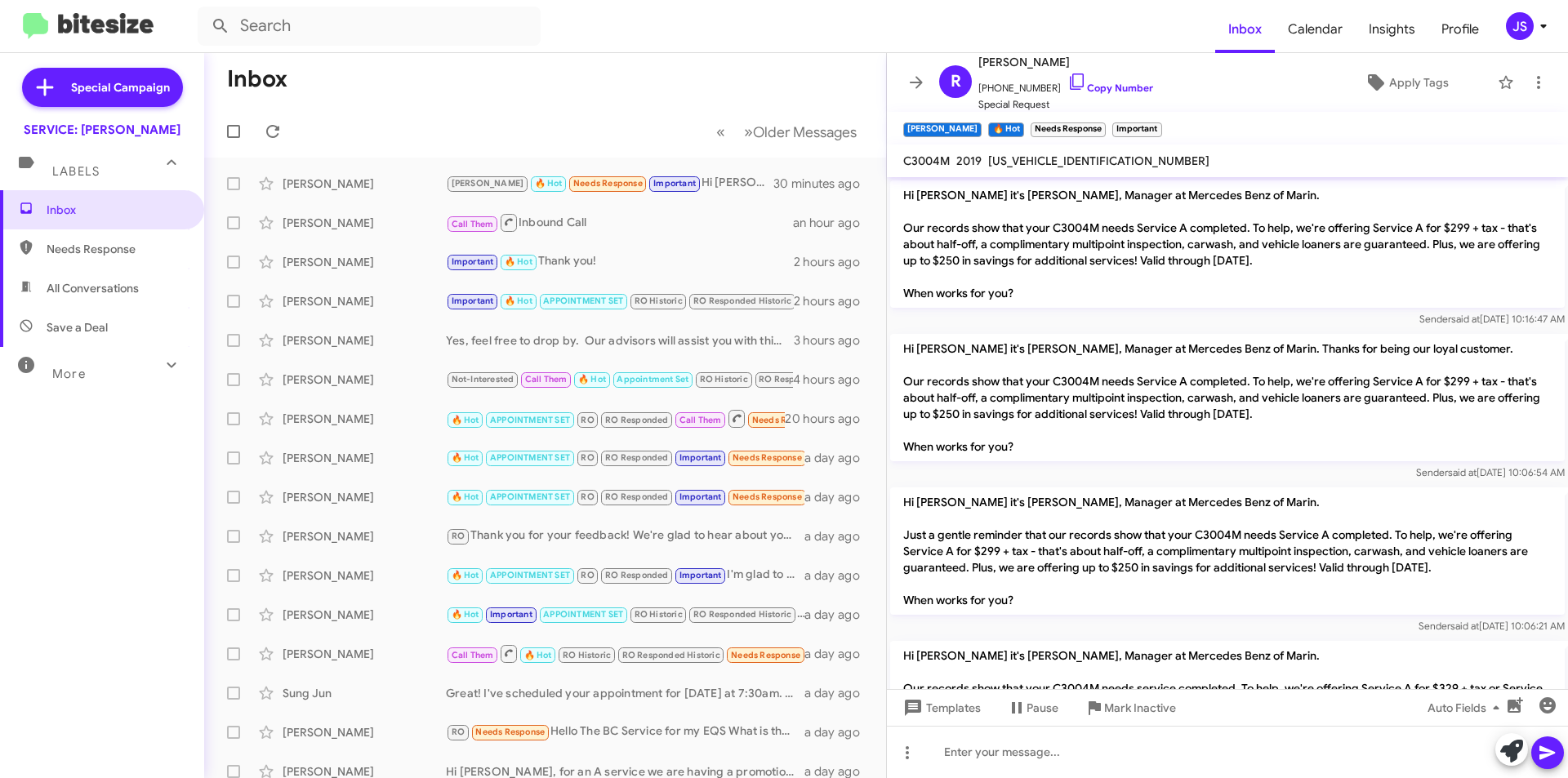
scroll to position [1601, 0]
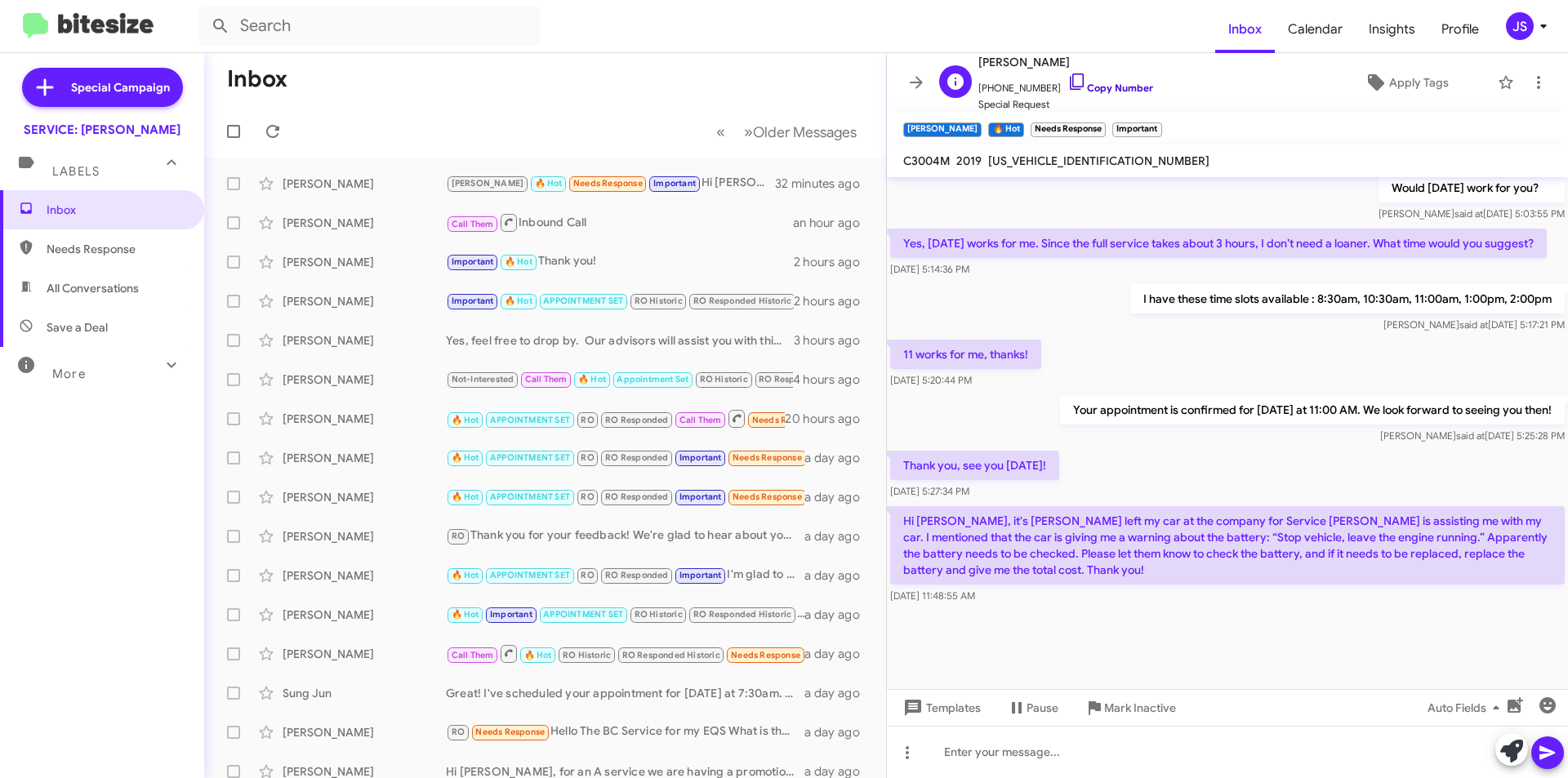
click at [1077, 81] on link "Copy Number" at bounding box center [1110, 87] width 86 height 12
click at [380, 222] on div "[PERSON_NAME]" at bounding box center [364, 223] width 163 height 17
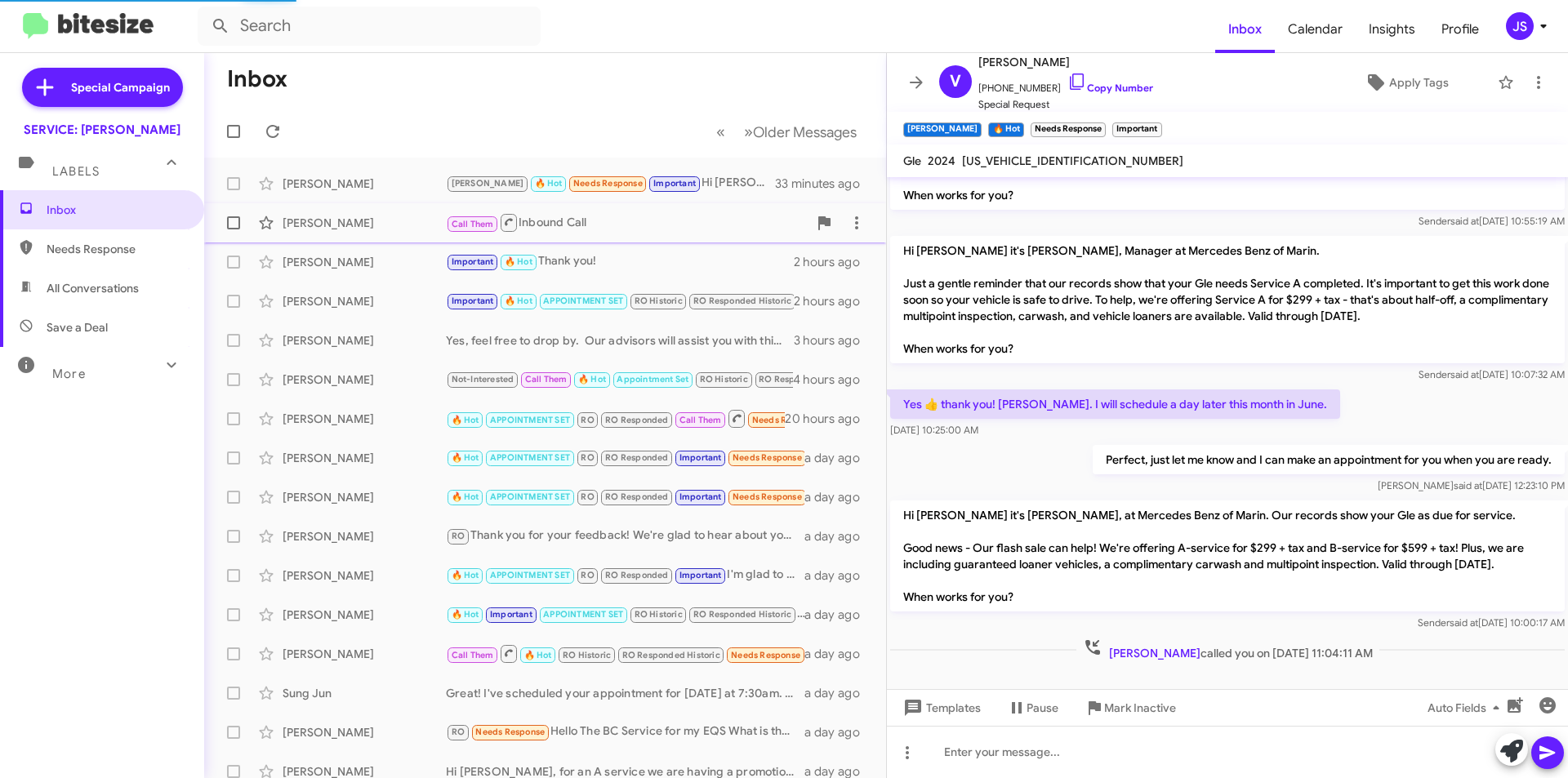
scroll to position [98, 0]
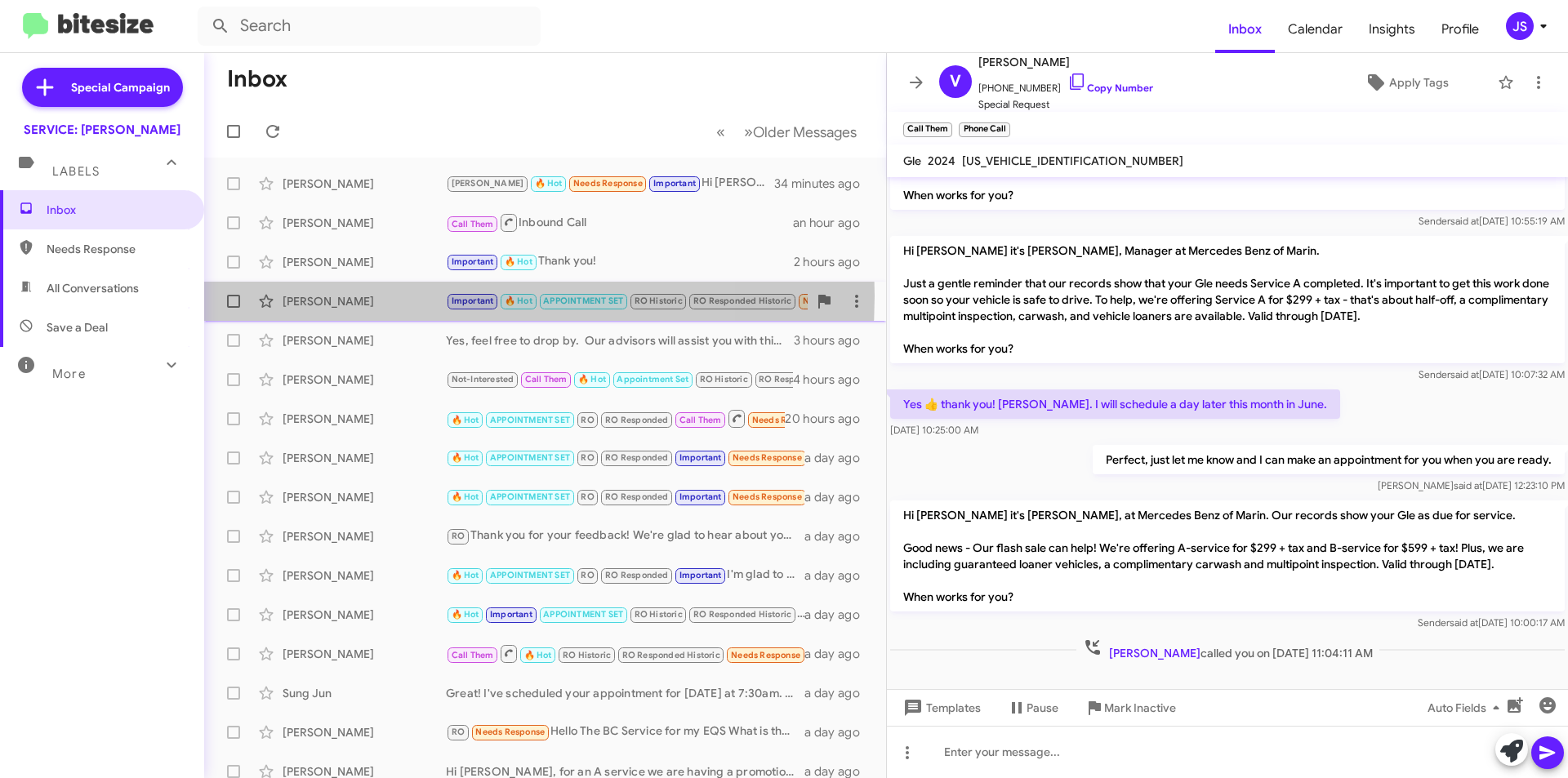
click at [390, 295] on div "[PERSON_NAME]" at bounding box center [364, 302] width 163 height 17
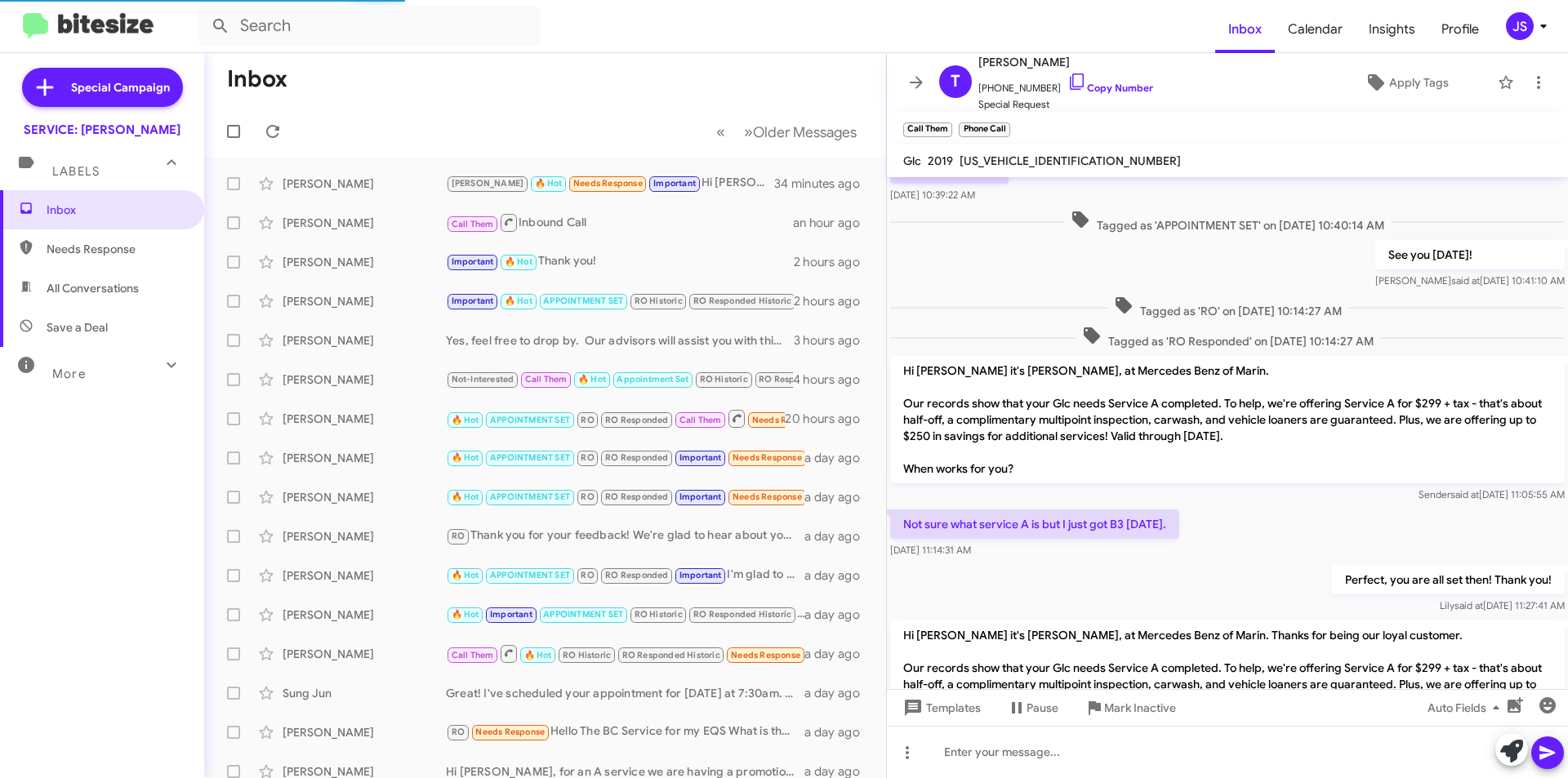
scroll to position [839, 0]
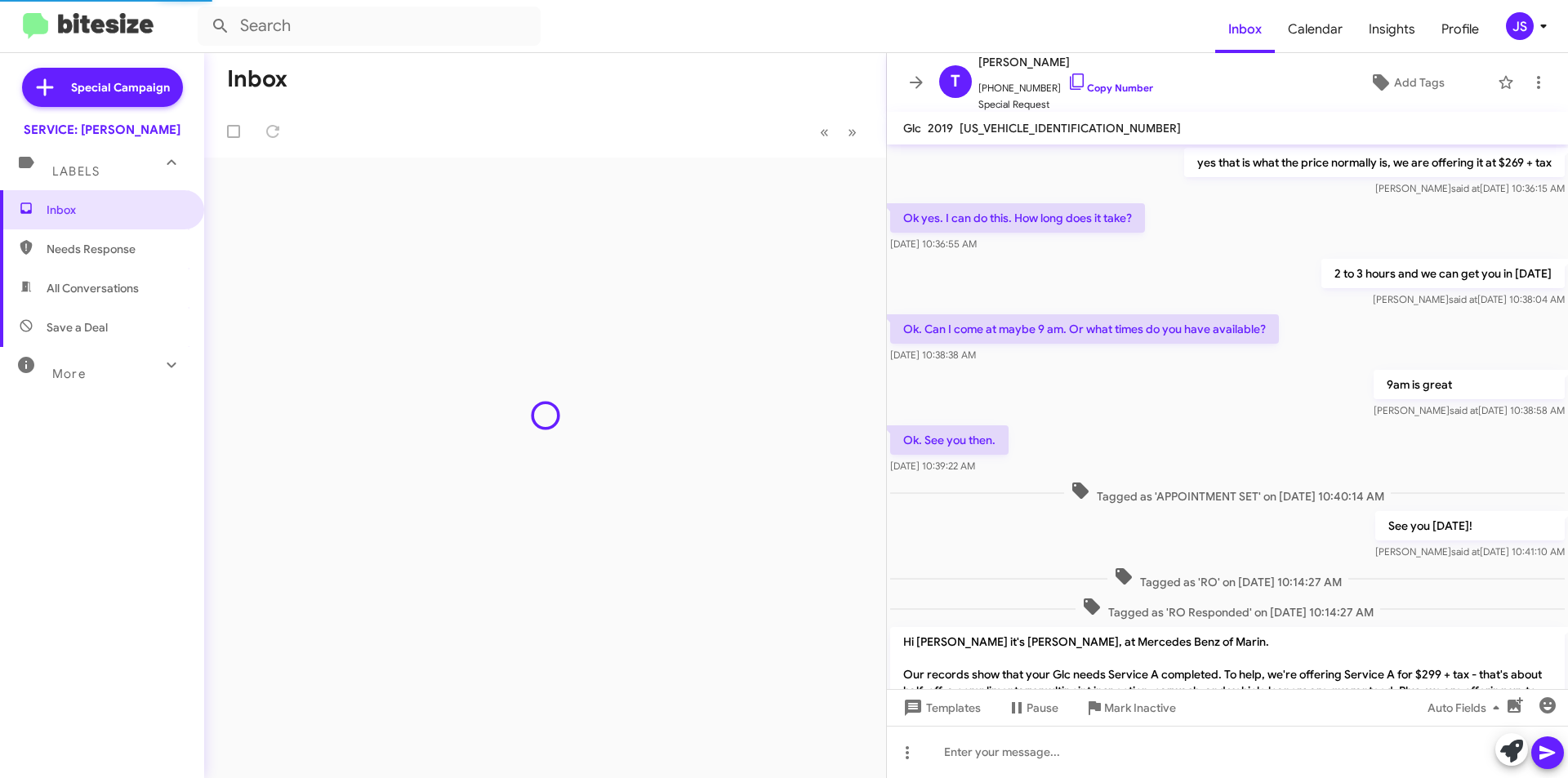
scroll to position [1029, 0]
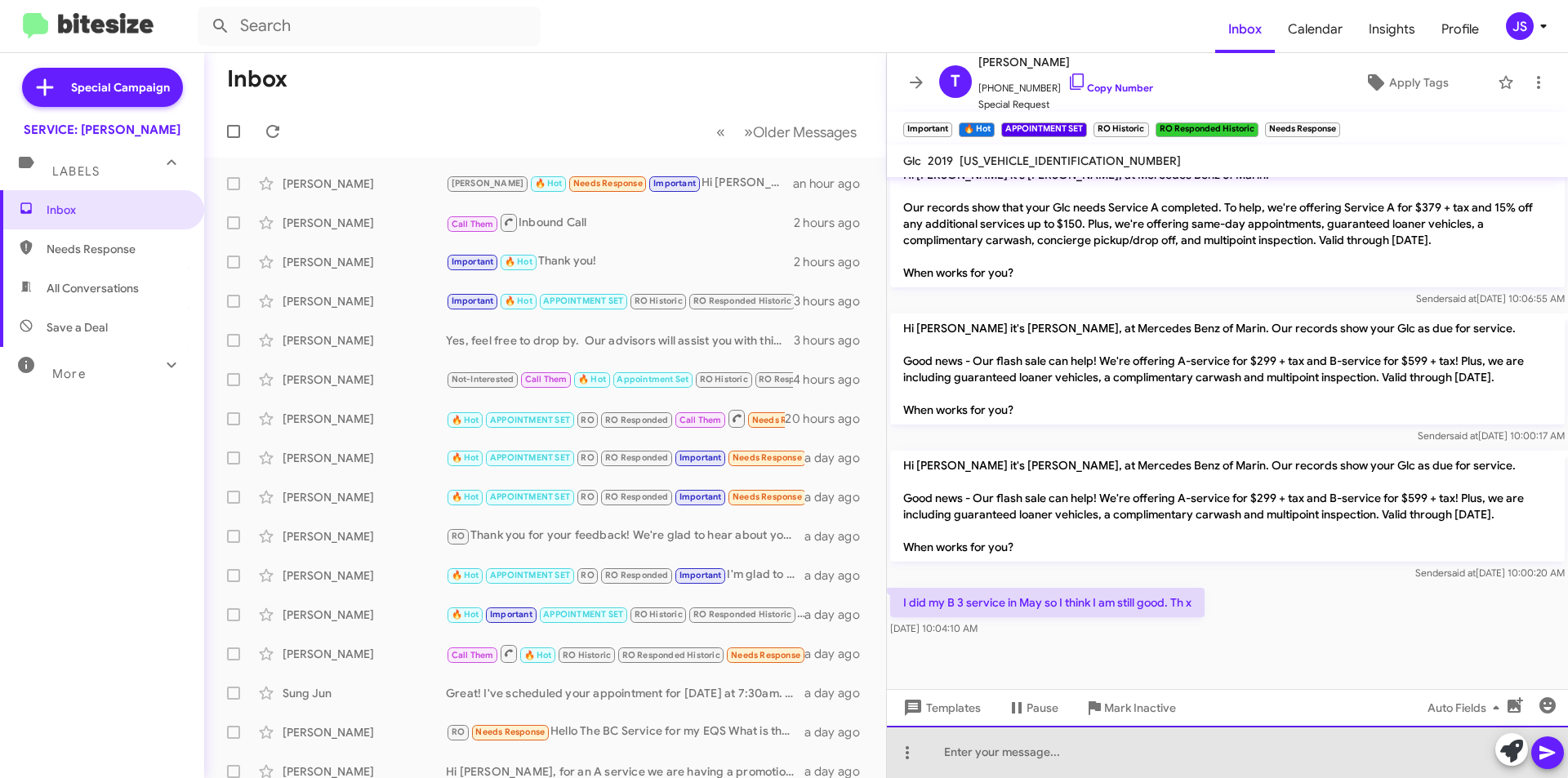
click at [1115, 747] on div at bounding box center [1227, 751] width 681 height 52
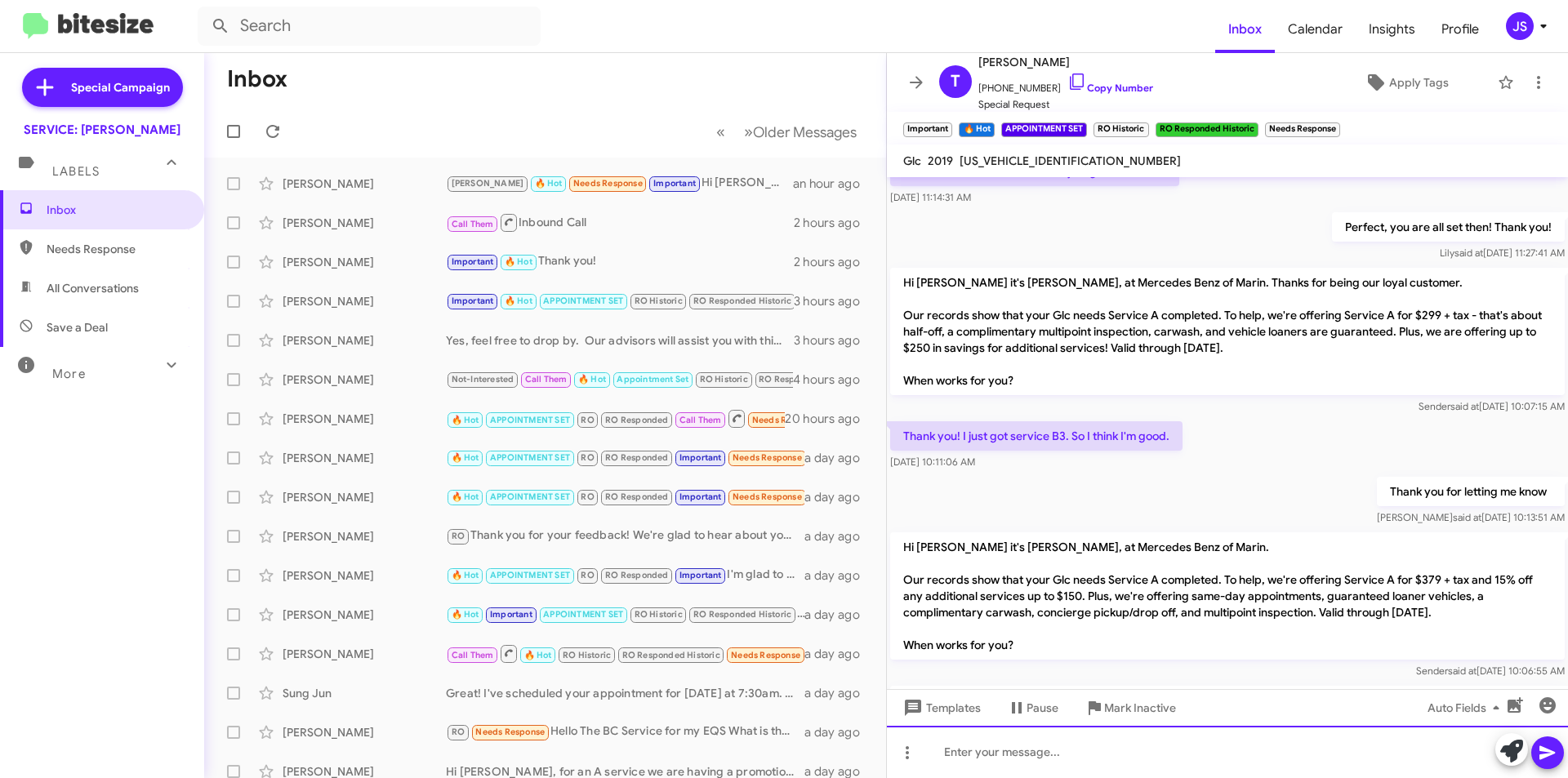
scroll to position [1636, 0]
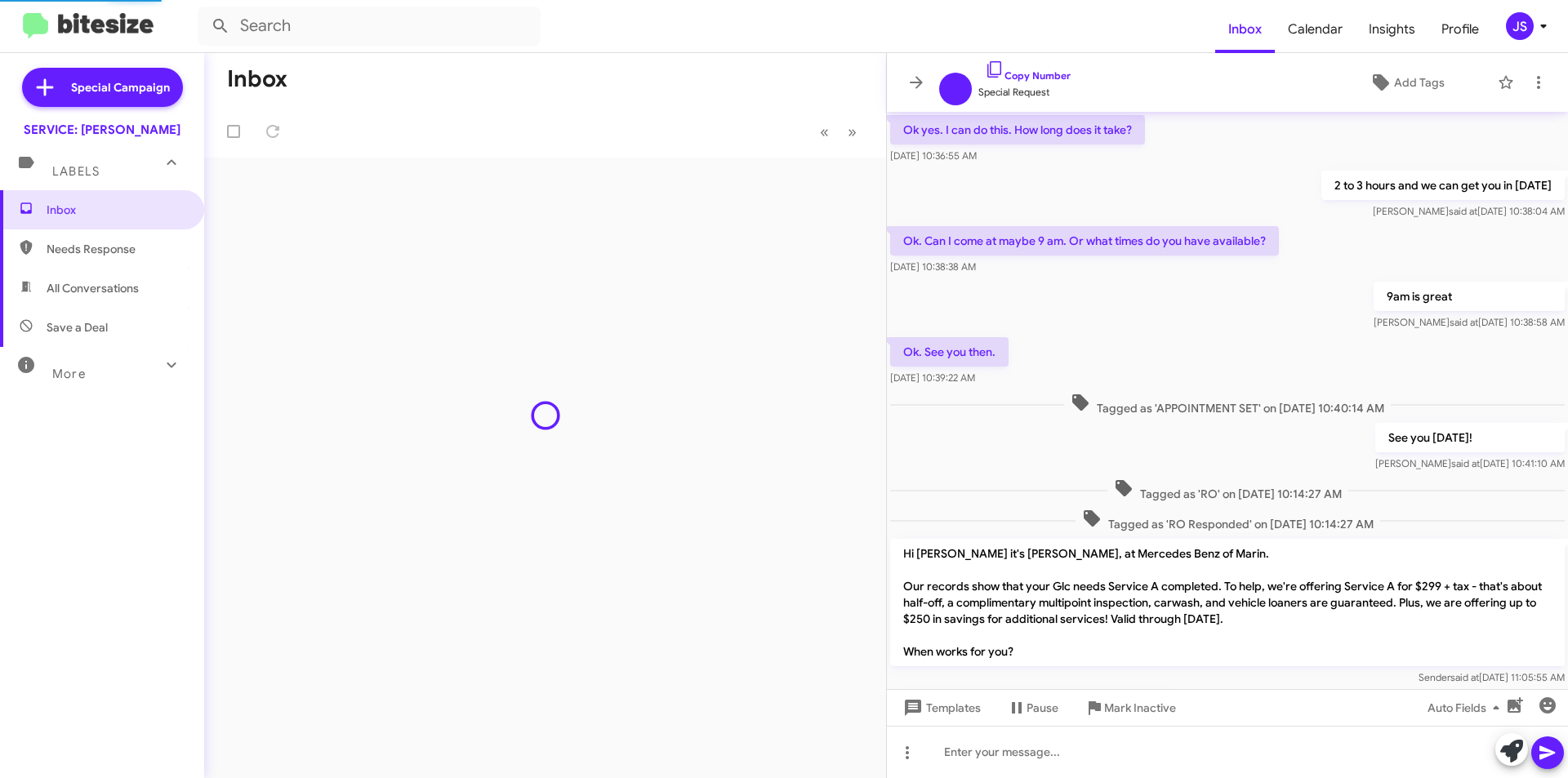
scroll to position [996, 0]
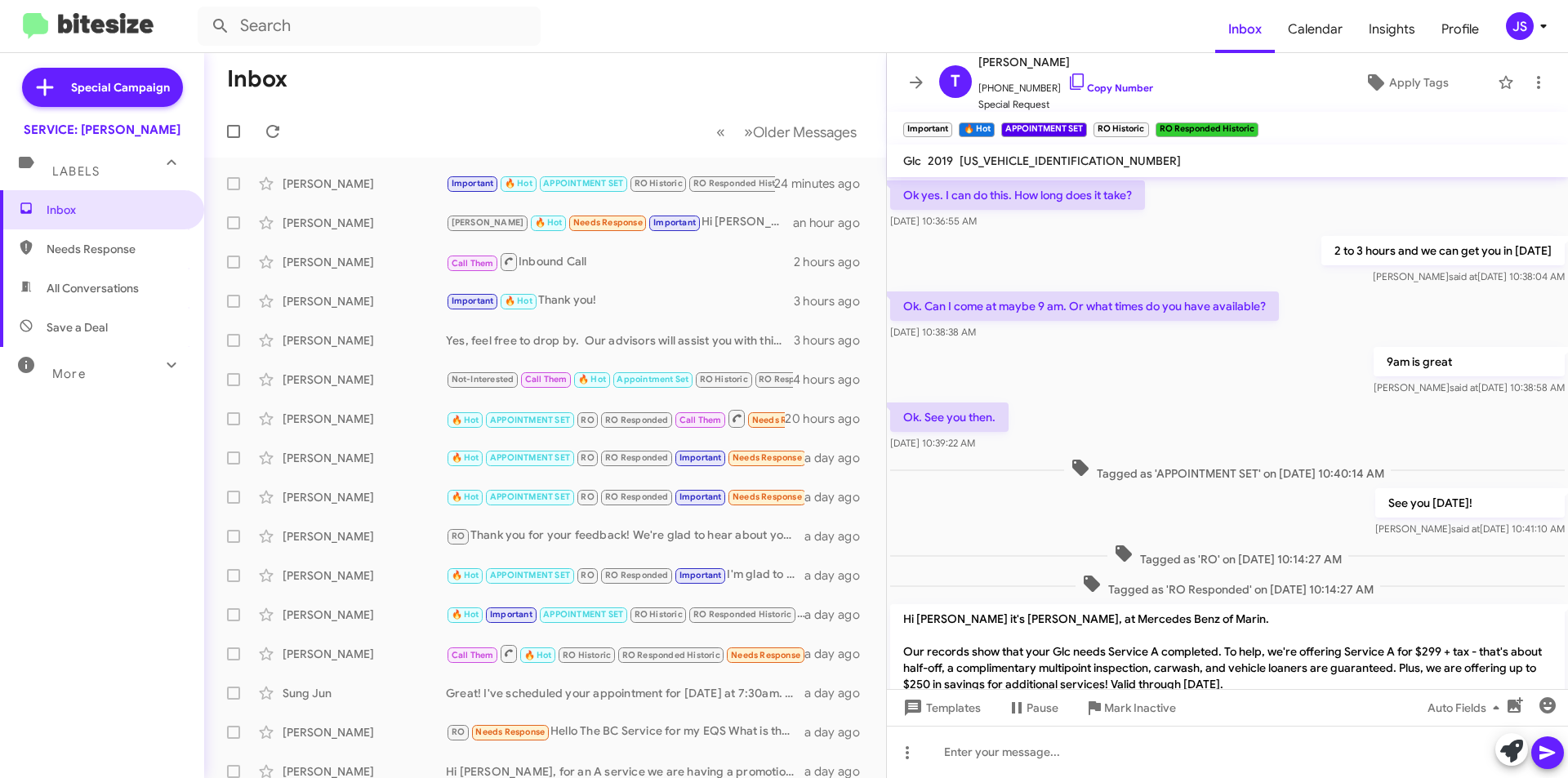
scroll to position [1061, 0]
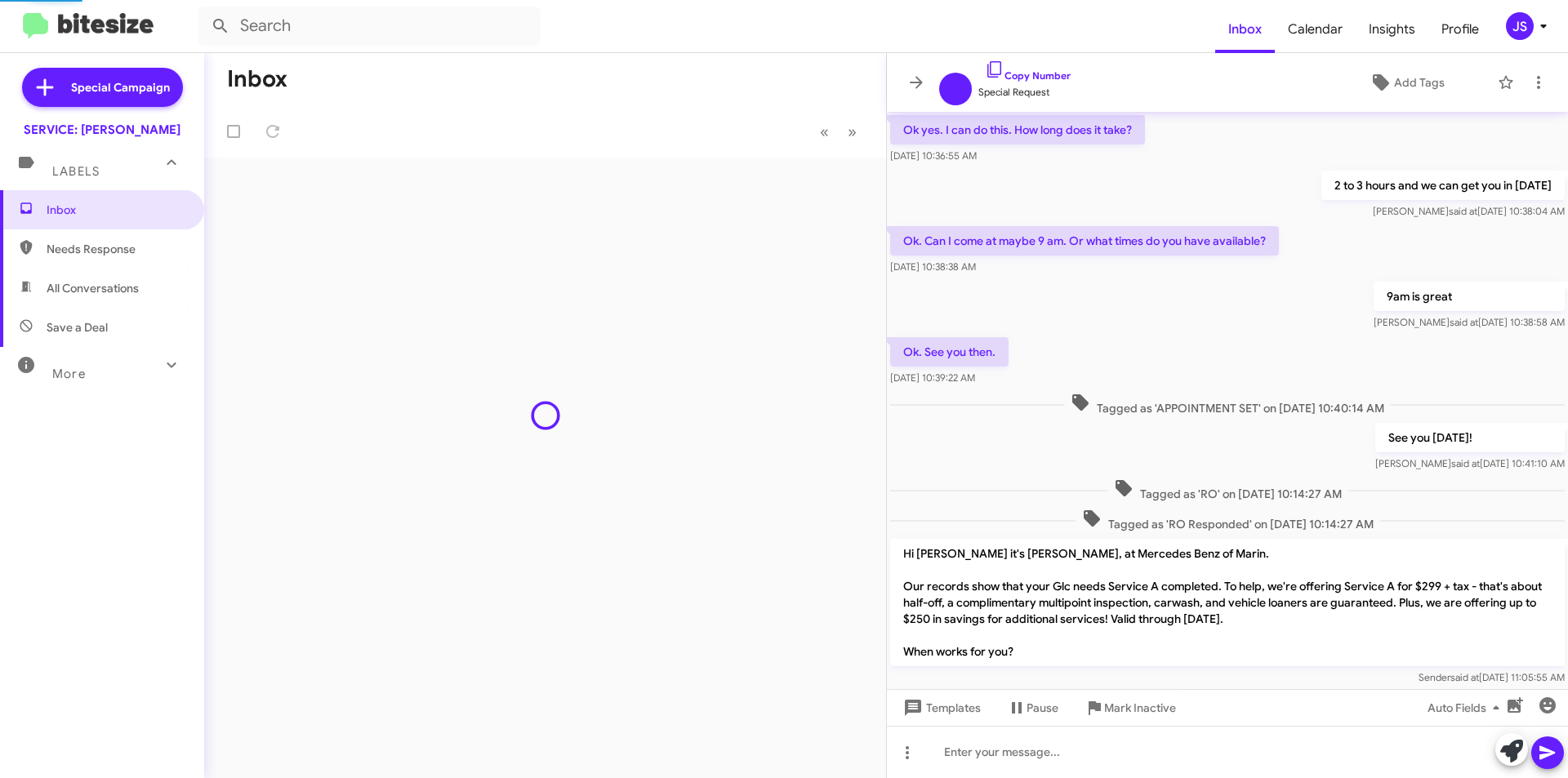
scroll to position [996, 0]
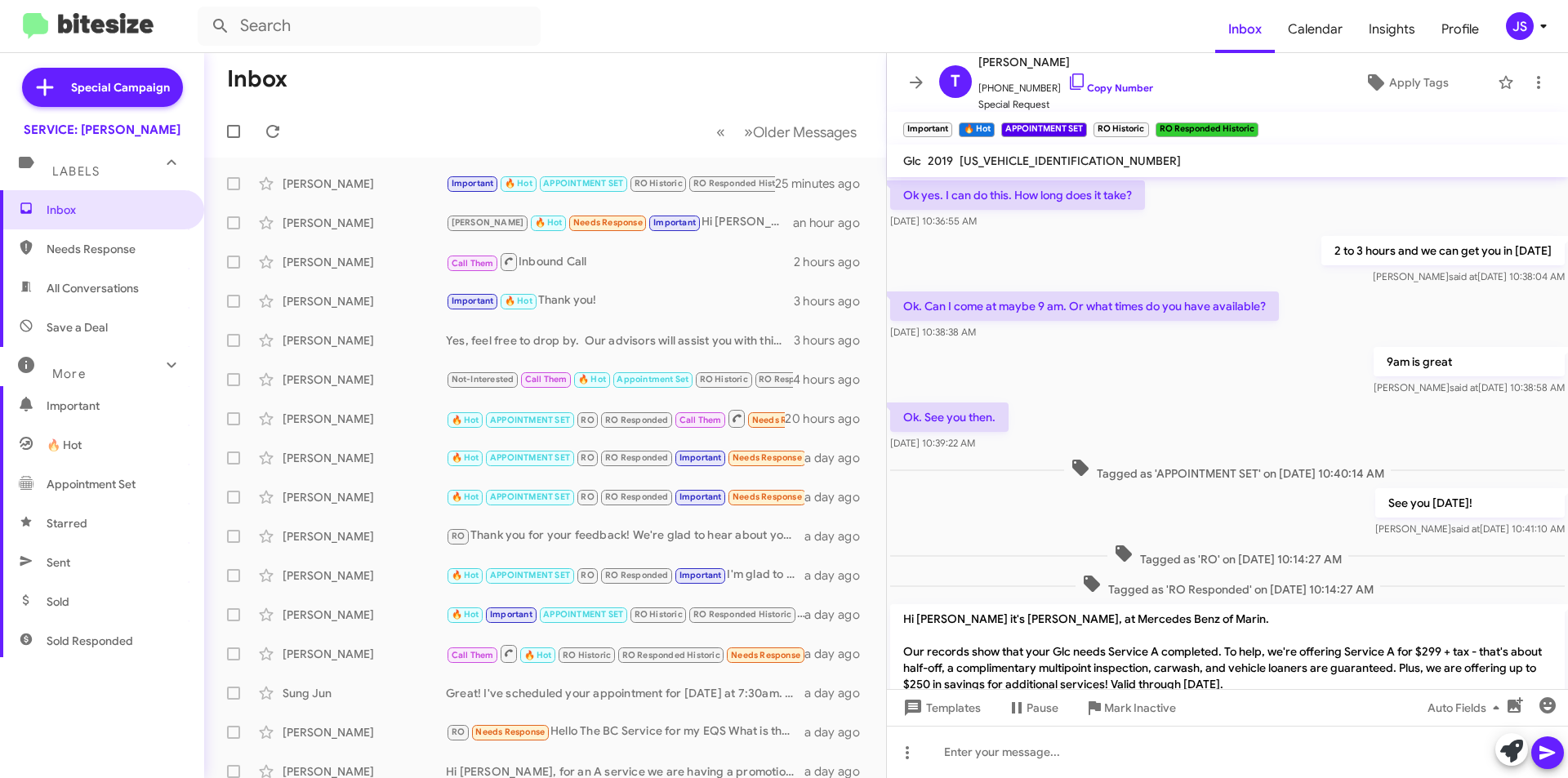
scroll to position [1061, 0]
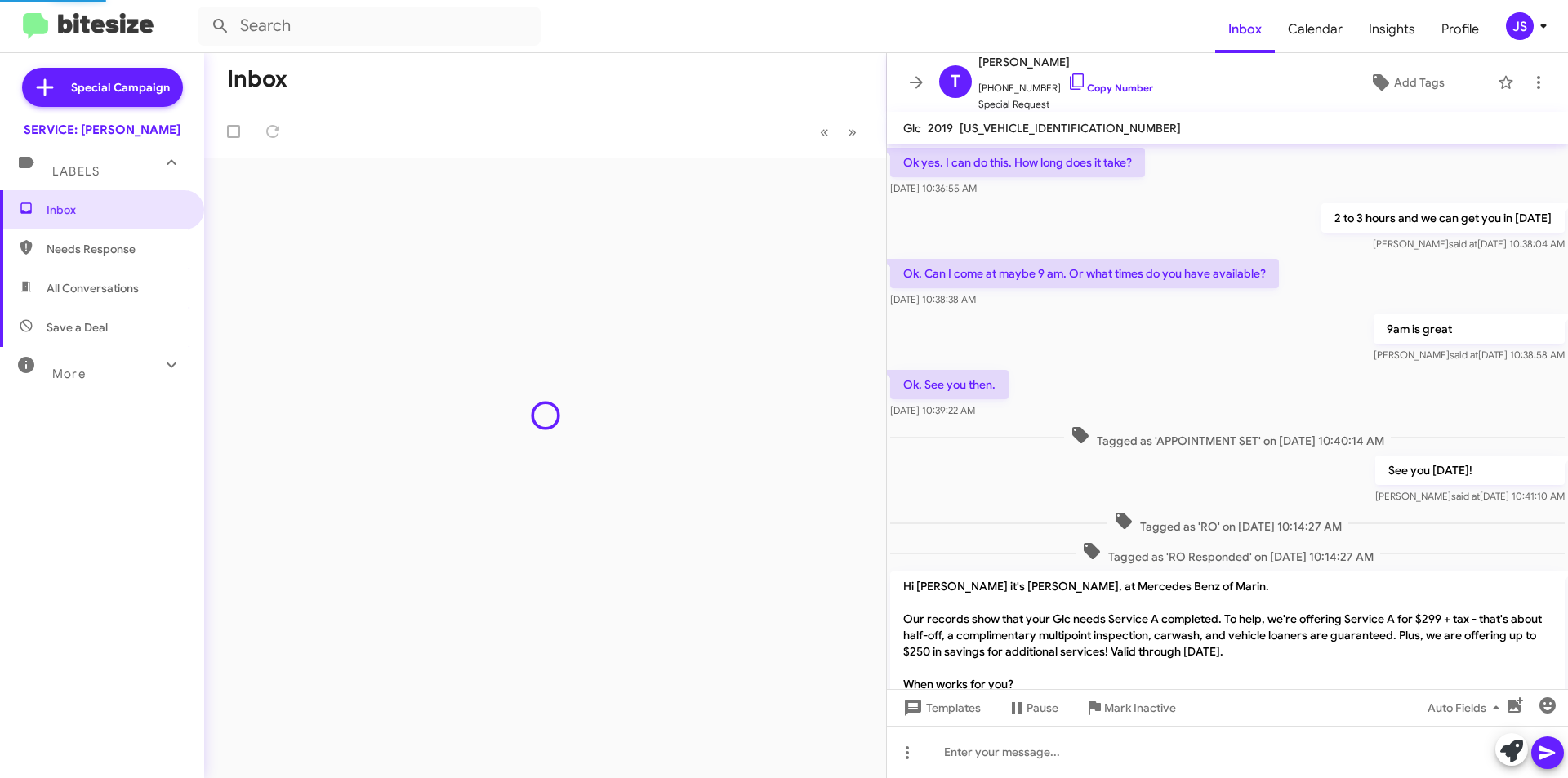
scroll to position [996, 0]
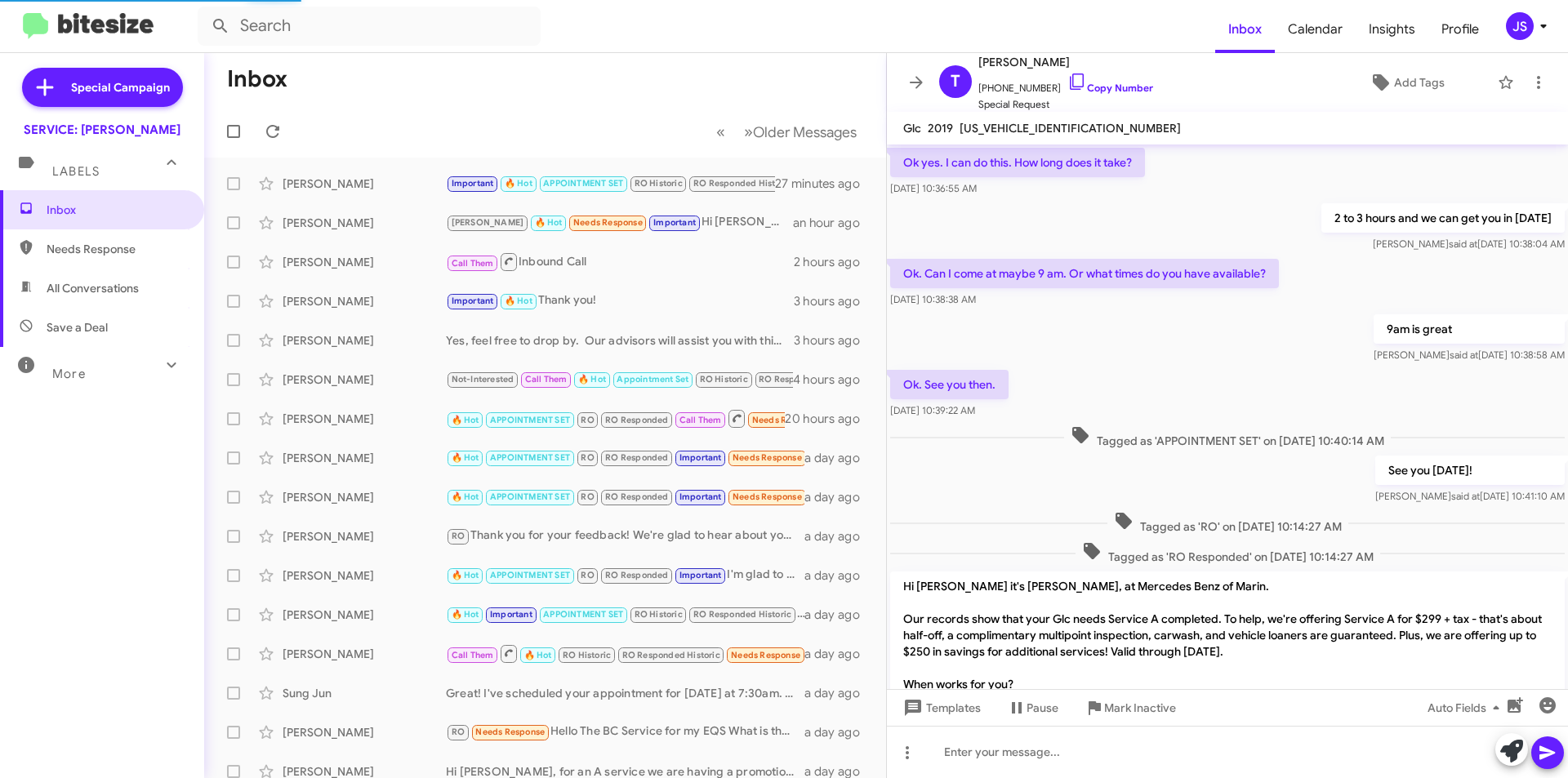
scroll to position [1029, 0]
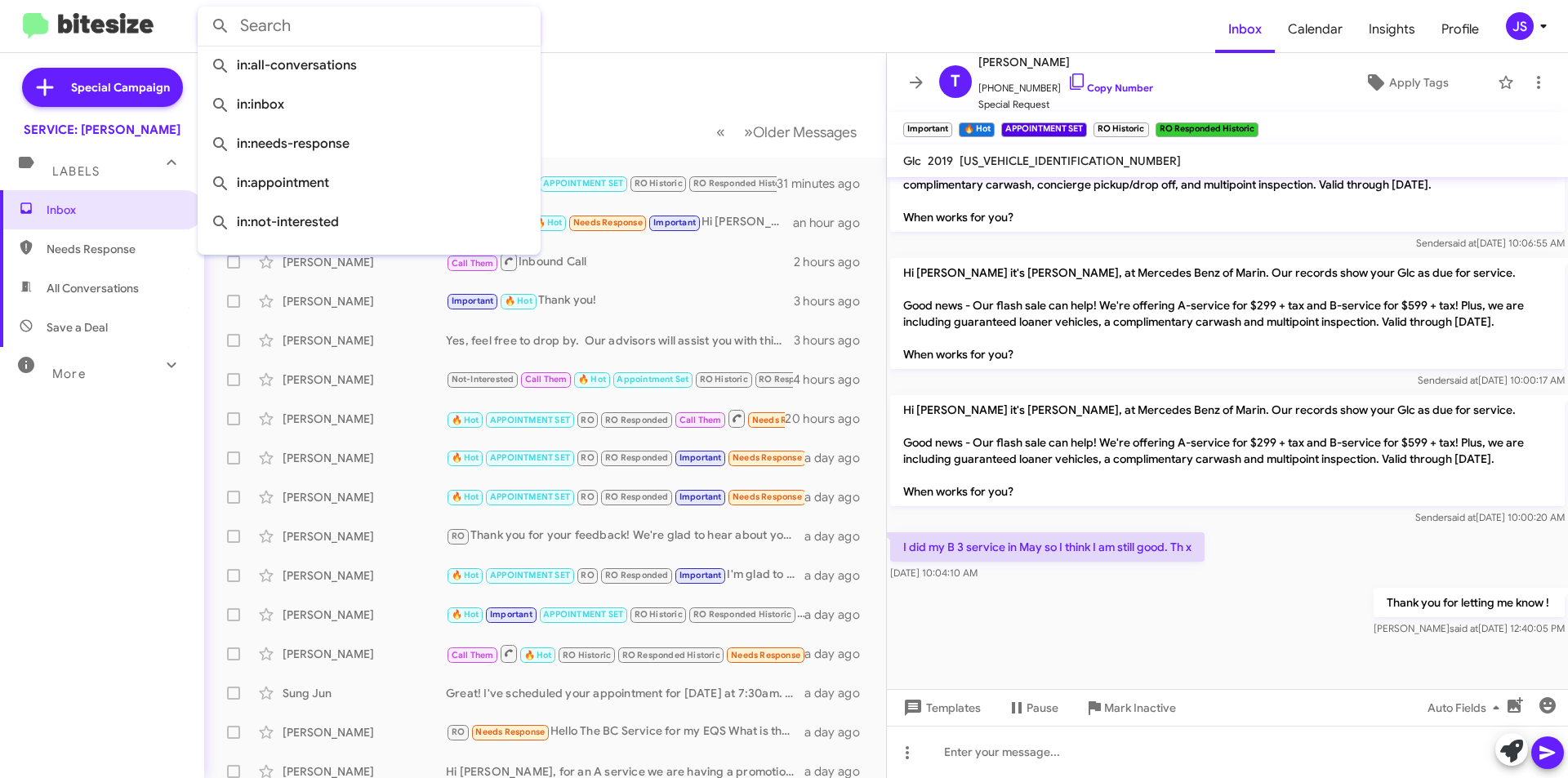
click at [303, 30] on input "text" at bounding box center [369, 26] width 343 height 39
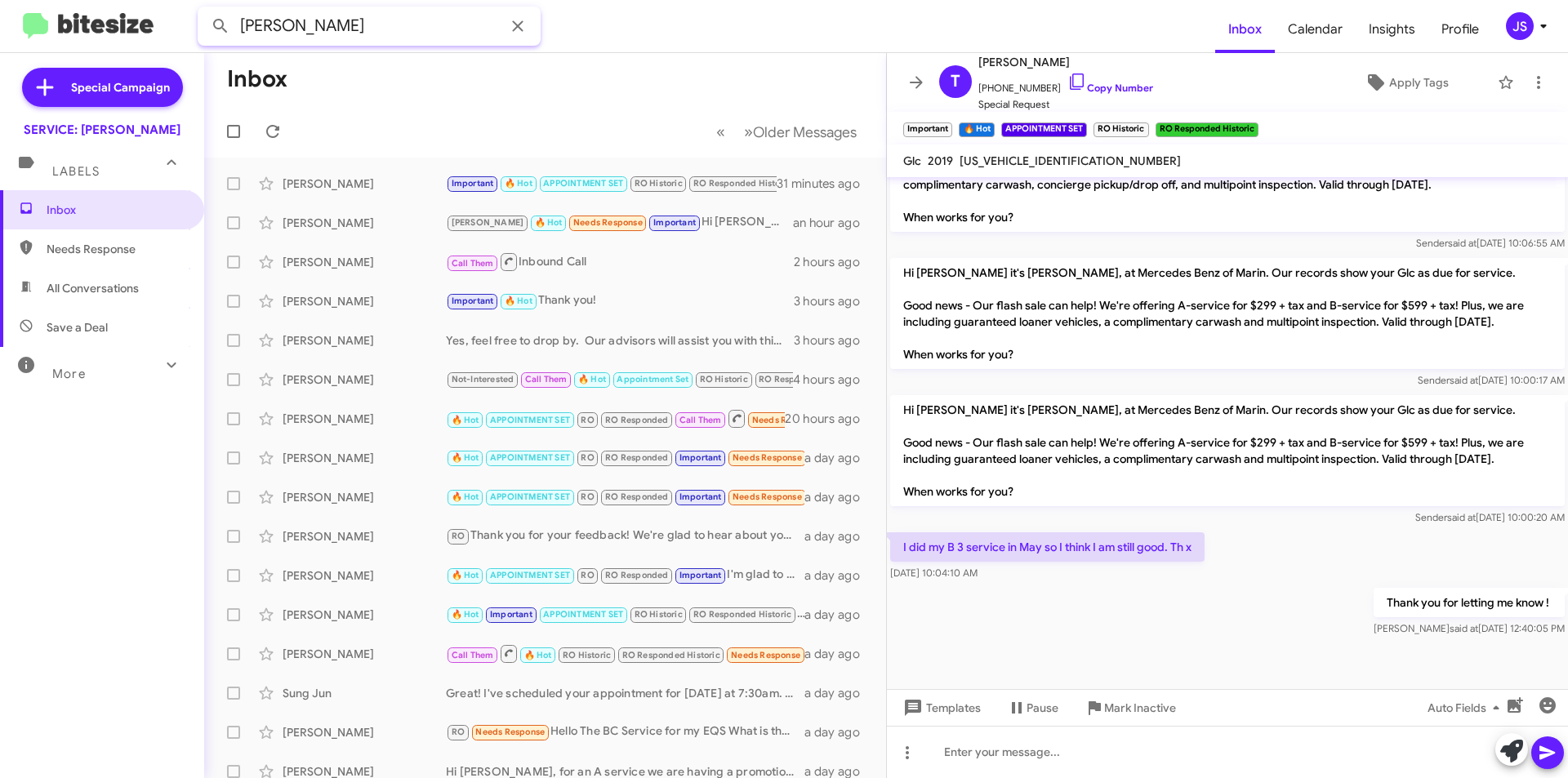
type input "linda"
click at [205, 10] on button at bounding box center [220, 26] width 32 height 32
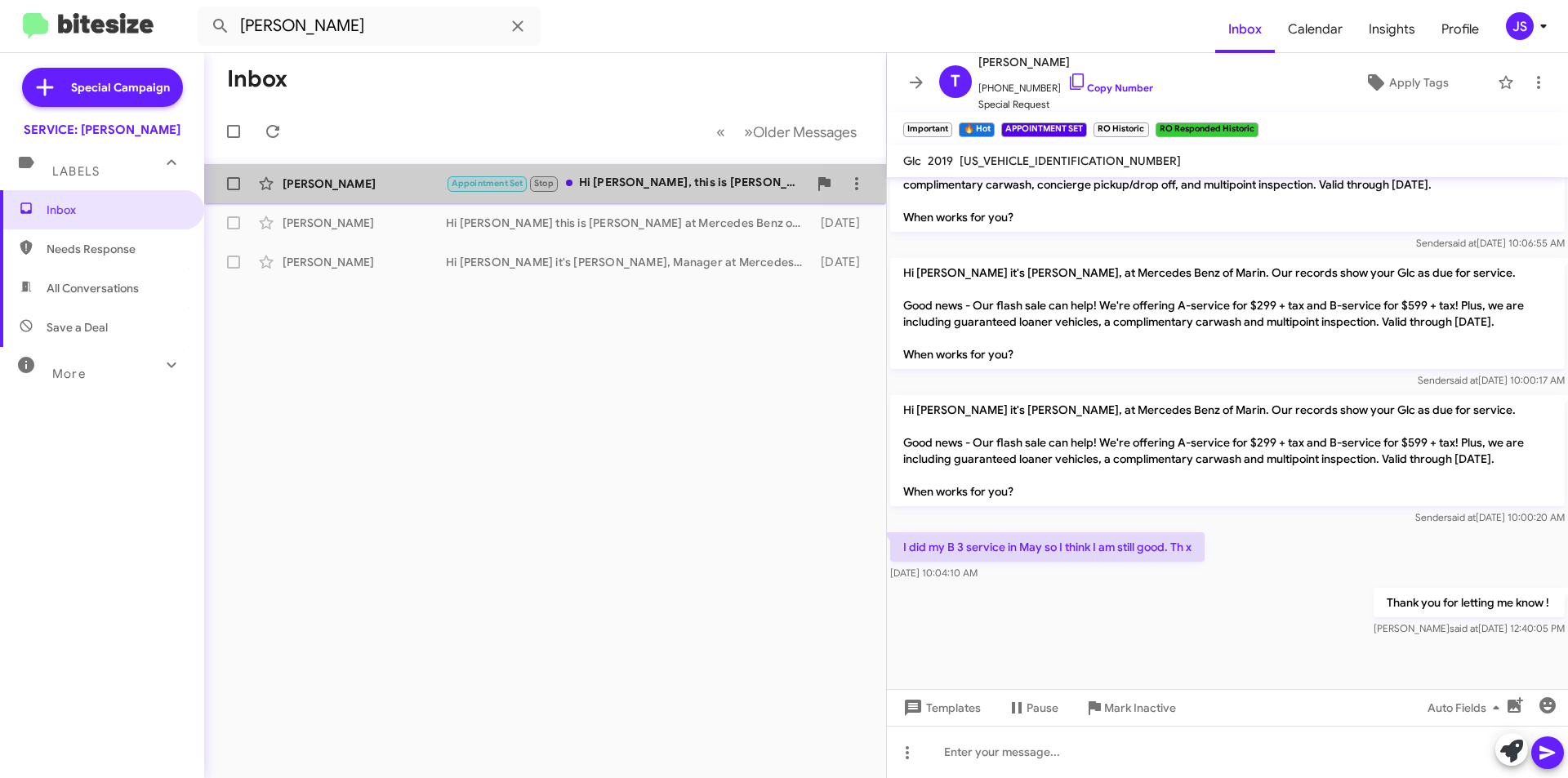
click at [441, 169] on div "Linda Ryan Appointment Set Stop Hi Linda, this is Omar Ibrahimi, Manager at Mer…" at bounding box center [545, 183] width 656 height 32
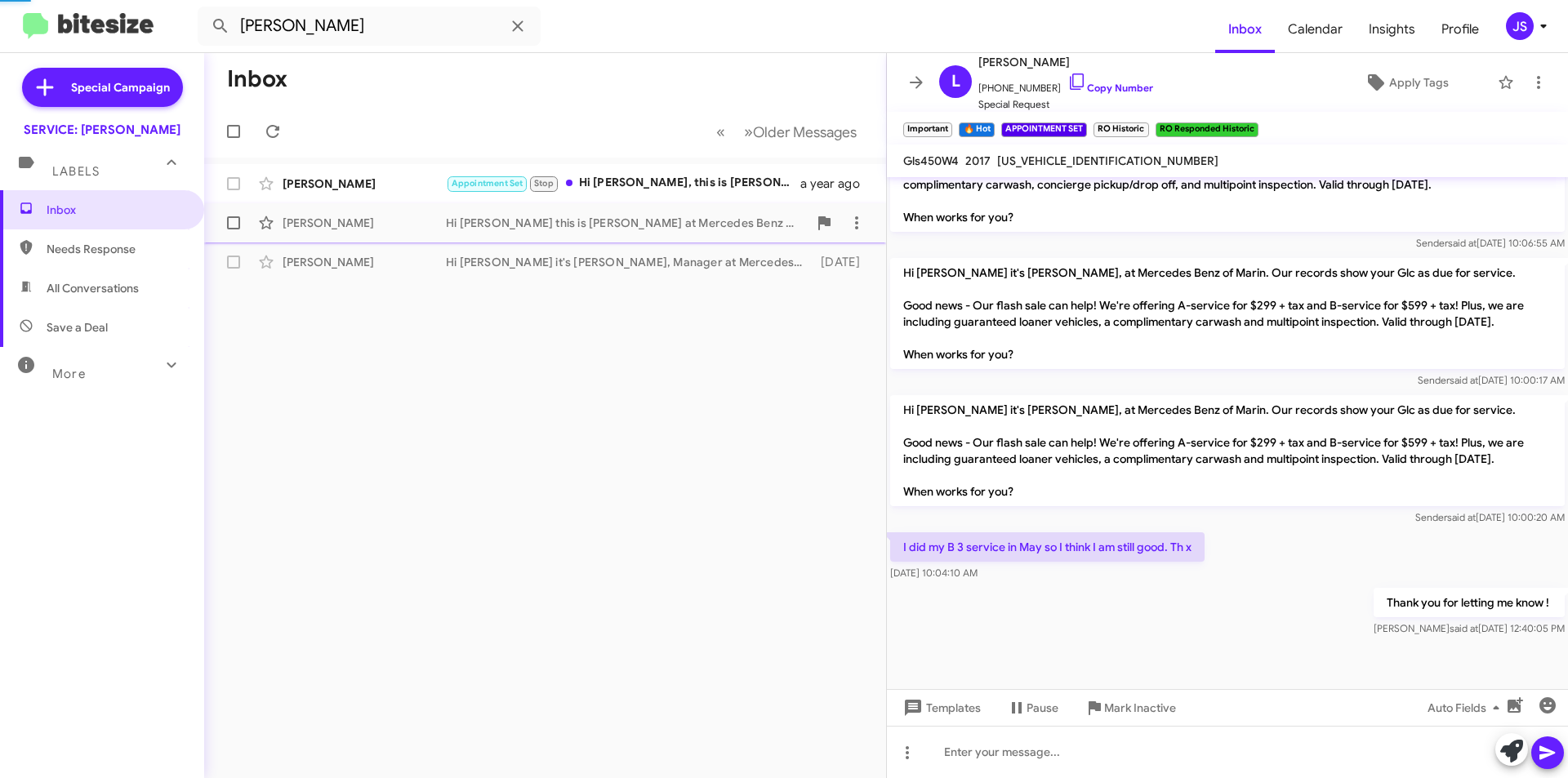
scroll to position [516, 0]
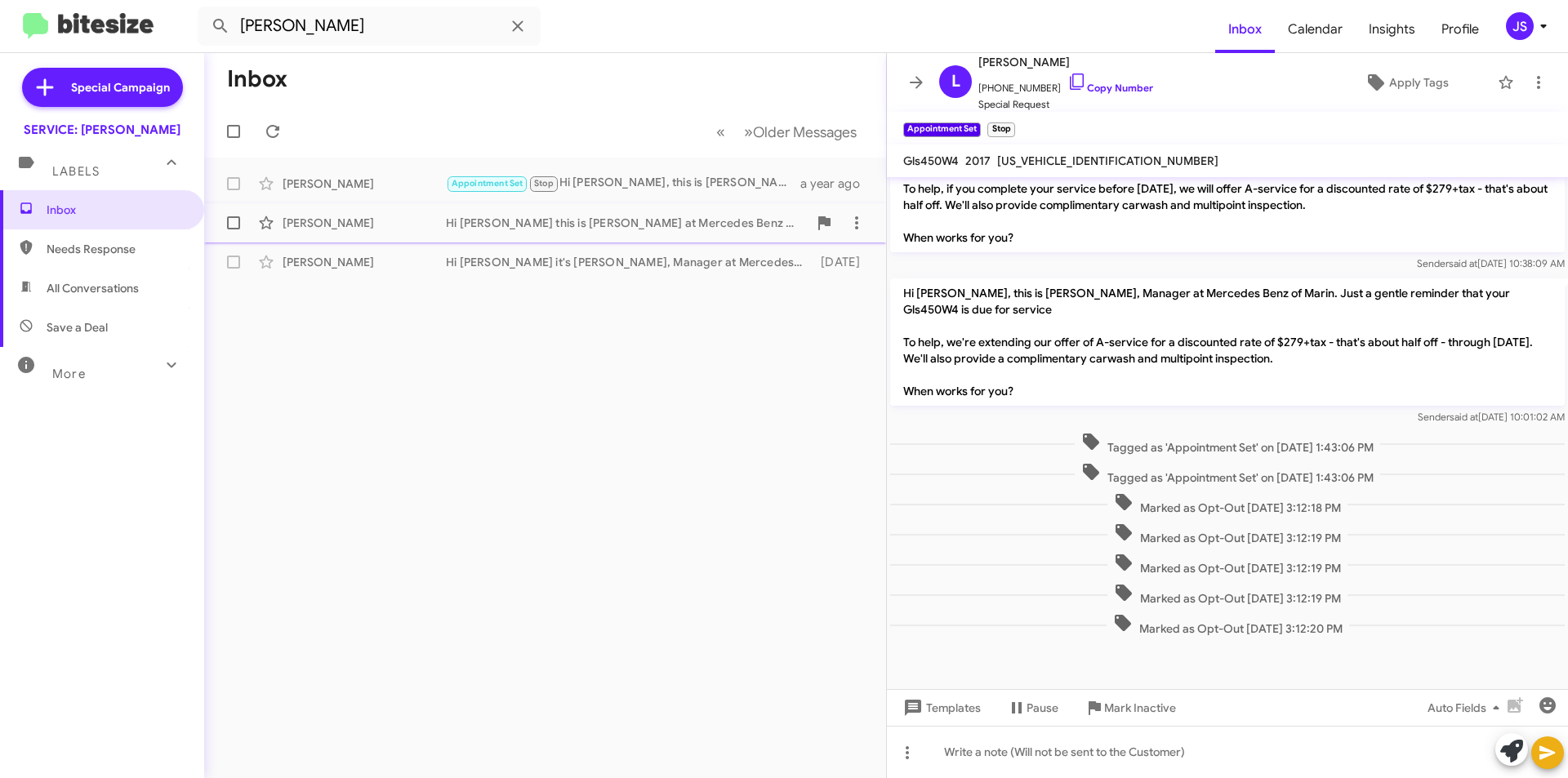
click at [412, 210] on div "Linda Hanson Hi Linda this is Omar Ibrahimi at Mercedes Benz of Marin. I just w…" at bounding box center [545, 222] width 656 height 32
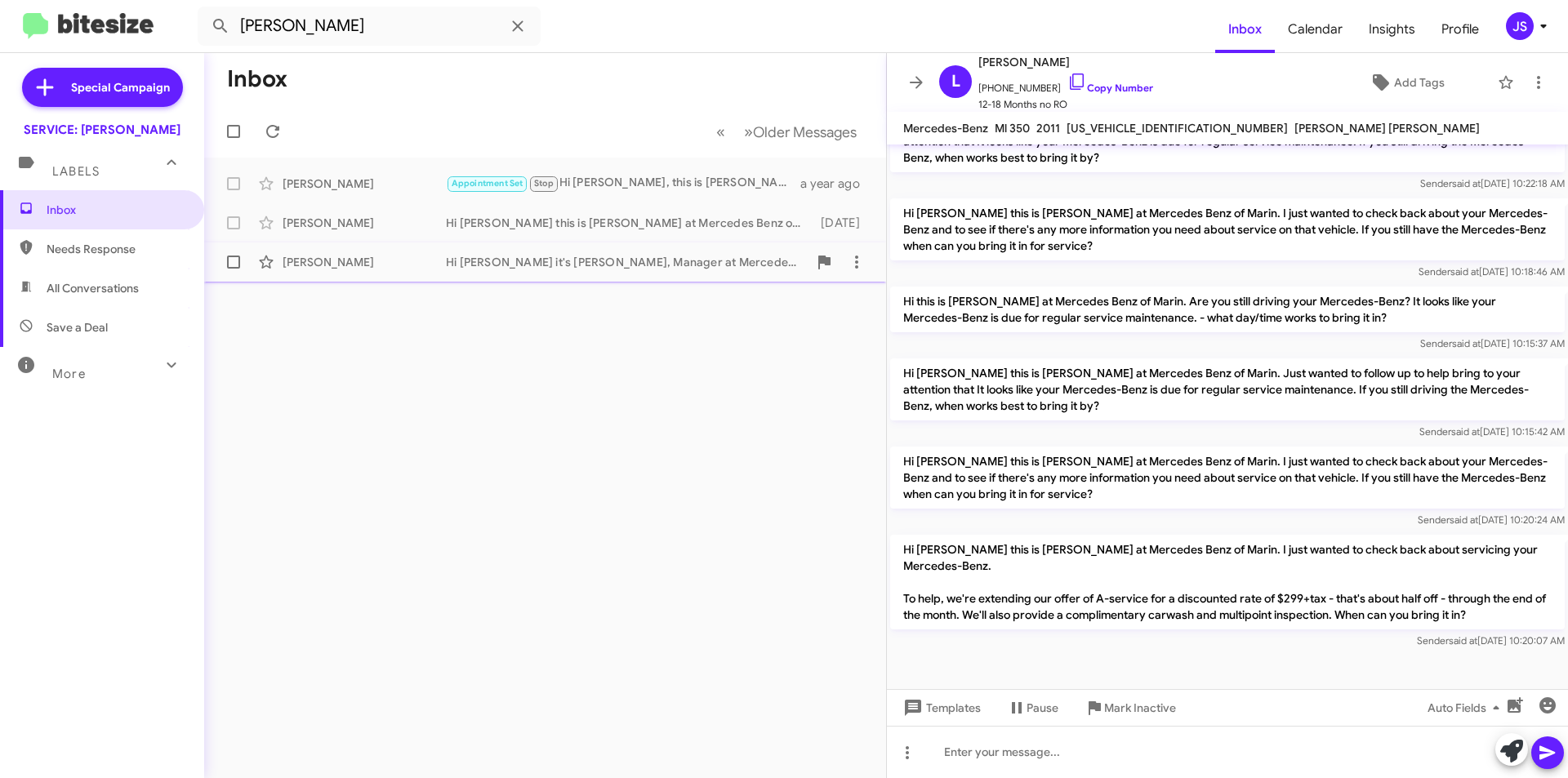
click at [413, 254] on div "[PERSON_NAME]" at bounding box center [364, 262] width 163 height 17
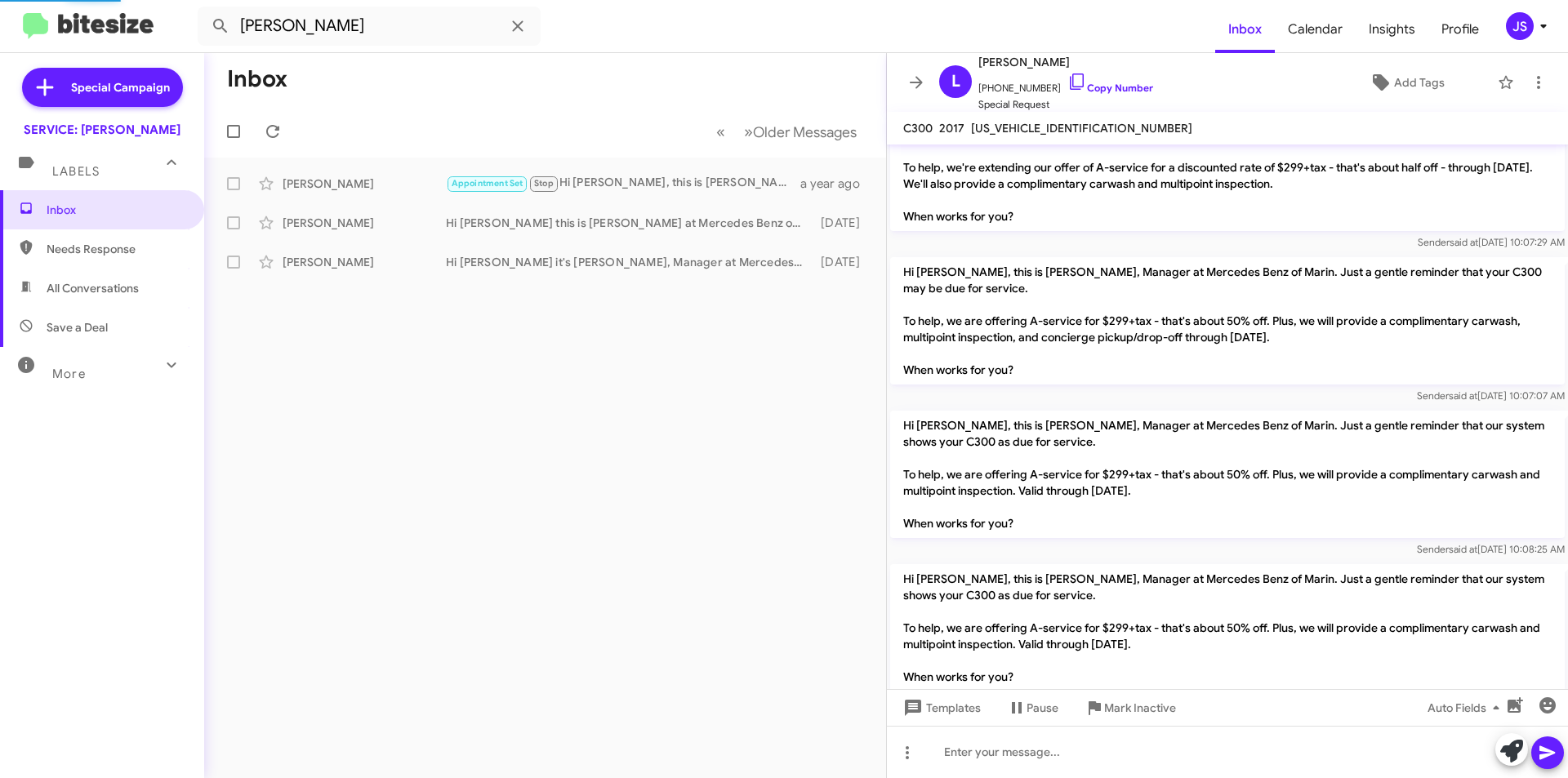
scroll to position [2558, 0]
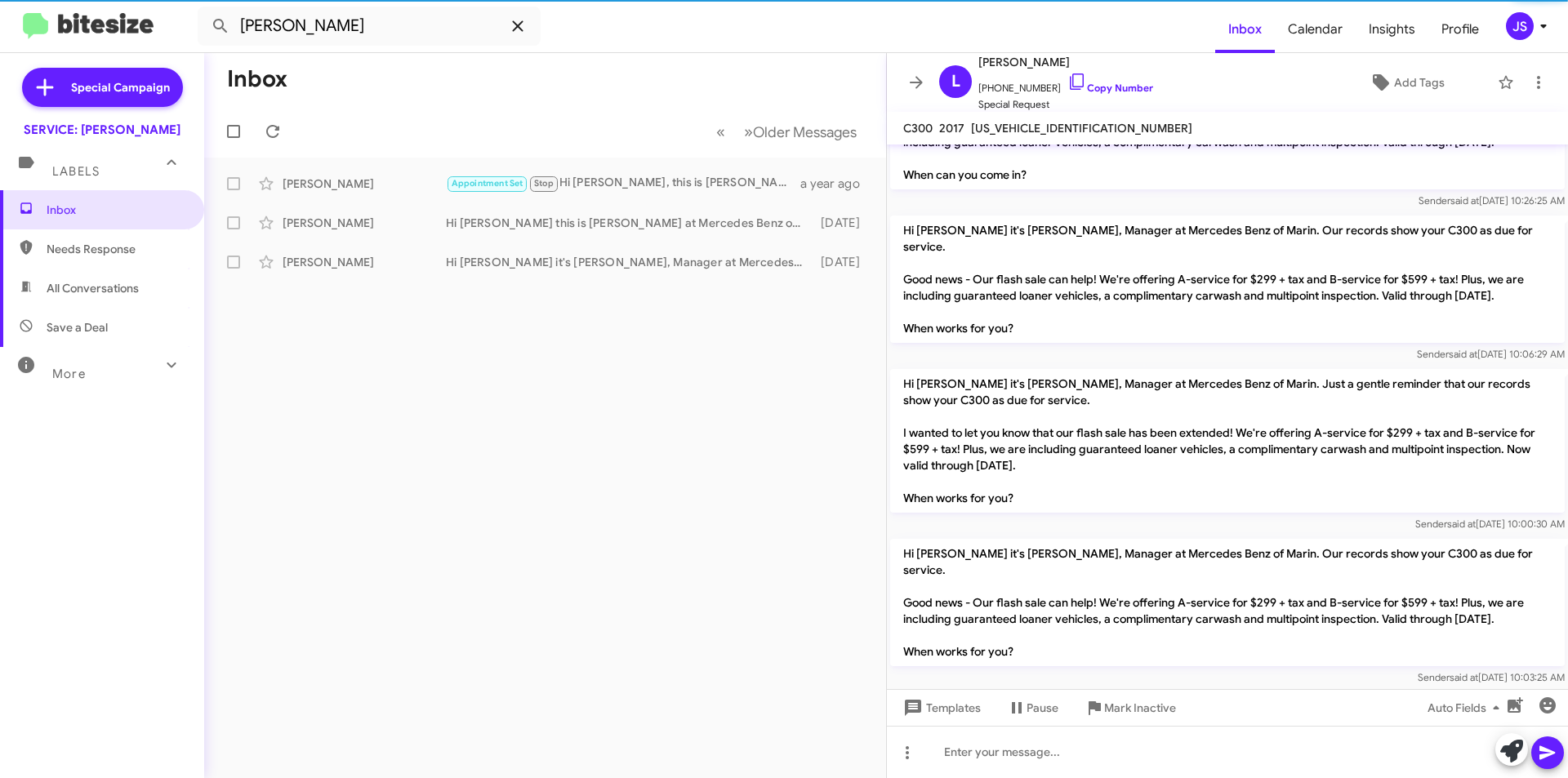
click at [519, 26] on icon at bounding box center [517, 26] width 19 height 19
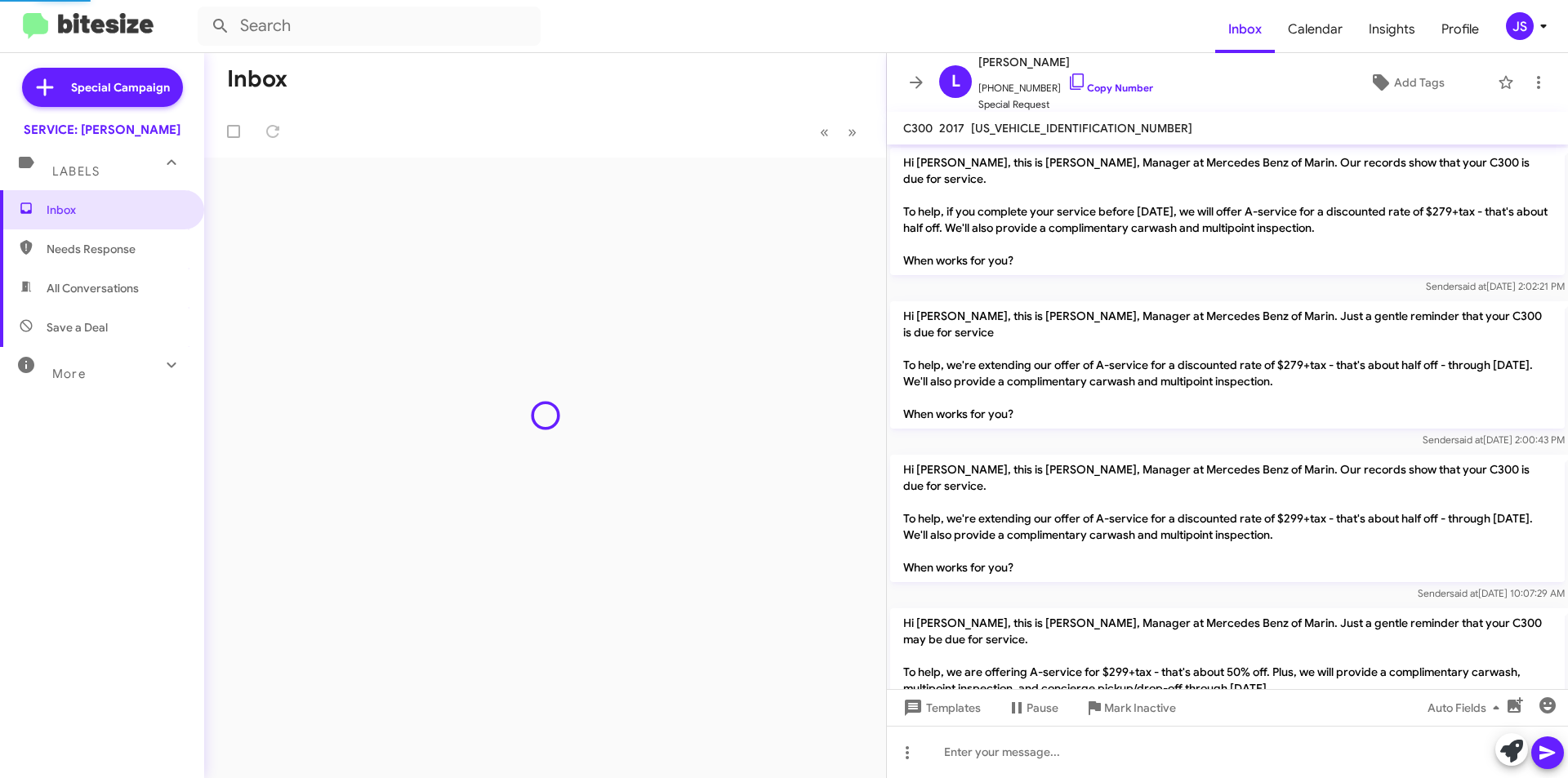
scroll to position [2558, 0]
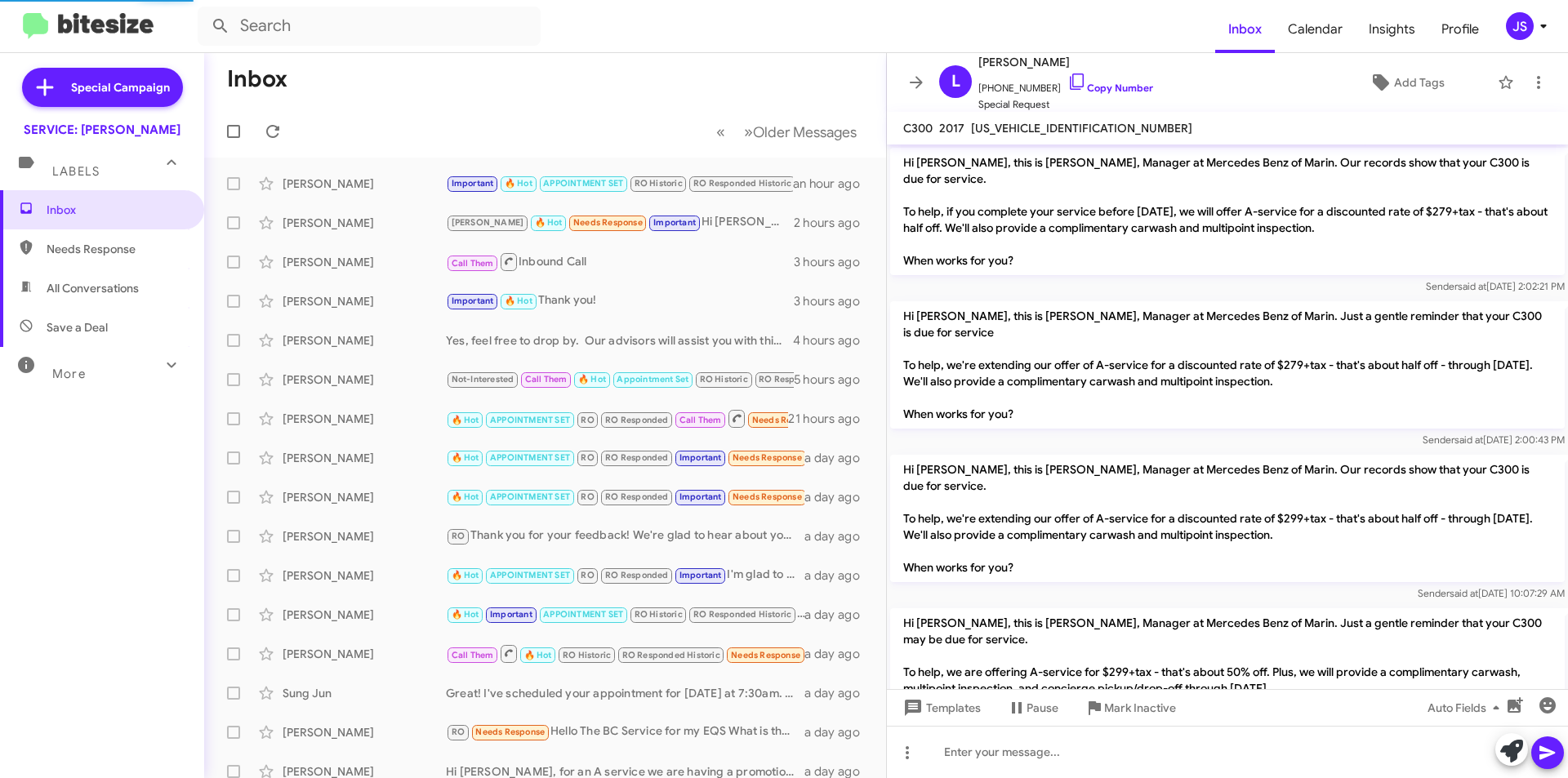
scroll to position [2558, 0]
